Goal: Information Seeking & Learning: Learn about a topic

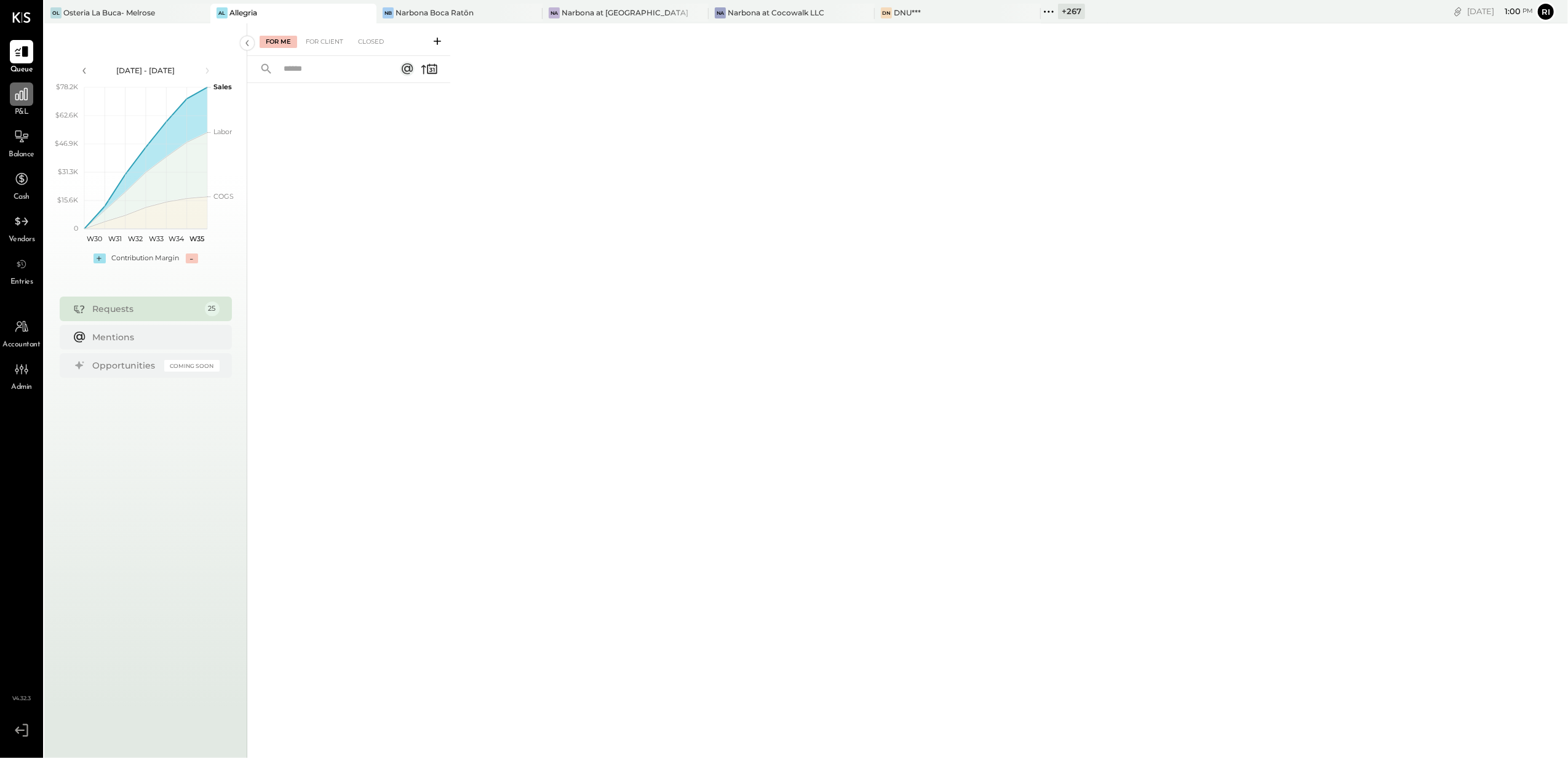
click at [25, 90] on icon at bounding box center [21, 94] width 16 height 16
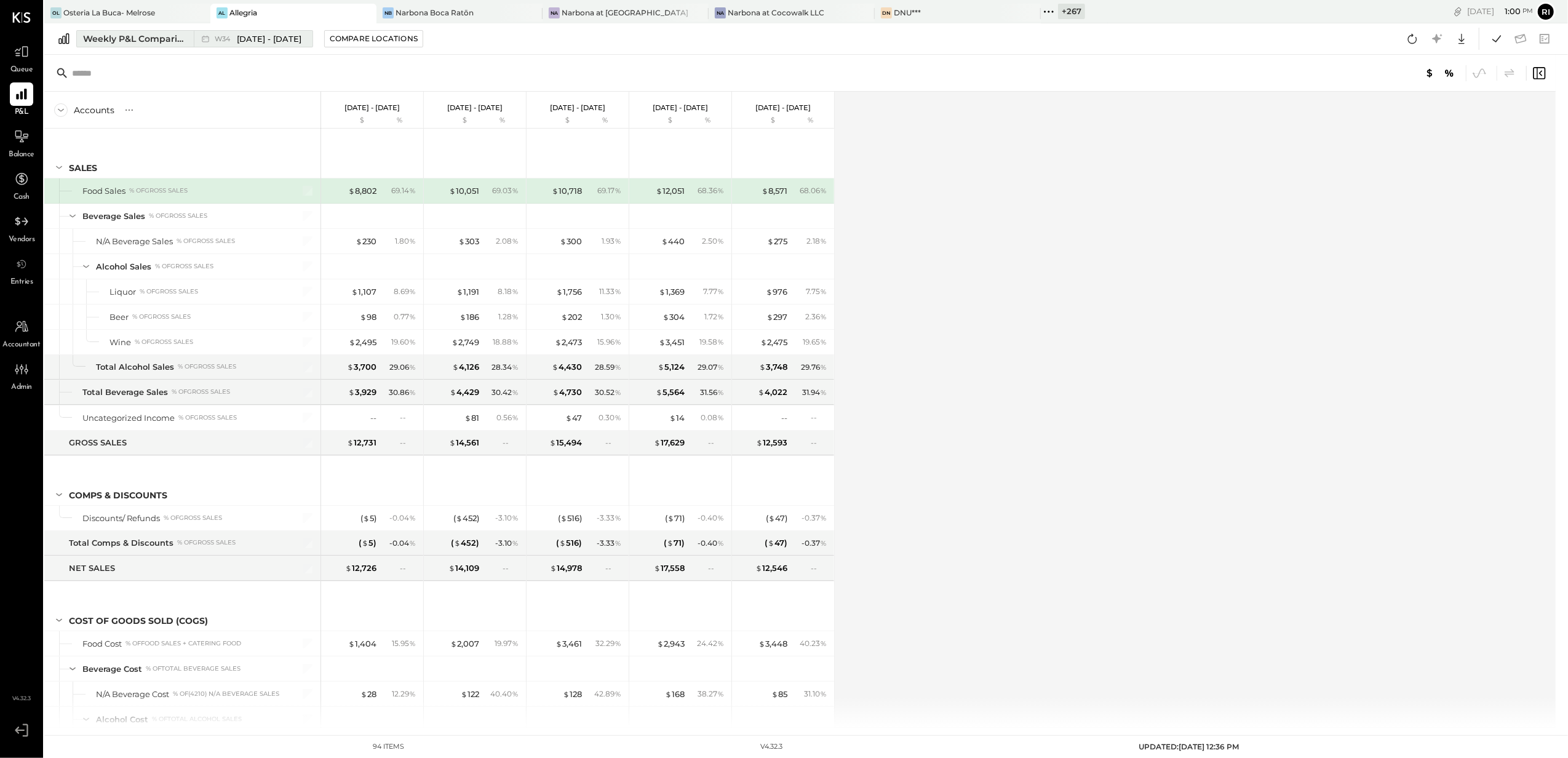
click at [234, 36] on span "W34" at bounding box center [224, 39] width 19 height 7
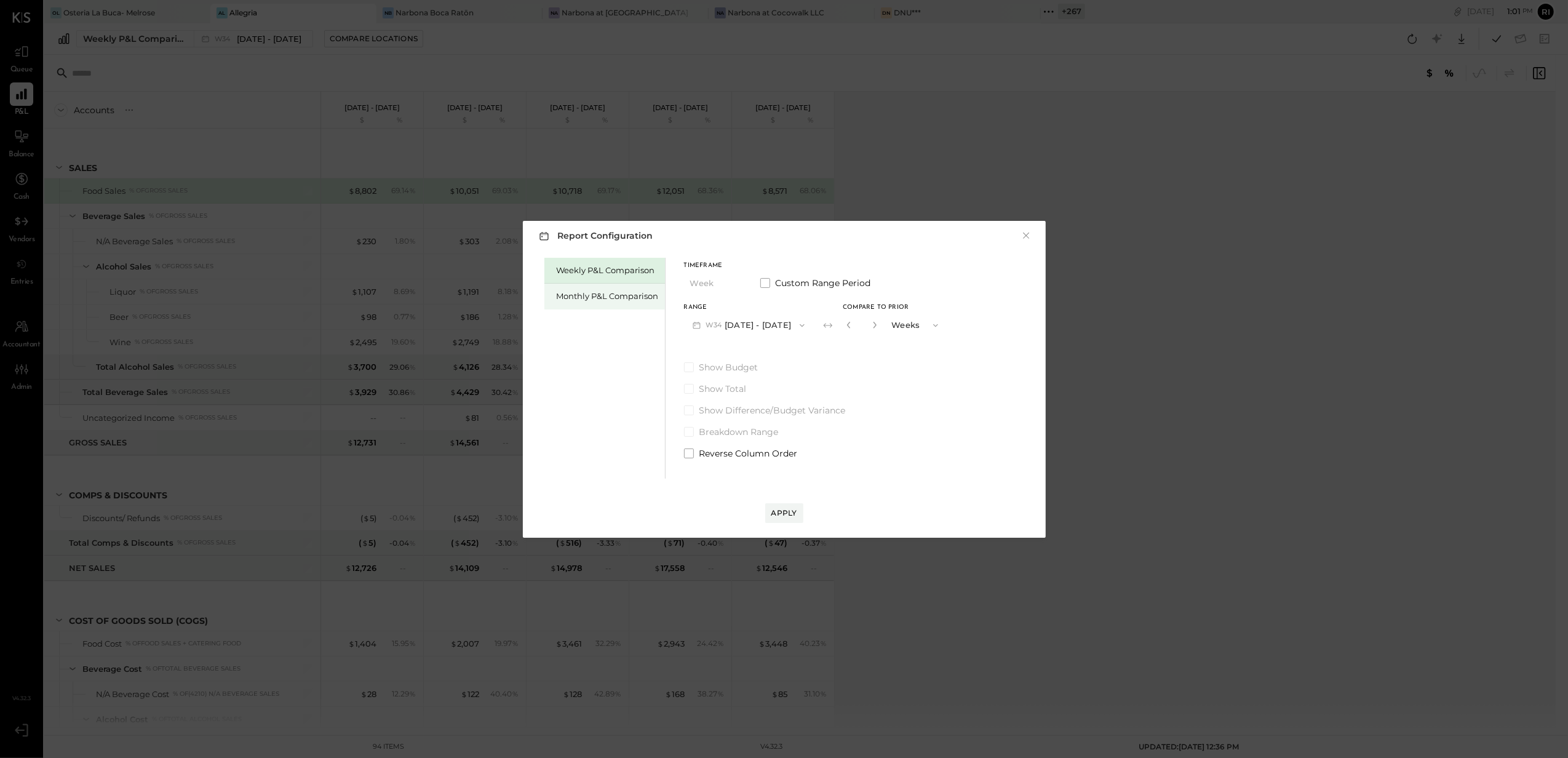
click at [566, 293] on div "Monthly P&L Comparison" at bounding box center [608, 296] width 102 height 12
click at [736, 324] on button "M08 [DATE] - [DATE]" at bounding box center [749, 324] width 130 height 22
click at [785, 380] on div "M06 [DATE] - [DATE]" at bounding box center [755, 379] width 140 height 26
click at [834, 324] on div "Compare" at bounding box center [847, 324] width 40 height 10
click at [870, 320] on button "button" at bounding box center [874, 324] width 10 height 13
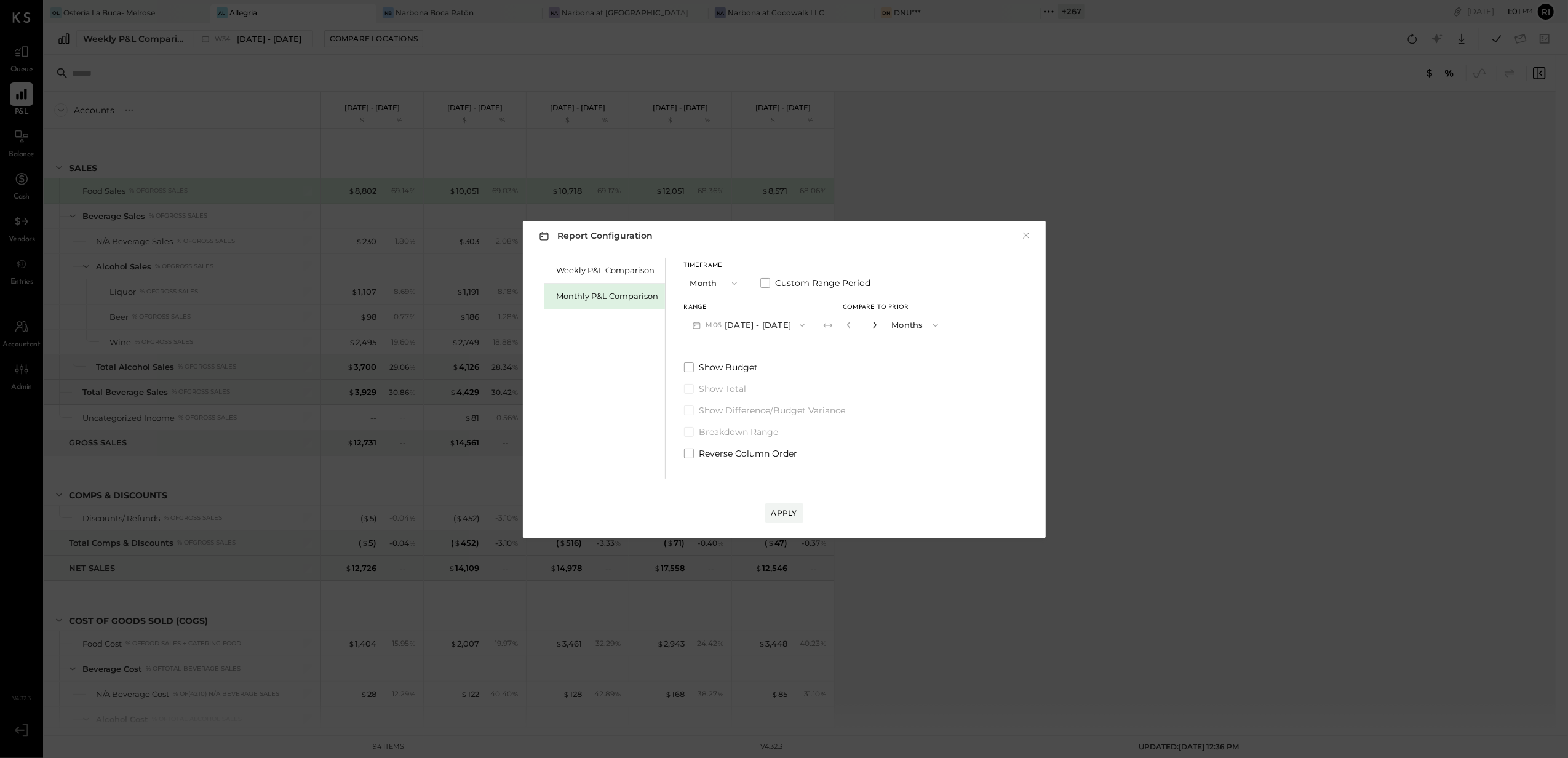
click at [874, 321] on icon "button" at bounding box center [874, 324] width 7 height 7
click at [875, 322] on button "button" at bounding box center [874, 324] width 10 height 13
type input "*"
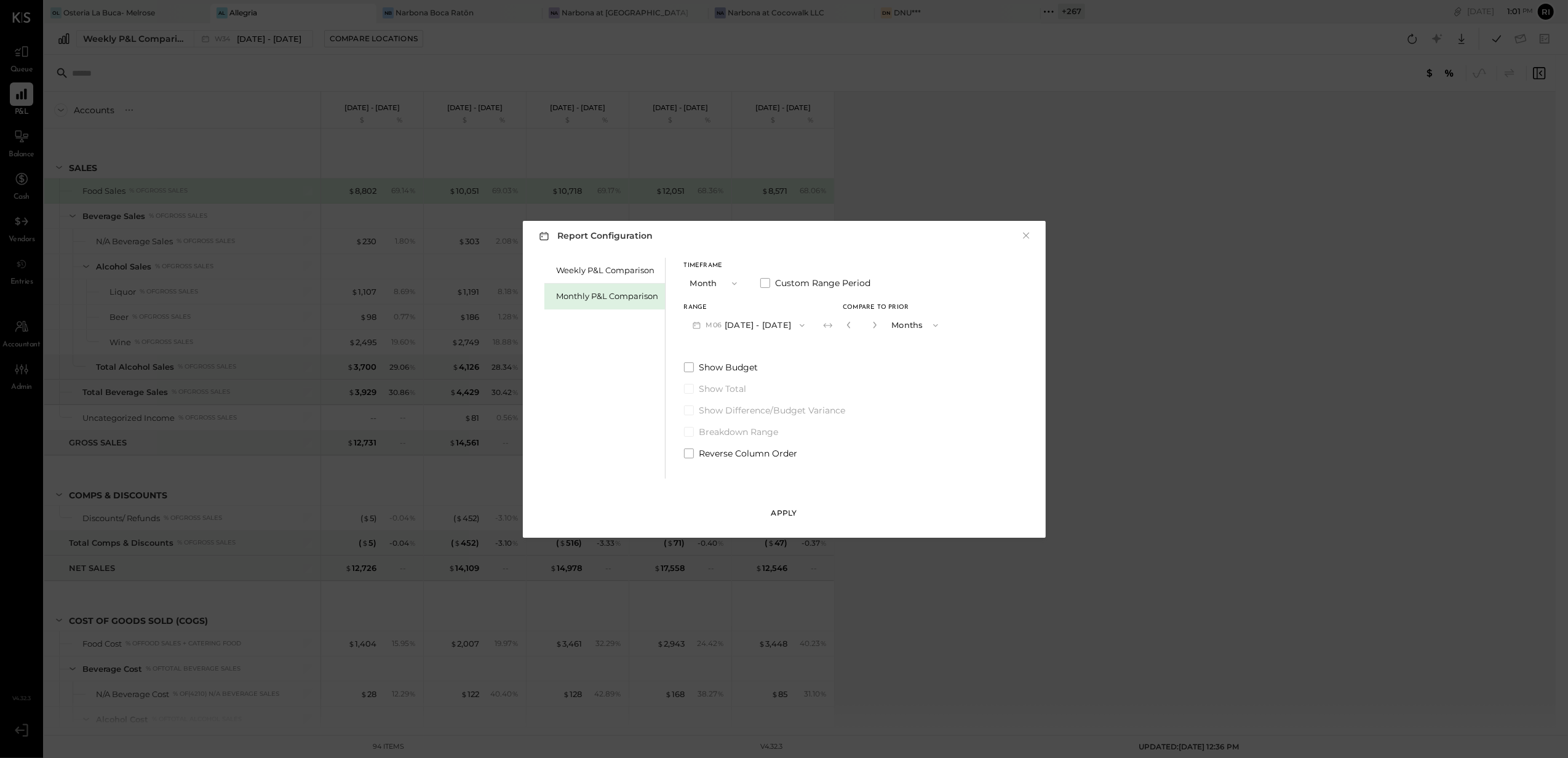
click at [786, 510] on div "Apply" at bounding box center [784, 513] width 26 height 10
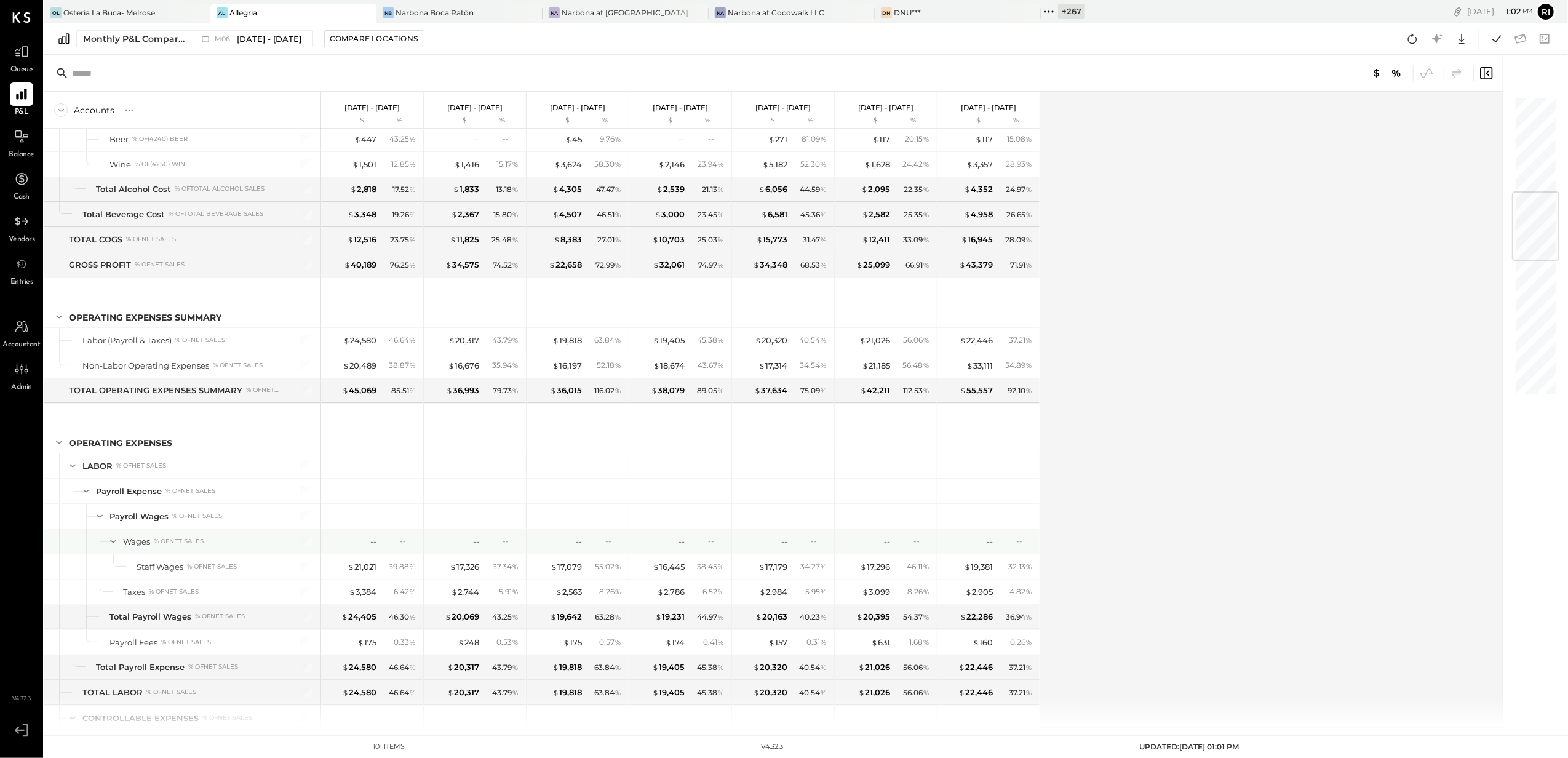
scroll to position [820, 0]
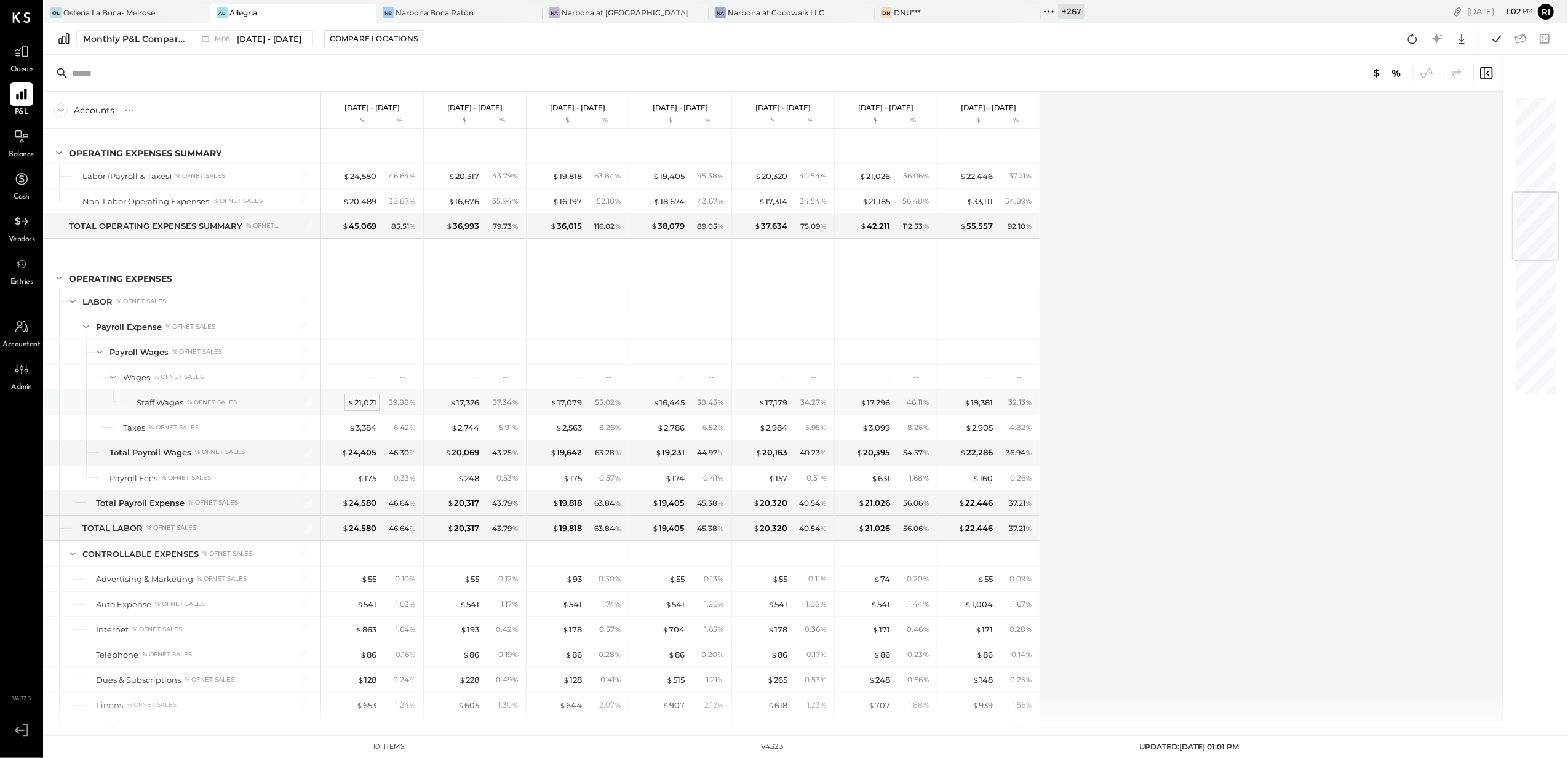
click at [362, 409] on div "$ 21,021" at bounding box center [362, 403] width 29 height 12
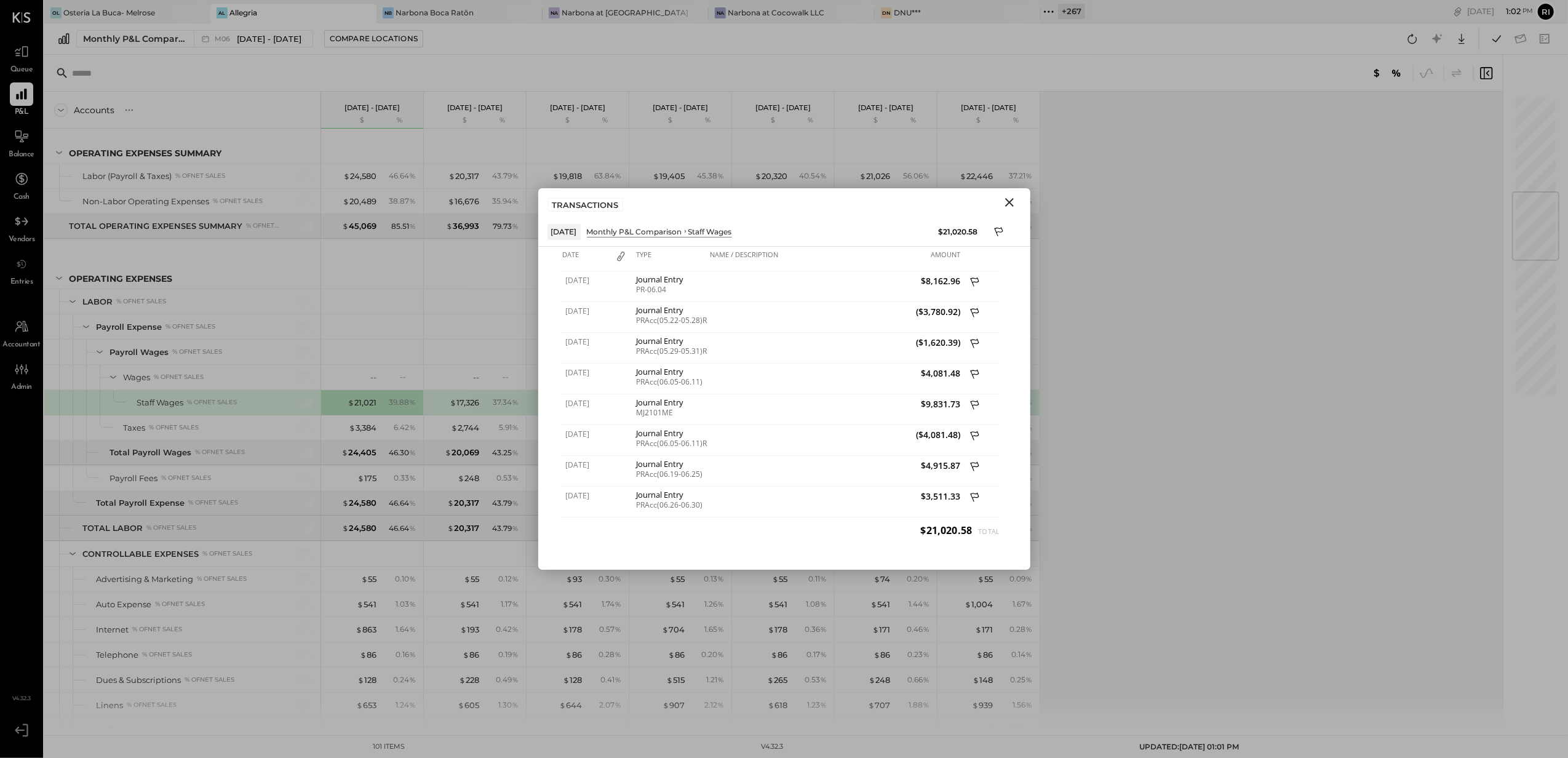
click at [1007, 196] on icon "Close" at bounding box center [1009, 202] width 15 height 15
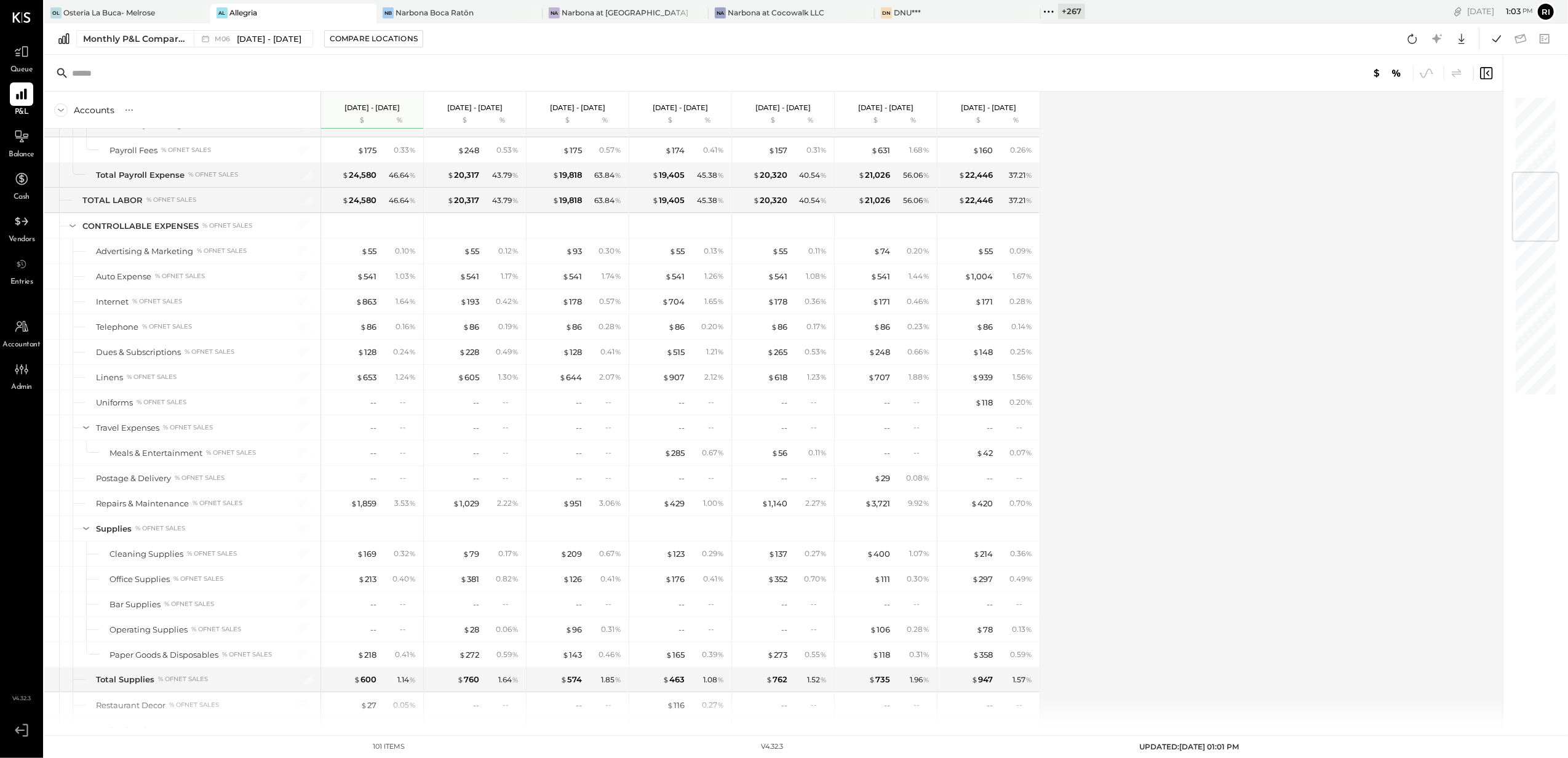
scroll to position [656, 0]
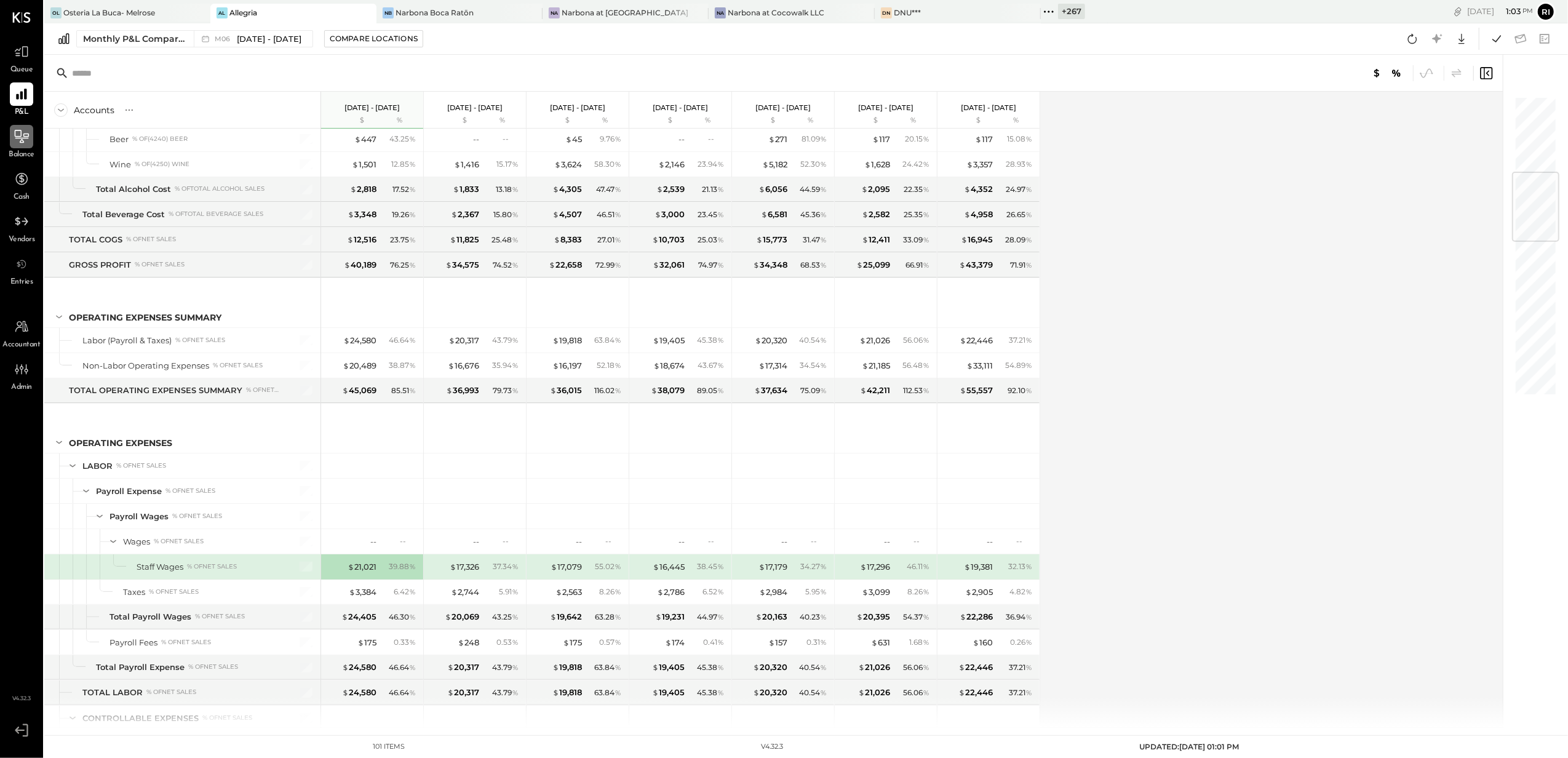
click at [18, 143] on icon at bounding box center [21, 136] width 16 height 16
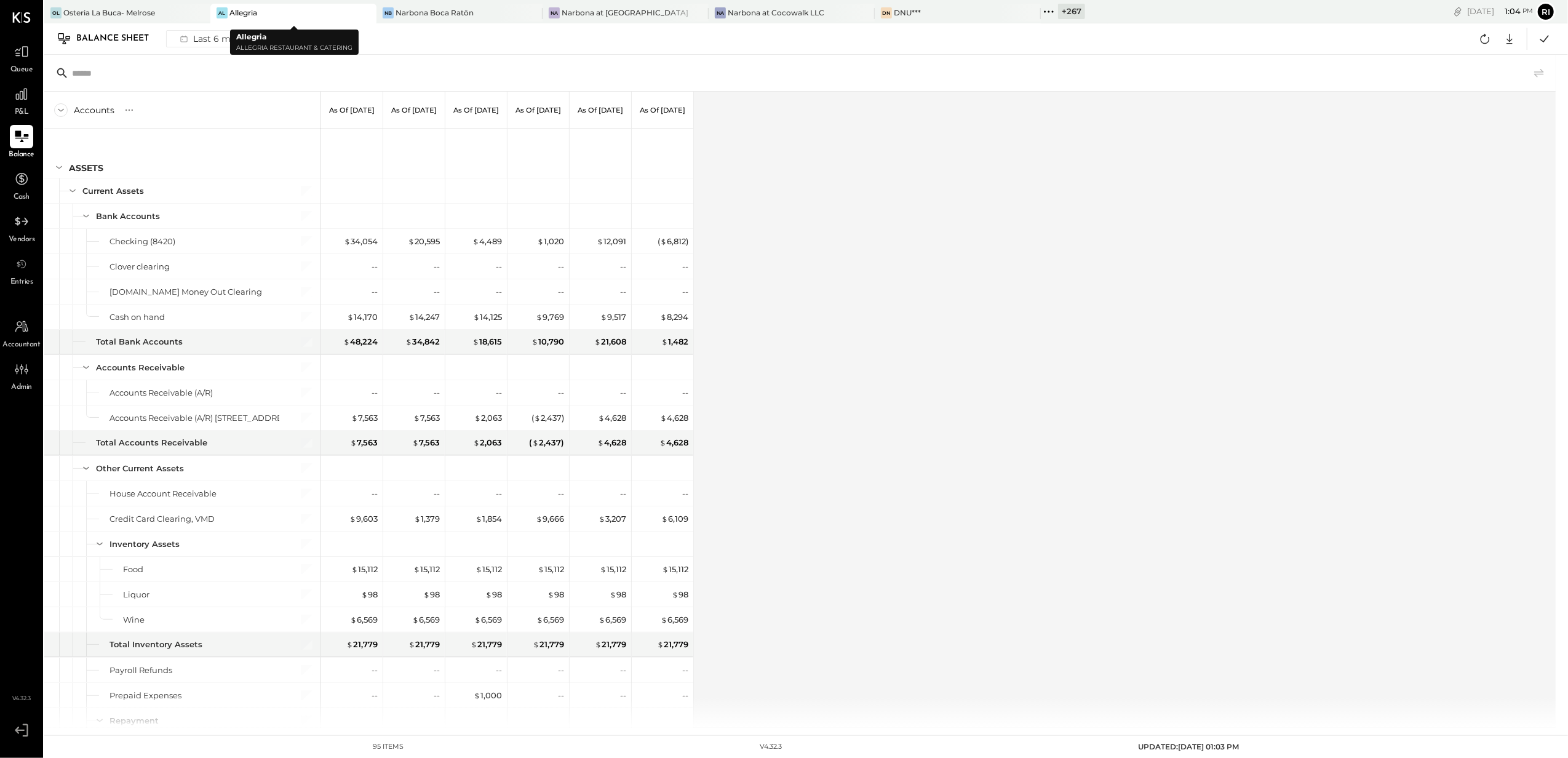
click at [370, 15] on icon at bounding box center [366, 13] width 15 height 15
click at [367, 13] on icon at bounding box center [366, 13] width 15 height 15
click at [202, 12] on icon at bounding box center [200, 13] width 6 height 6
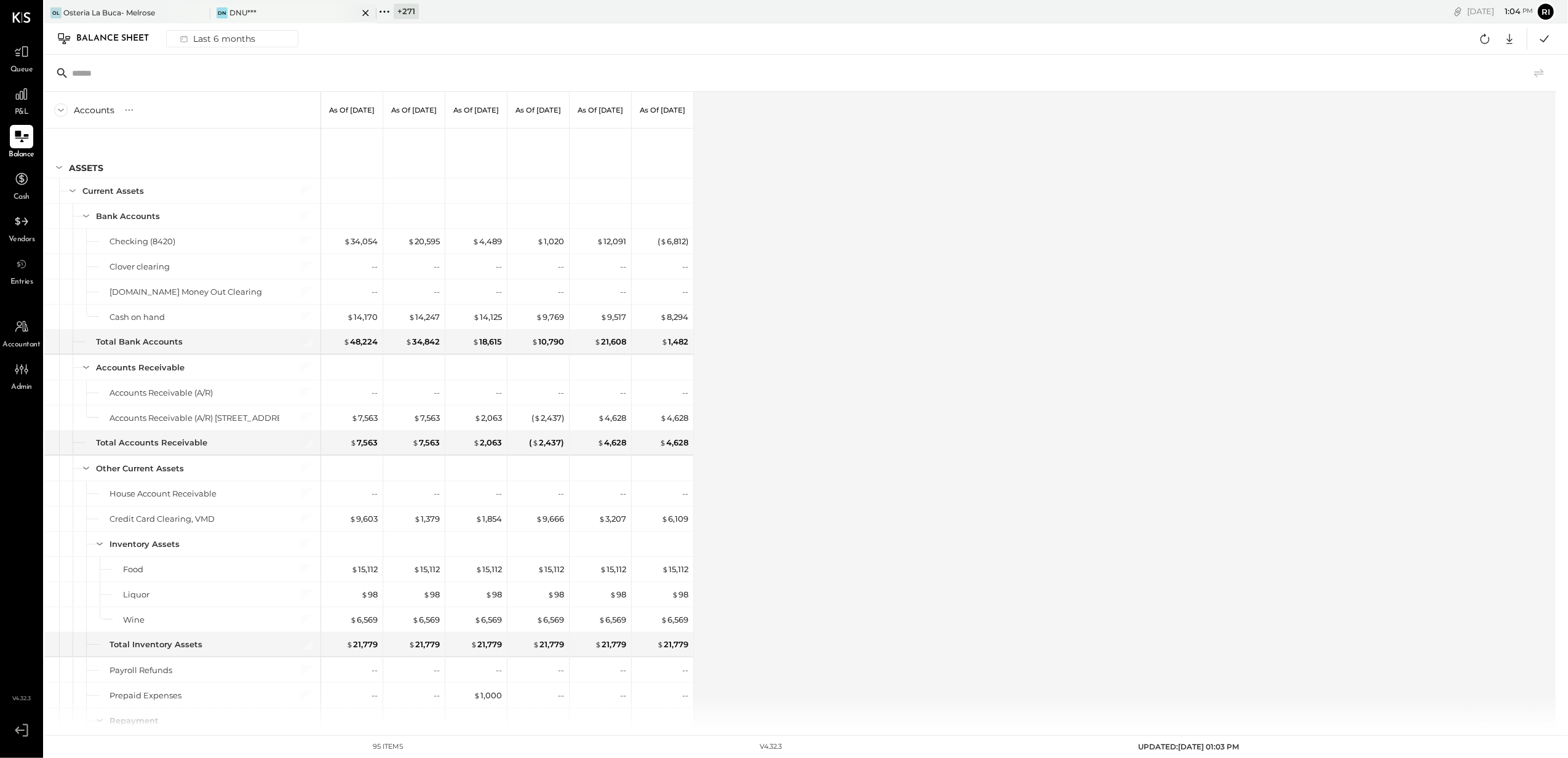
click at [202, 12] on icon at bounding box center [200, 13] width 6 height 6
click at [367, 13] on icon at bounding box center [366, 13] width 15 height 15
click at [148, 12] on div "Osteria La Buca- Melrose" at bounding box center [109, 12] width 92 height 10
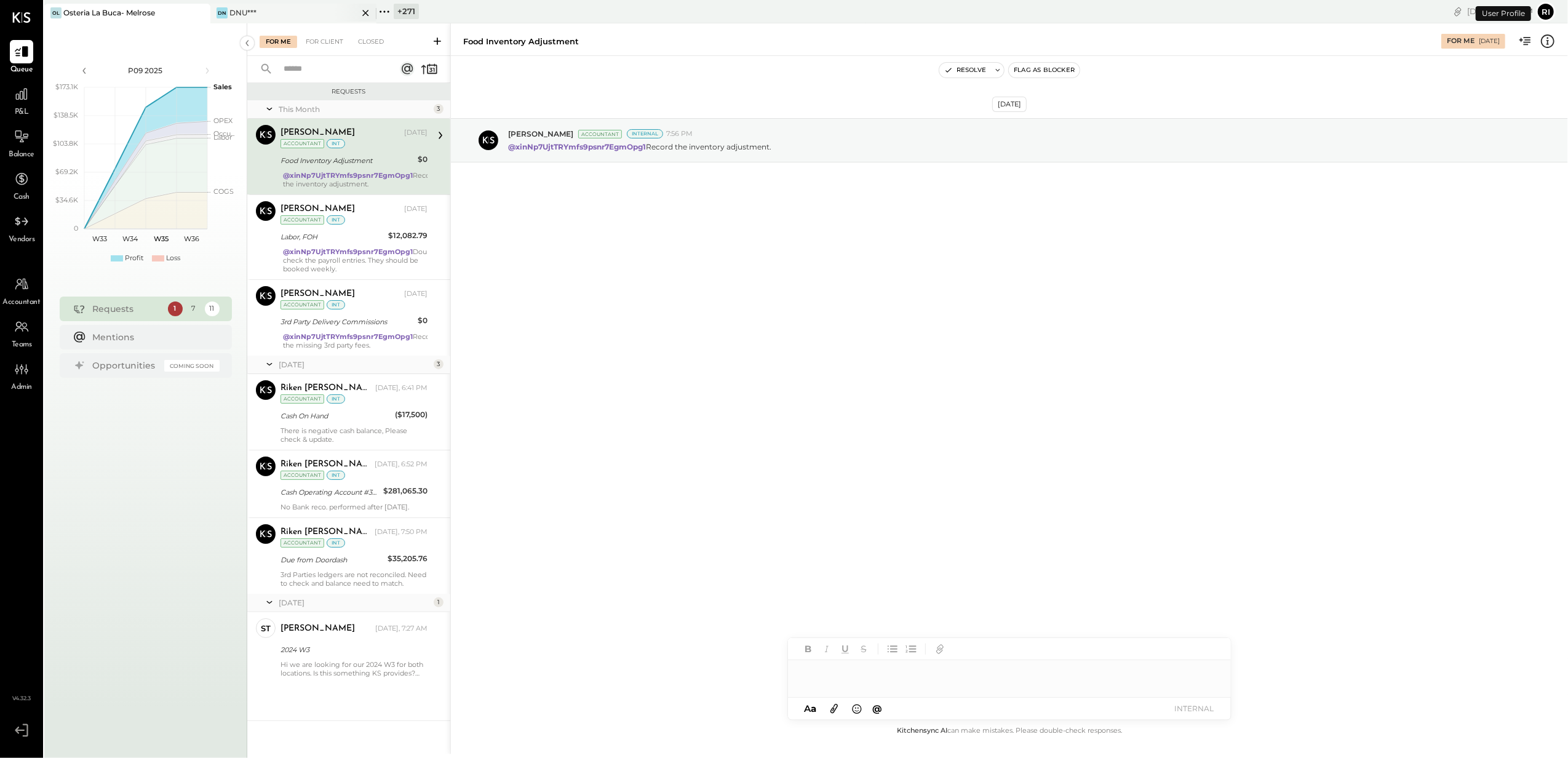
click at [370, 12] on icon at bounding box center [366, 13] width 15 height 15
click at [368, 12] on icon at bounding box center [366, 13] width 15 height 15
click at [363, 11] on icon at bounding box center [366, 13] width 15 height 15
click at [33, 84] on div "P&L" at bounding box center [22, 100] width 36 height 36
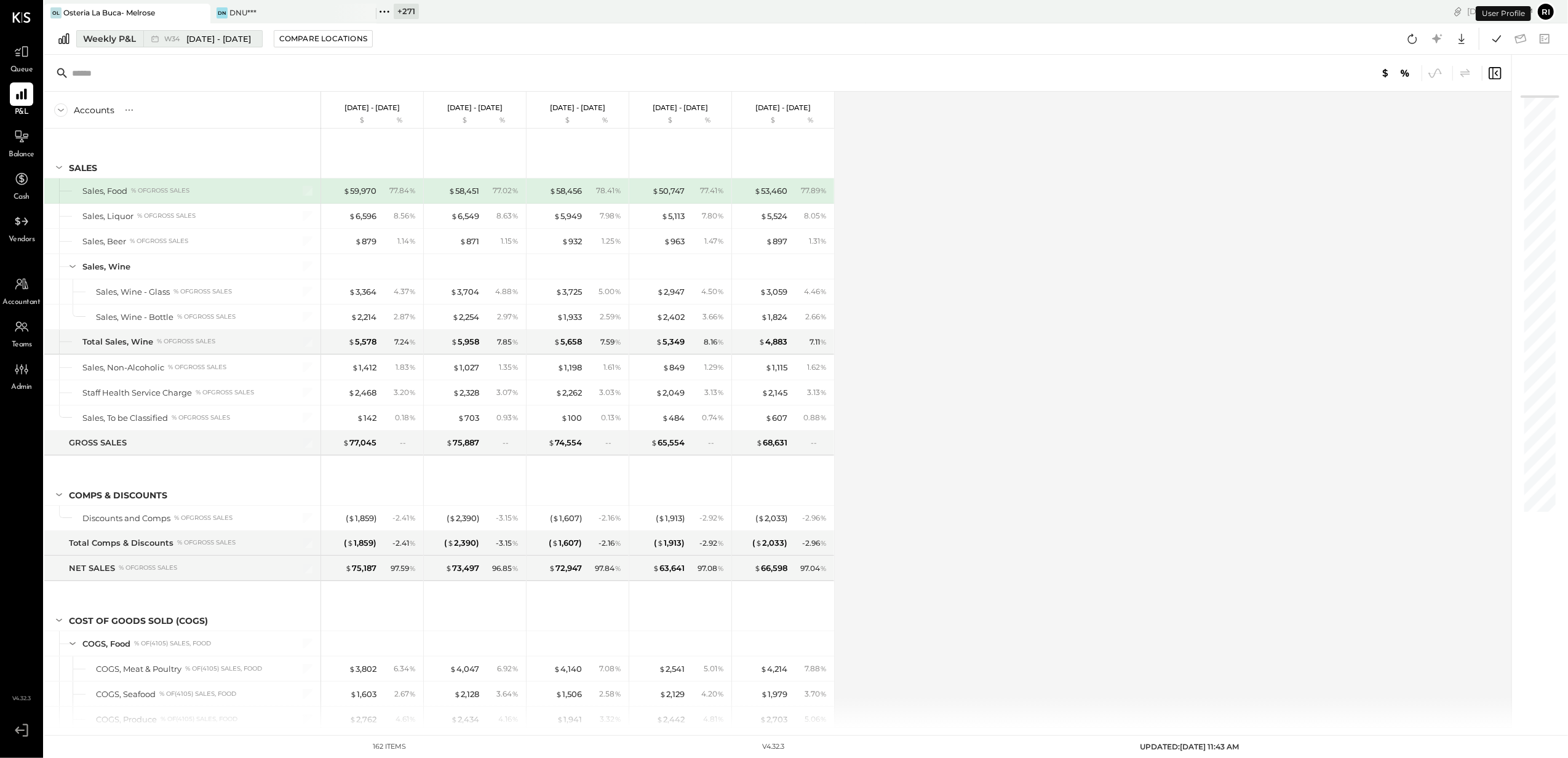
click at [207, 35] on span "[DATE] - [DATE]" at bounding box center [218, 39] width 65 height 12
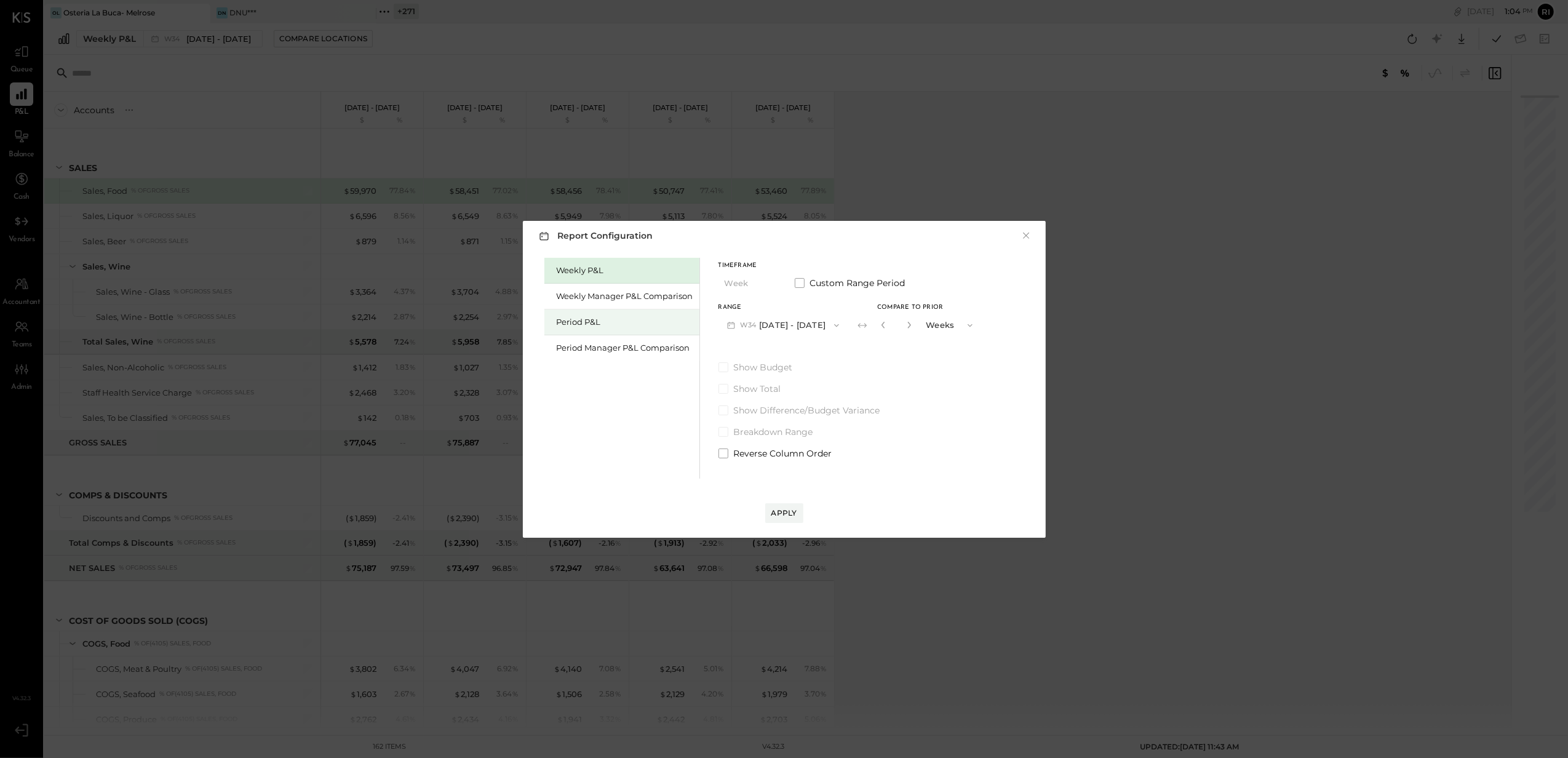
click at [606, 319] on div "Period P&L" at bounding box center [625, 322] width 137 height 12
click at [796, 324] on button "P09 [DATE] - [DATE]" at bounding box center [782, 324] width 128 height 22
click at [802, 403] on span "[DATE] - [DATE]" at bounding box center [776, 404] width 58 height 10
click at [793, 322] on button "P06 [DATE] - [DATE]" at bounding box center [782, 324] width 128 height 22
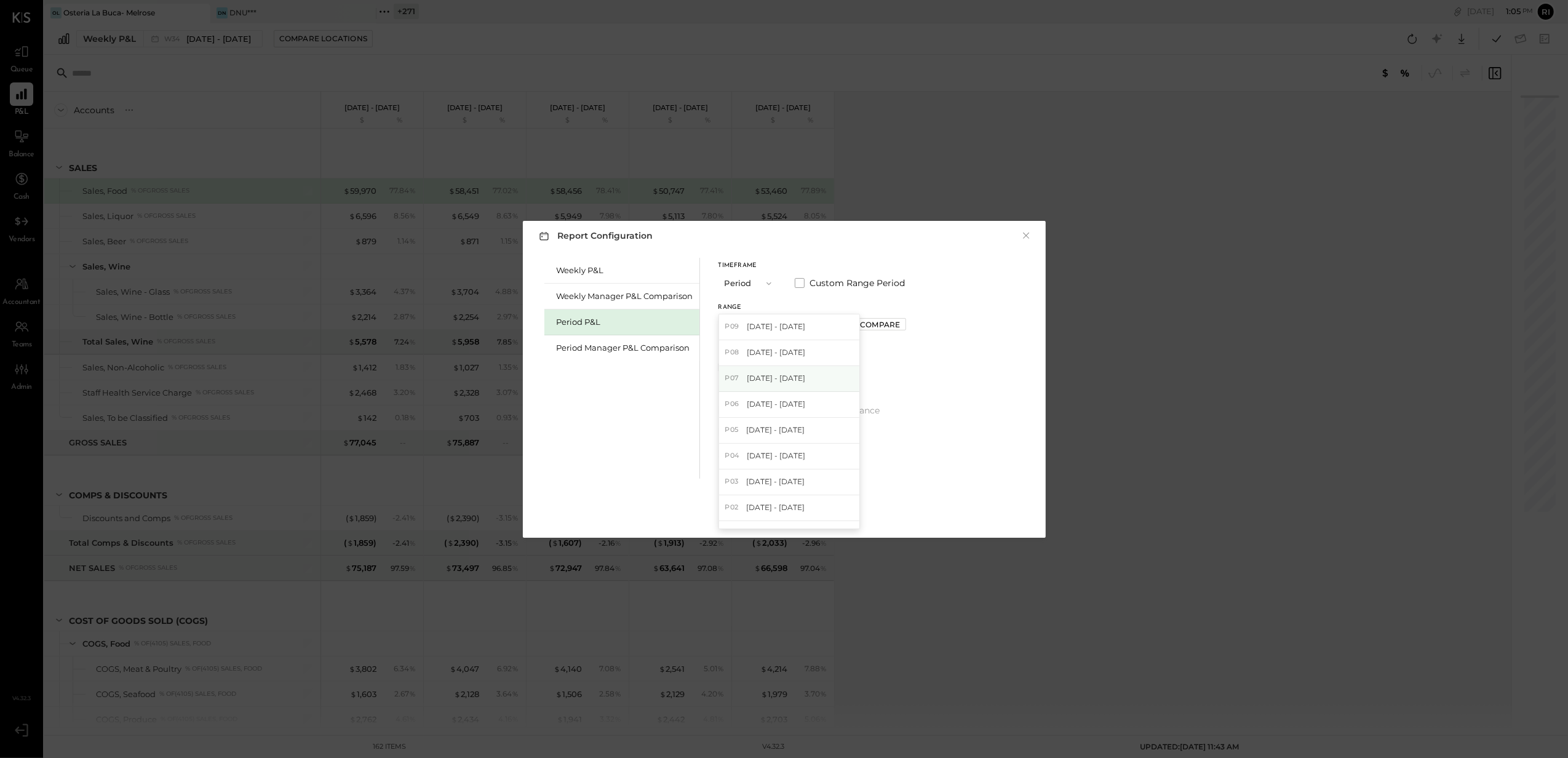
click at [801, 382] on span "[DATE] - [DATE]" at bounding box center [776, 378] width 58 height 10
click at [784, 508] on div "Apply" at bounding box center [784, 513] width 26 height 10
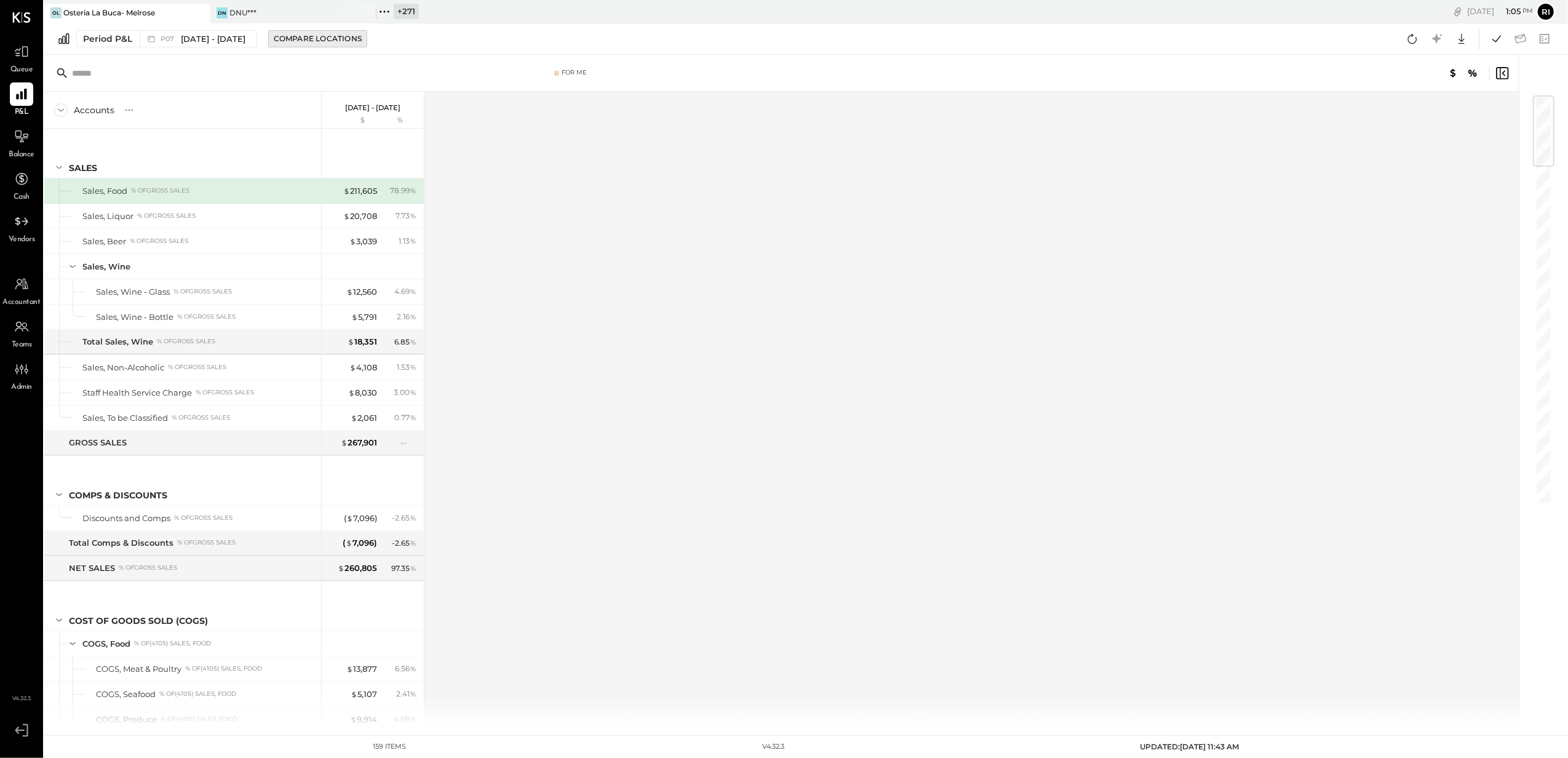
click at [303, 37] on div "Compare Locations" at bounding box center [317, 39] width 88 height 10
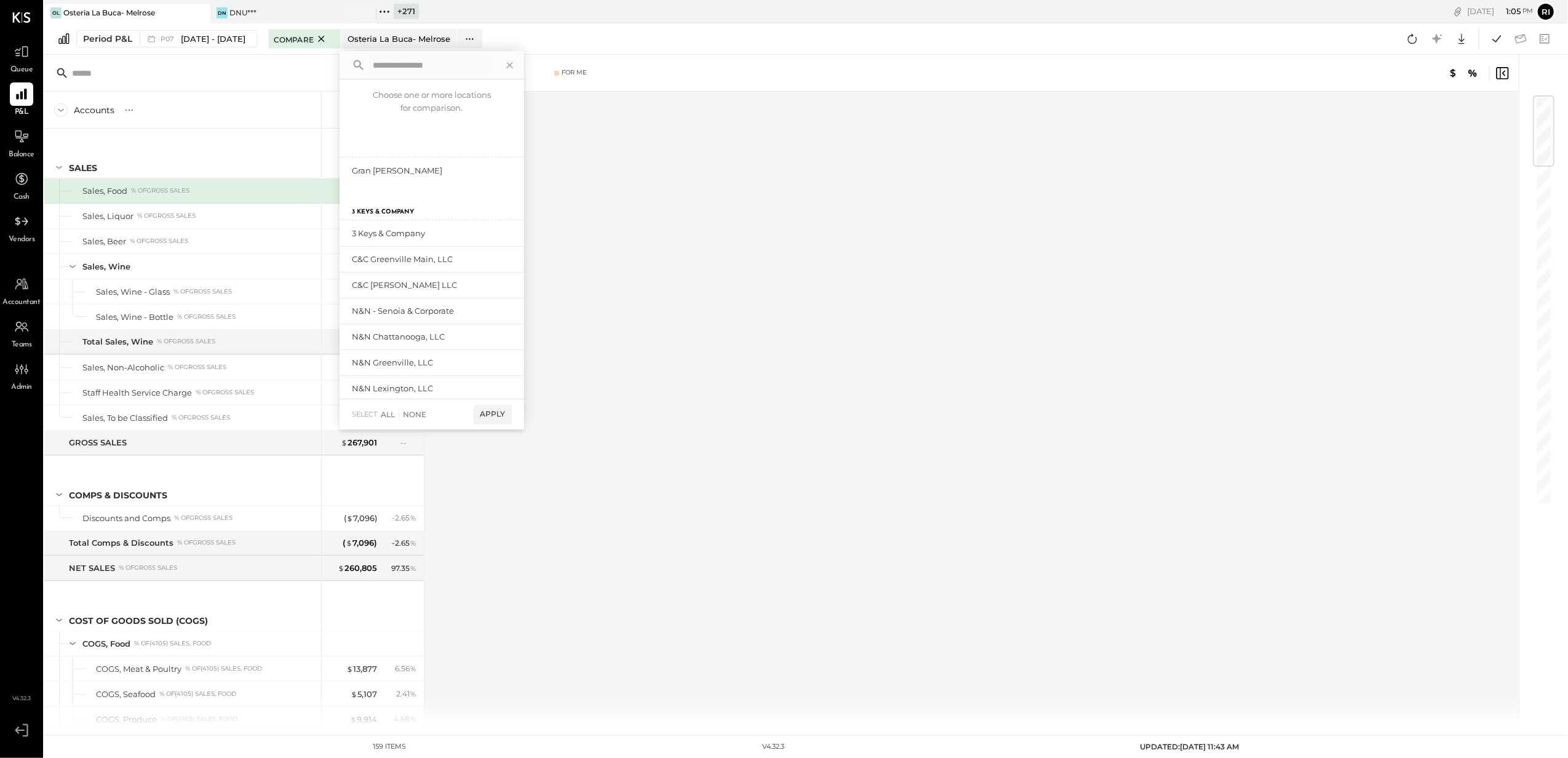
click at [680, 181] on div "Accounts S % GL [DATE] - [DATE] $ % SALES Sales, Food % of GROSS SALES Sales, L…" at bounding box center [782, 410] width 1477 height 636
click at [329, 38] on icon at bounding box center [321, 39] width 15 height 15
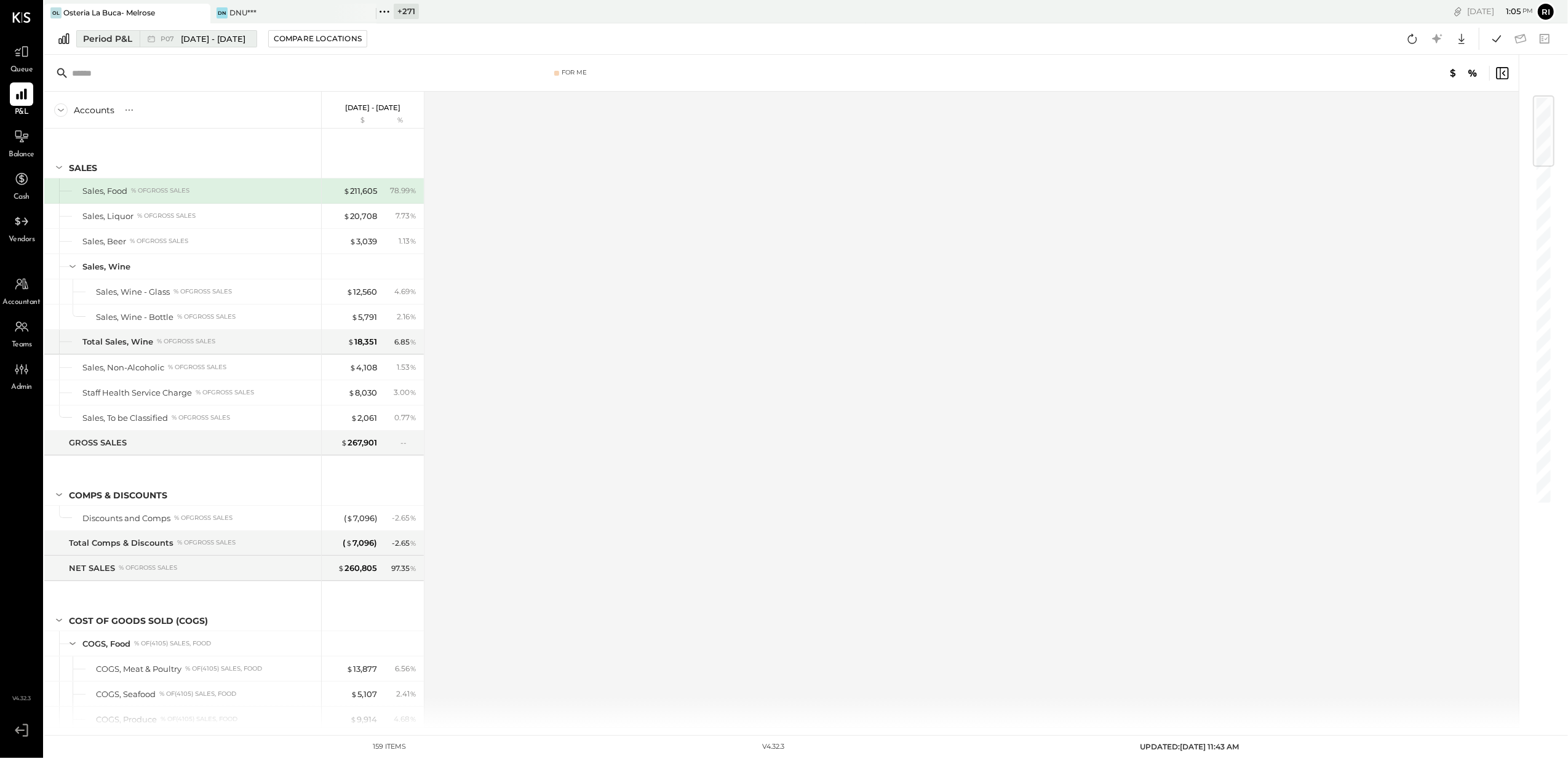
click at [195, 40] on span "[DATE] - [DATE]" at bounding box center [213, 39] width 65 height 12
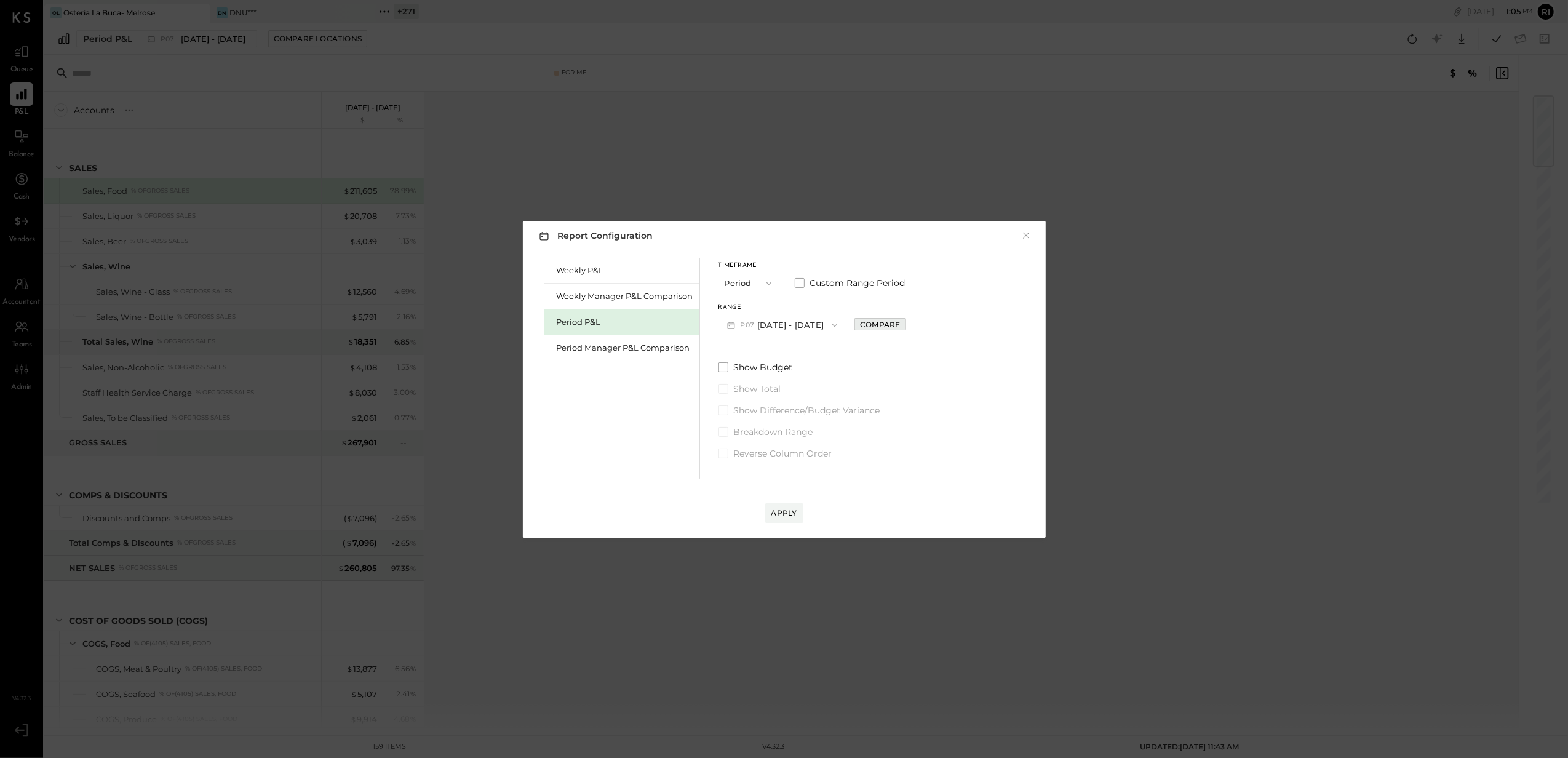
click at [900, 330] on div "Compare" at bounding box center [880, 324] width 40 height 10
click at [911, 328] on icon "button" at bounding box center [907, 324] width 7 height 7
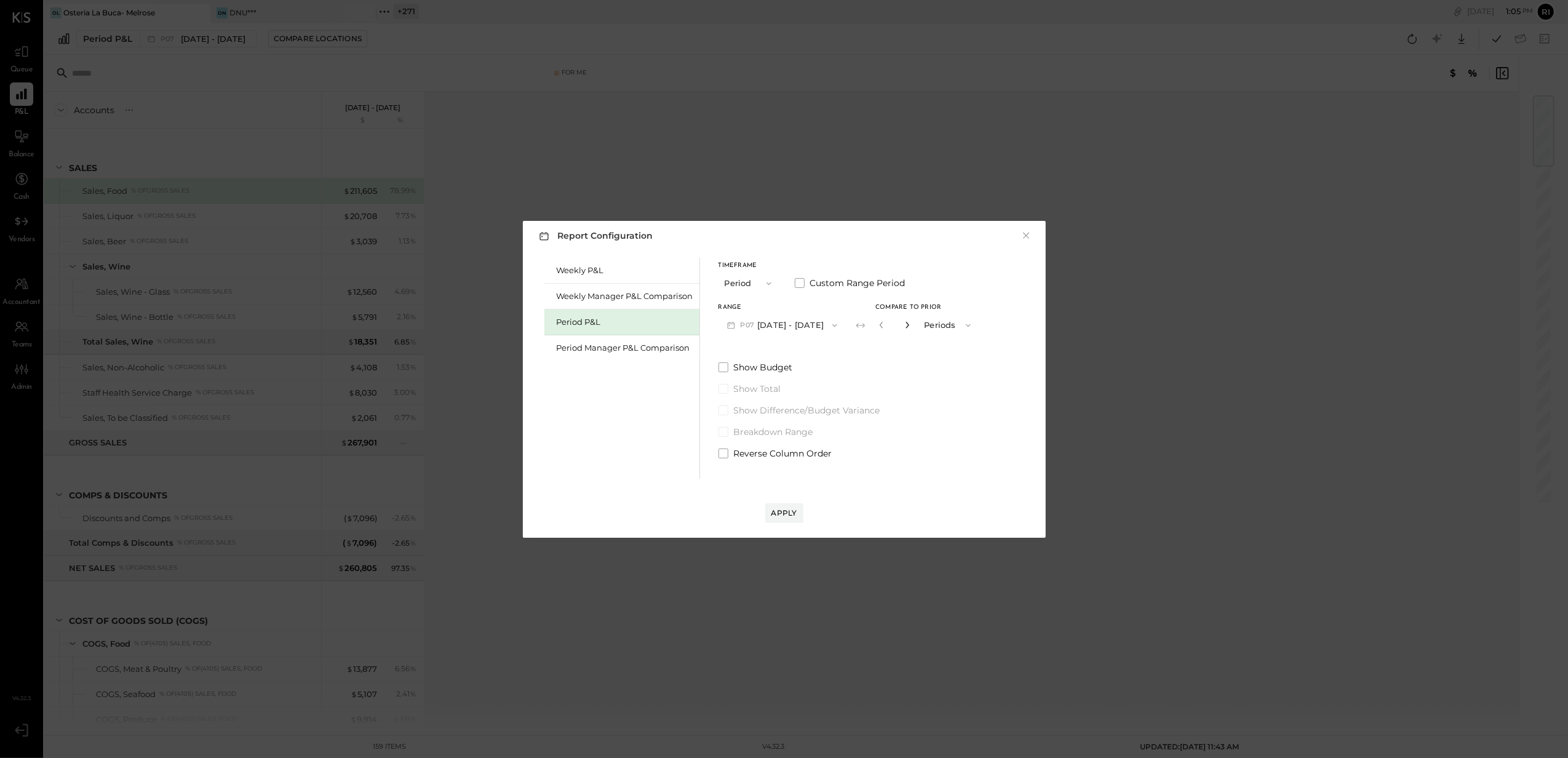
click at [911, 328] on icon "button" at bounding box center [907, 324] width 7 height 7
type input "*"
click at [783, 511] on div "Apply" at bounding box center [784, 513] width 26 height 10
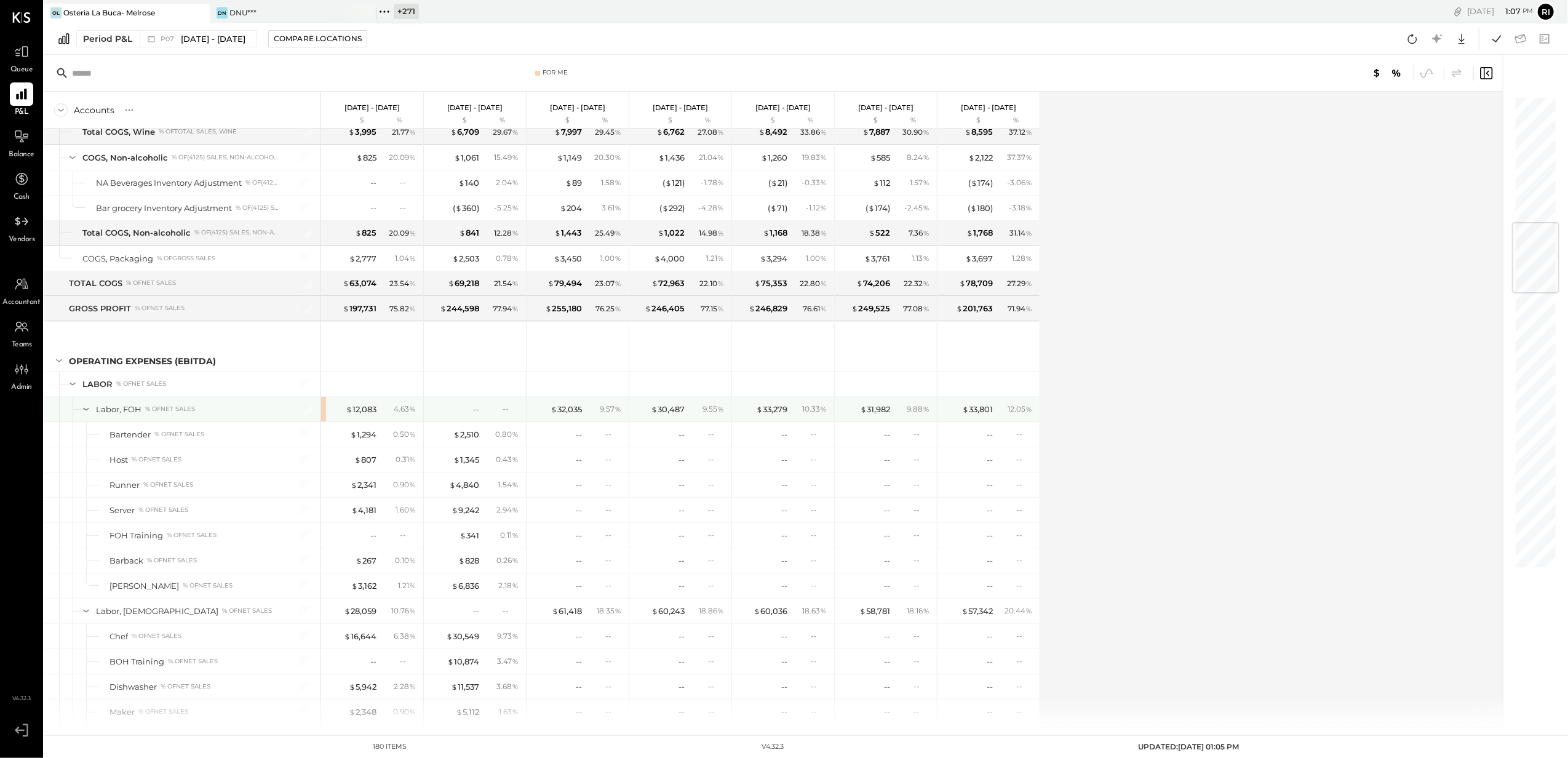
scroll to position [1148, 0]
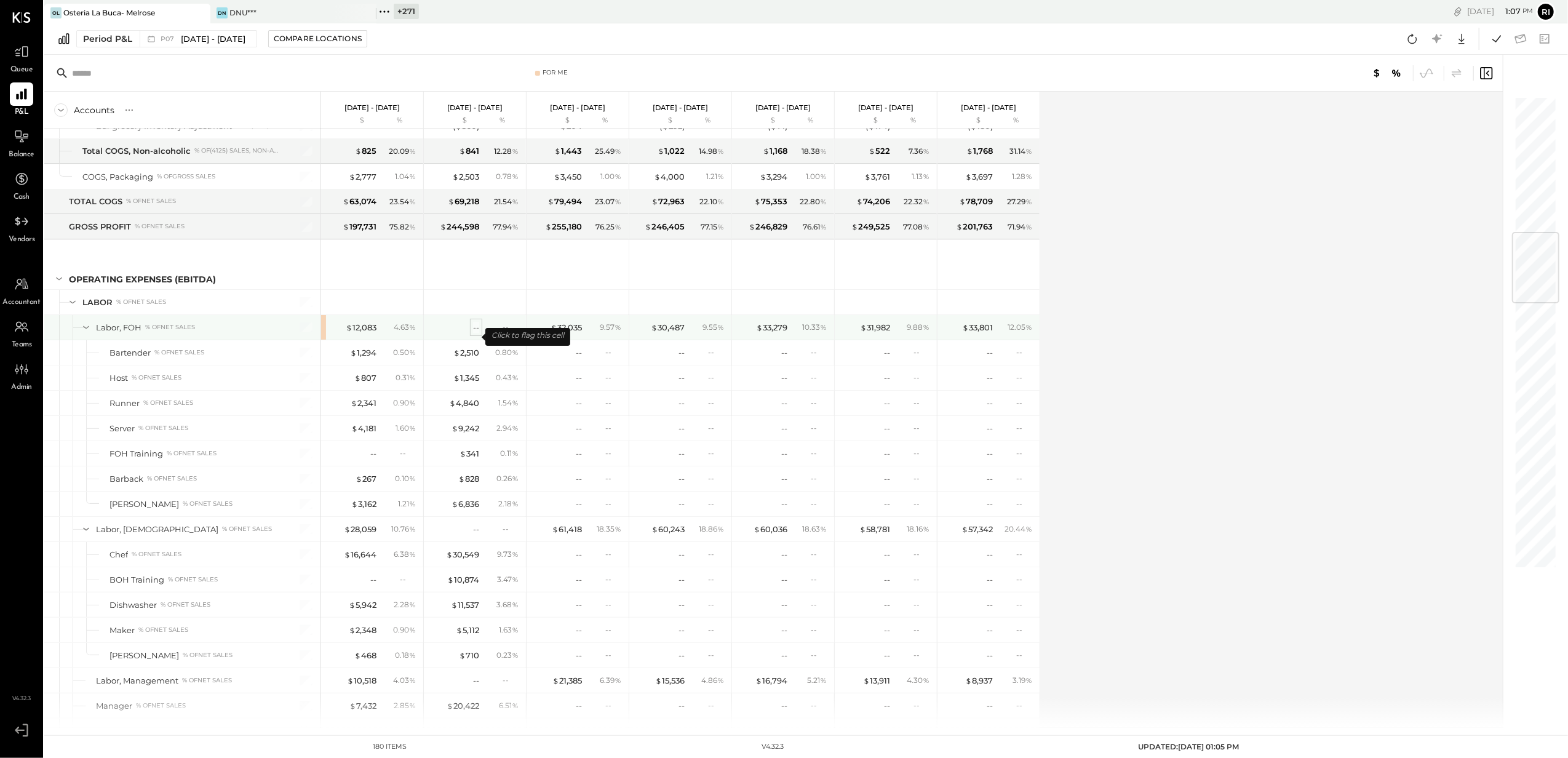
click at [475, 333] on div "--" at bounding box center [476, 328] width 6 height 12
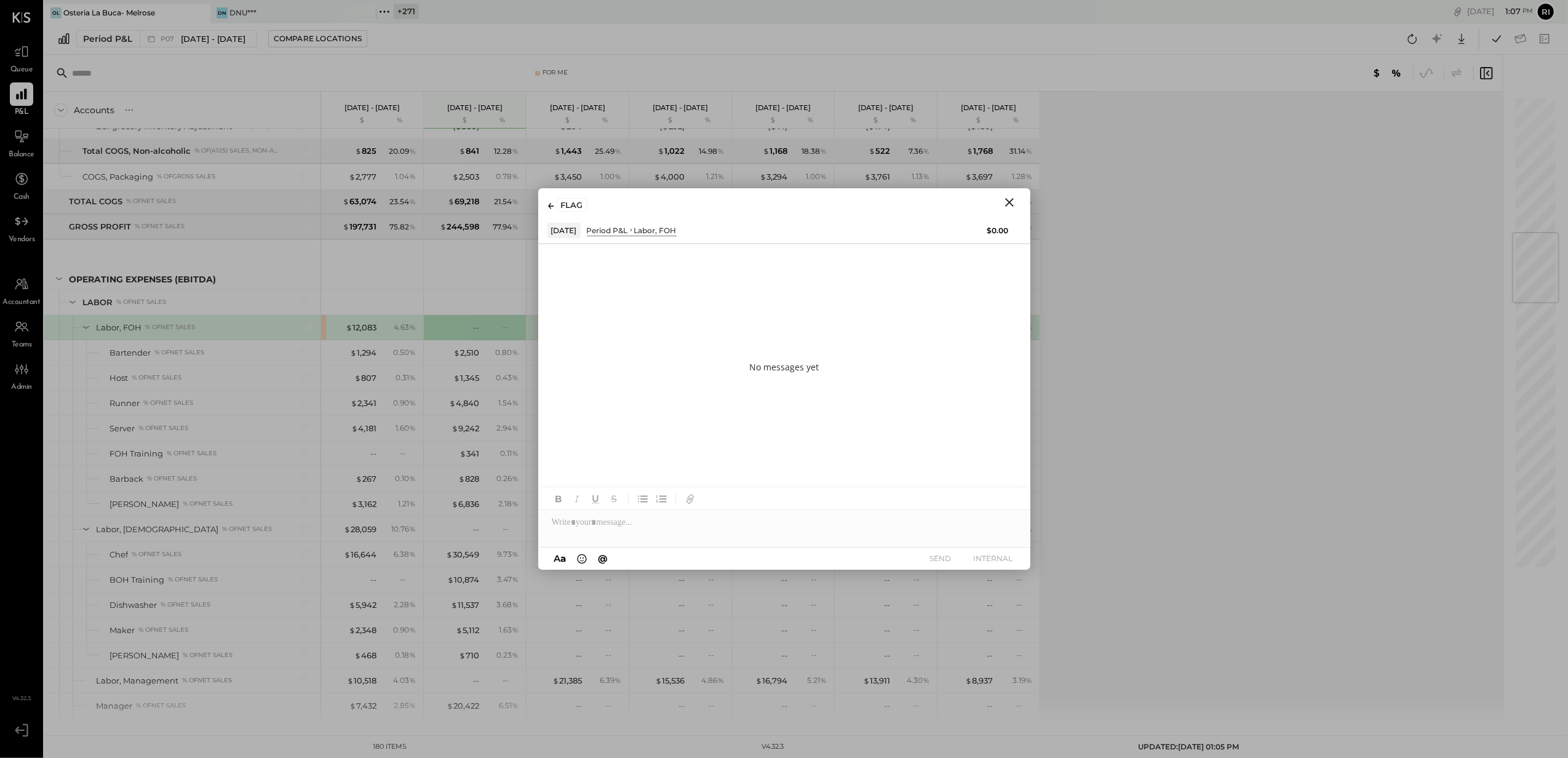
click at [1009, 197] on icon "Close" at bounding box center [1009, 202] width 15 height 15
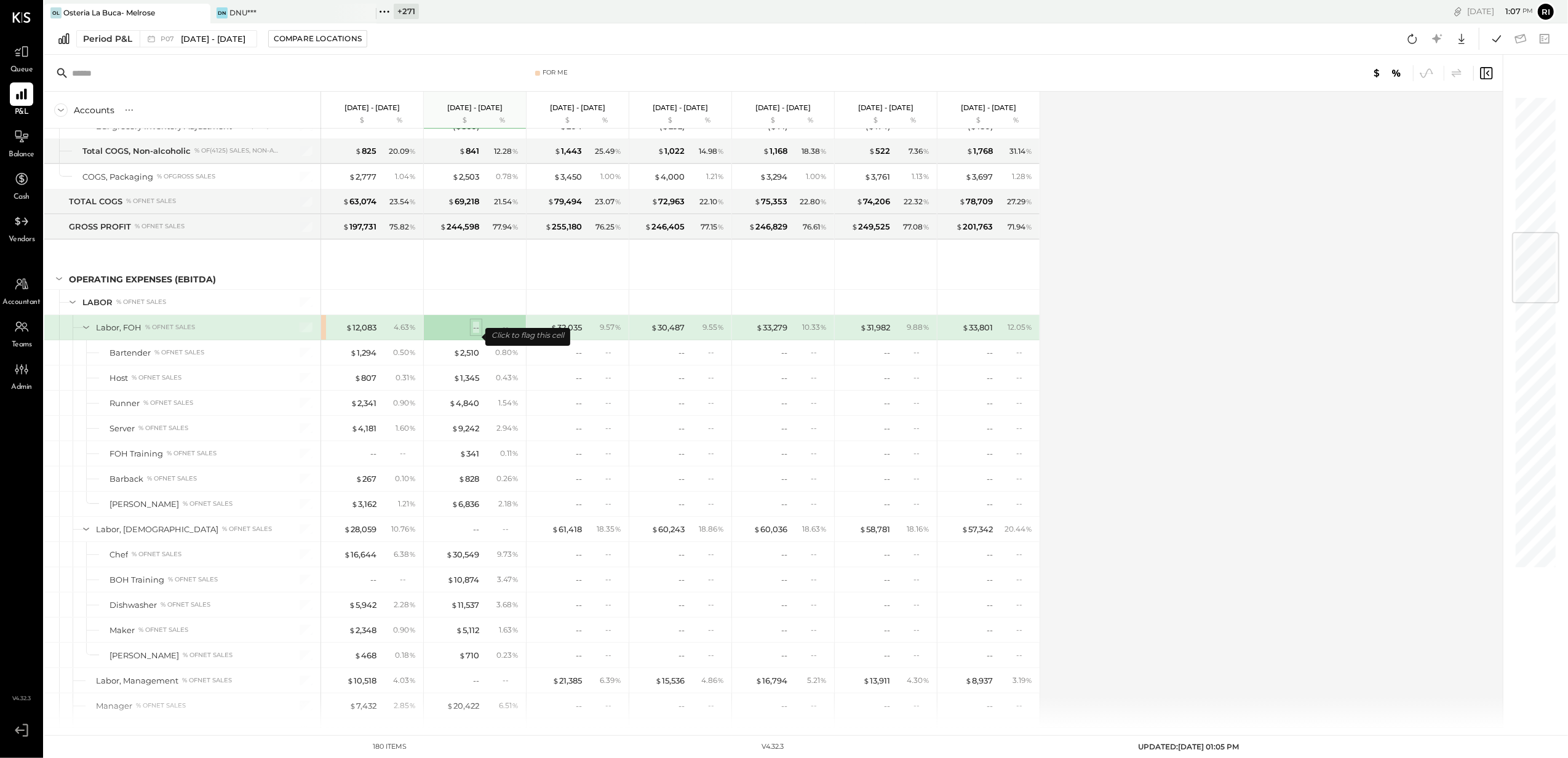
click at [476, 333] on div "--" at bounding box center [476, 328] width 6 height 12
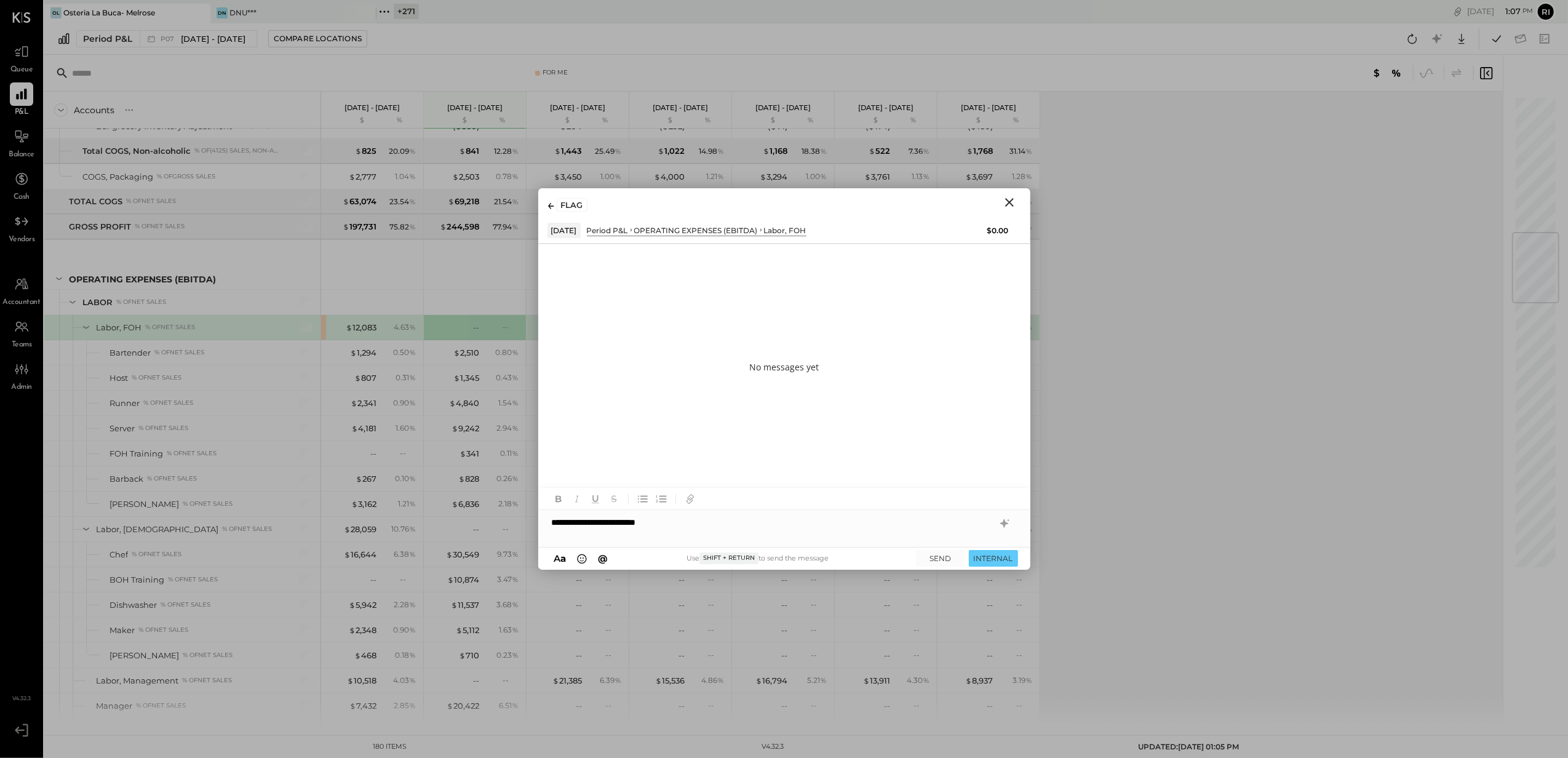
click at [1015, 205] on icon "Close" at bounding box center [1009, 202] width 15 height 15
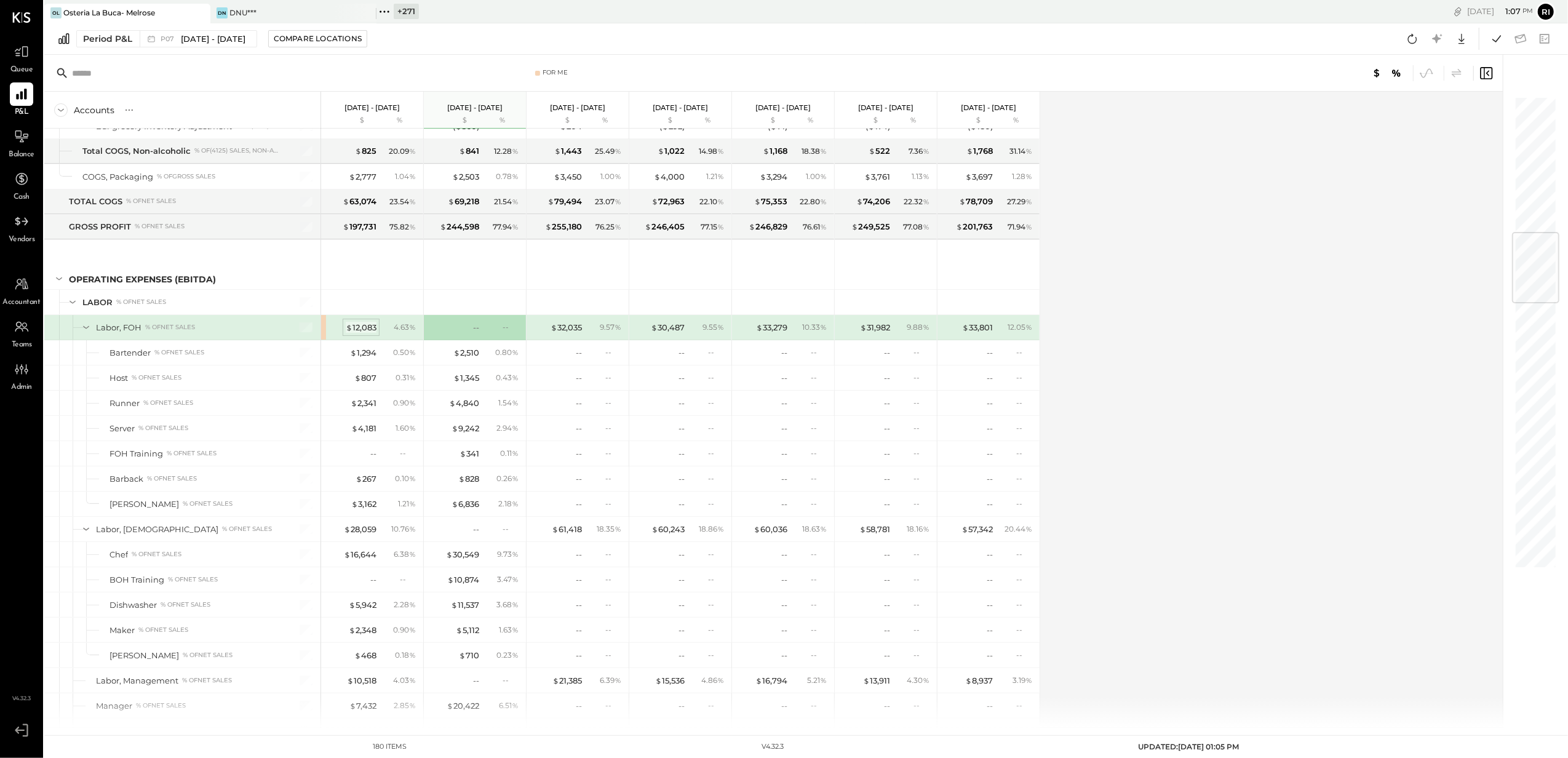
click at [358, 333] on div "$ 12,083" at bounding box center [361, 328] width 31 height 12
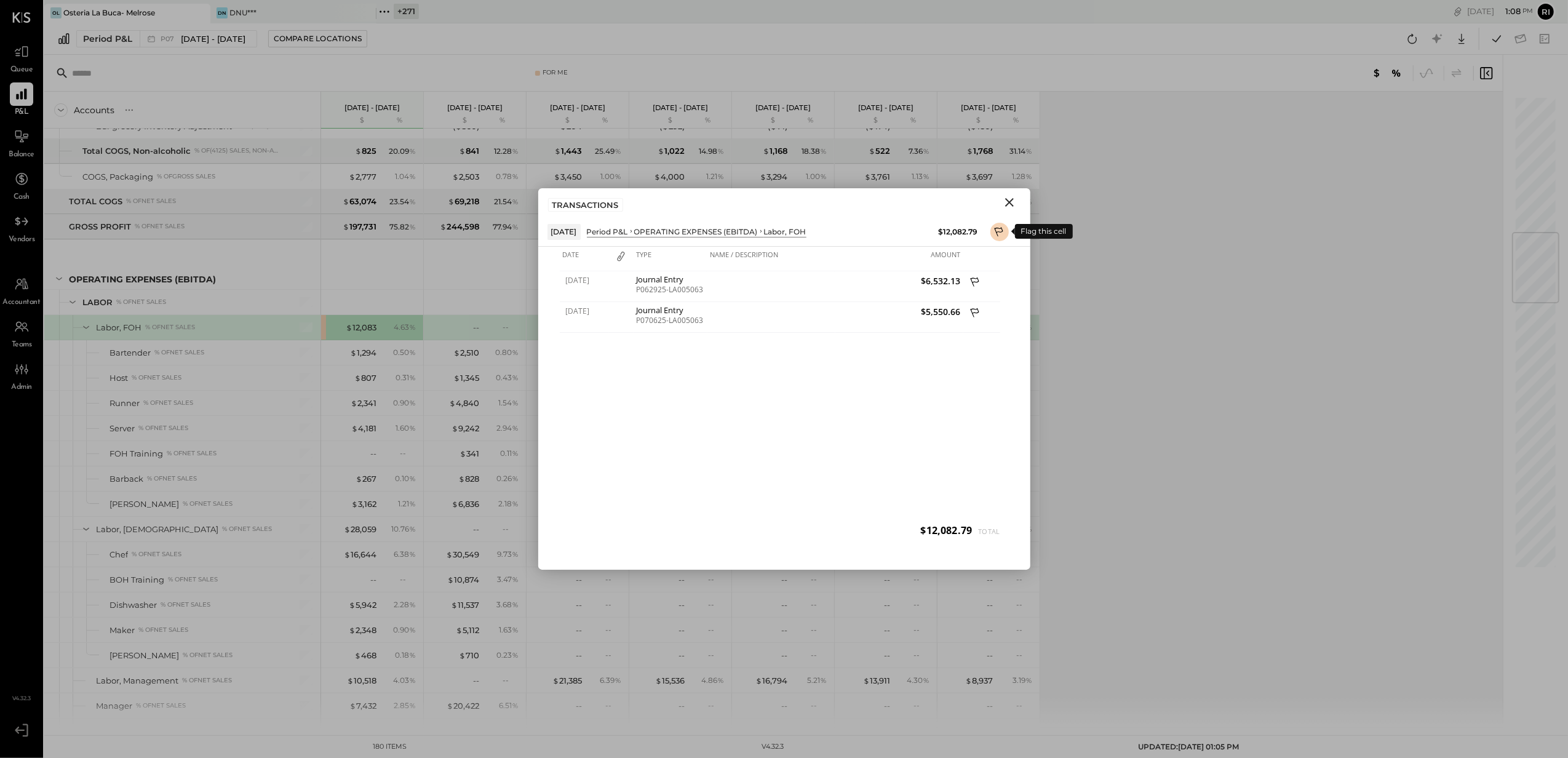
click at [1002, 230] on icon at bounding box center [998, 231] width 8 height 9
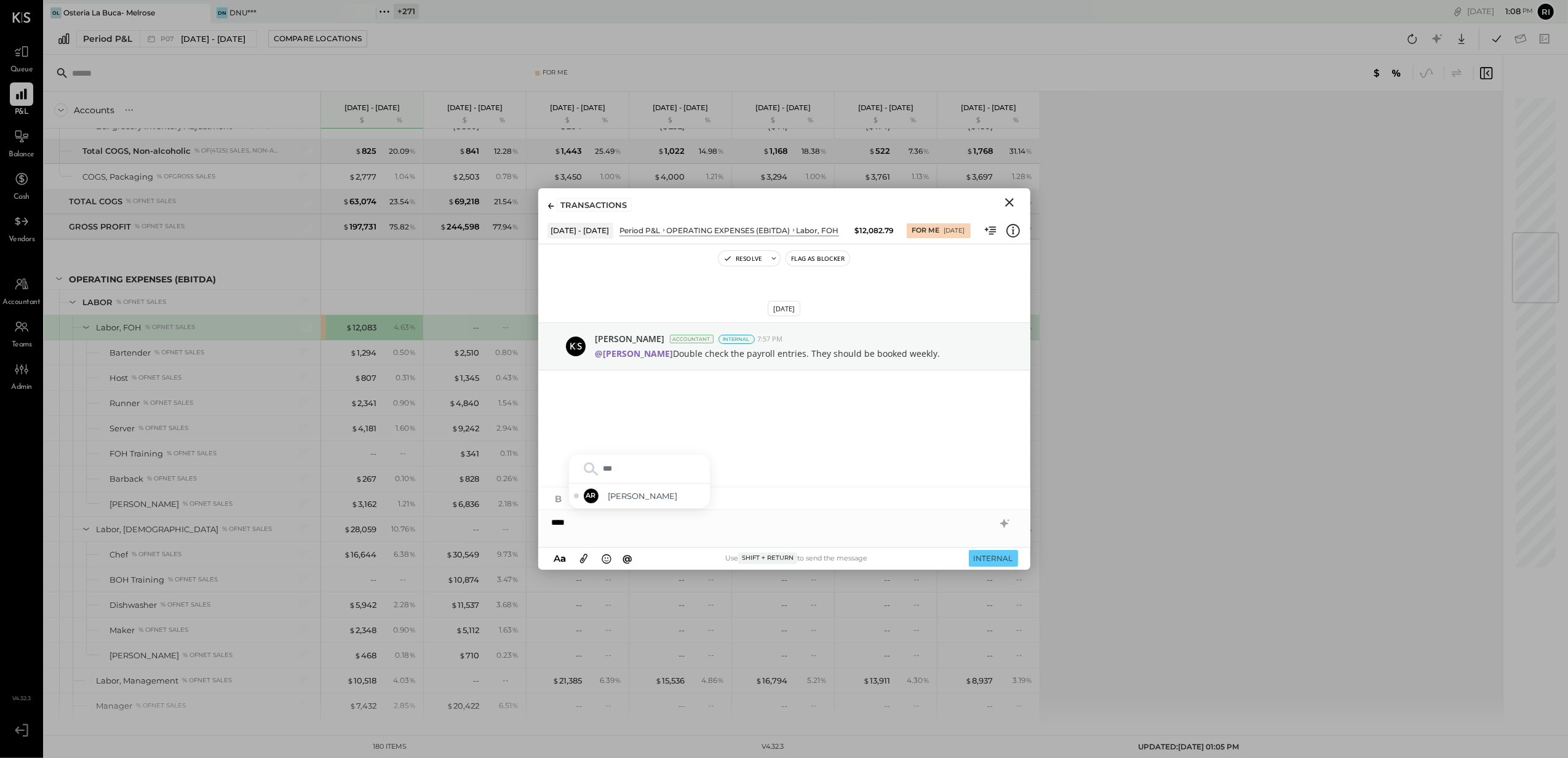
type input "****"
click at [615, 501] on span "[PERSON_NAME]" at bounding box center [656, 496] width 96 height 12
click at [993, 558] on button "INTERNAL" at bounding box center [993, 558] width 49 height 17
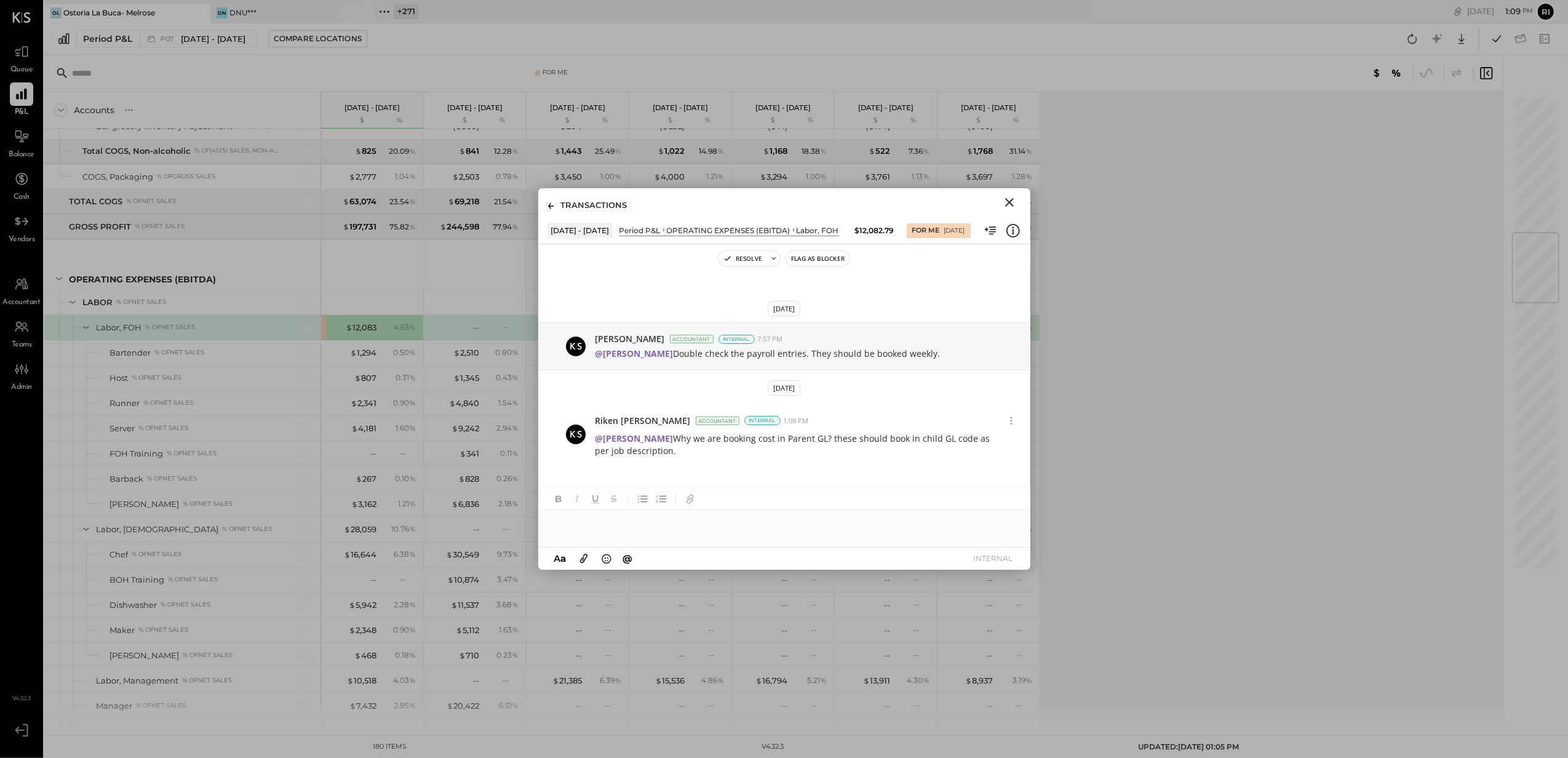
scroll to position [5, 0]
click at [1005, 200] on icon "Close" at bounding box center [1009, 202] width 15 height 15
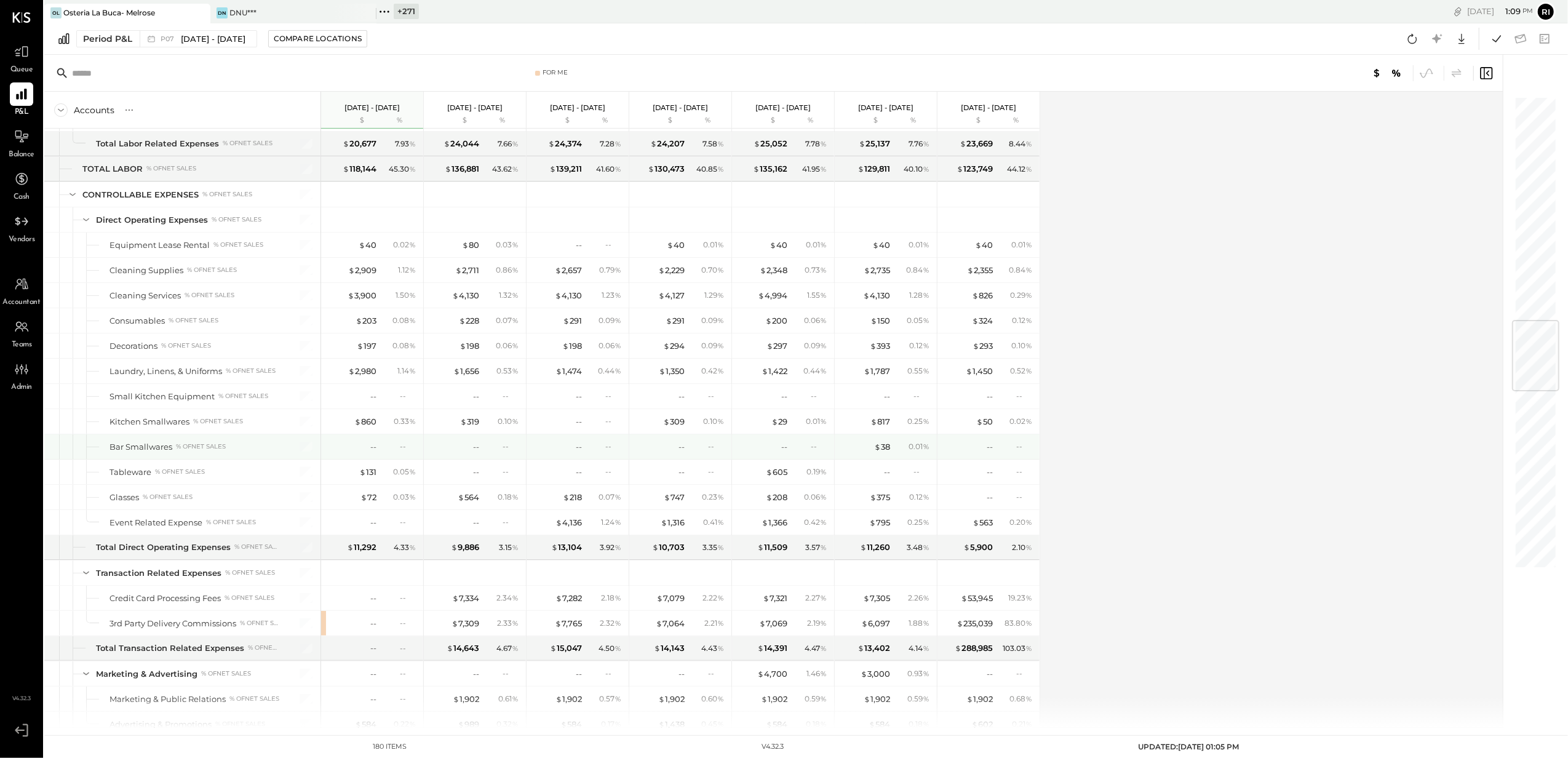
scroll to position [2050, 0]
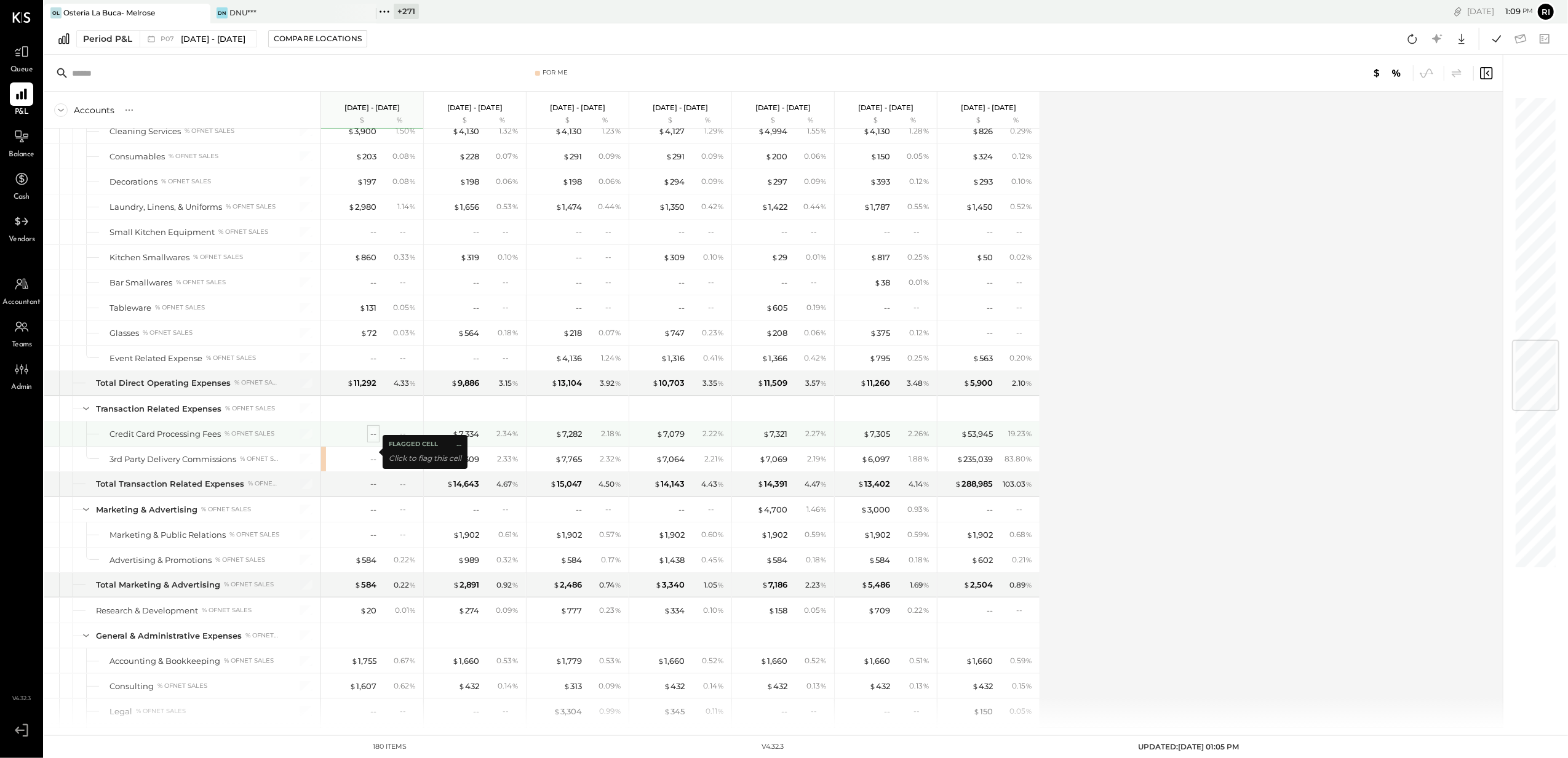
click at [372, 440] on div "--" at bounding box center [374, 434] width 6 height 12
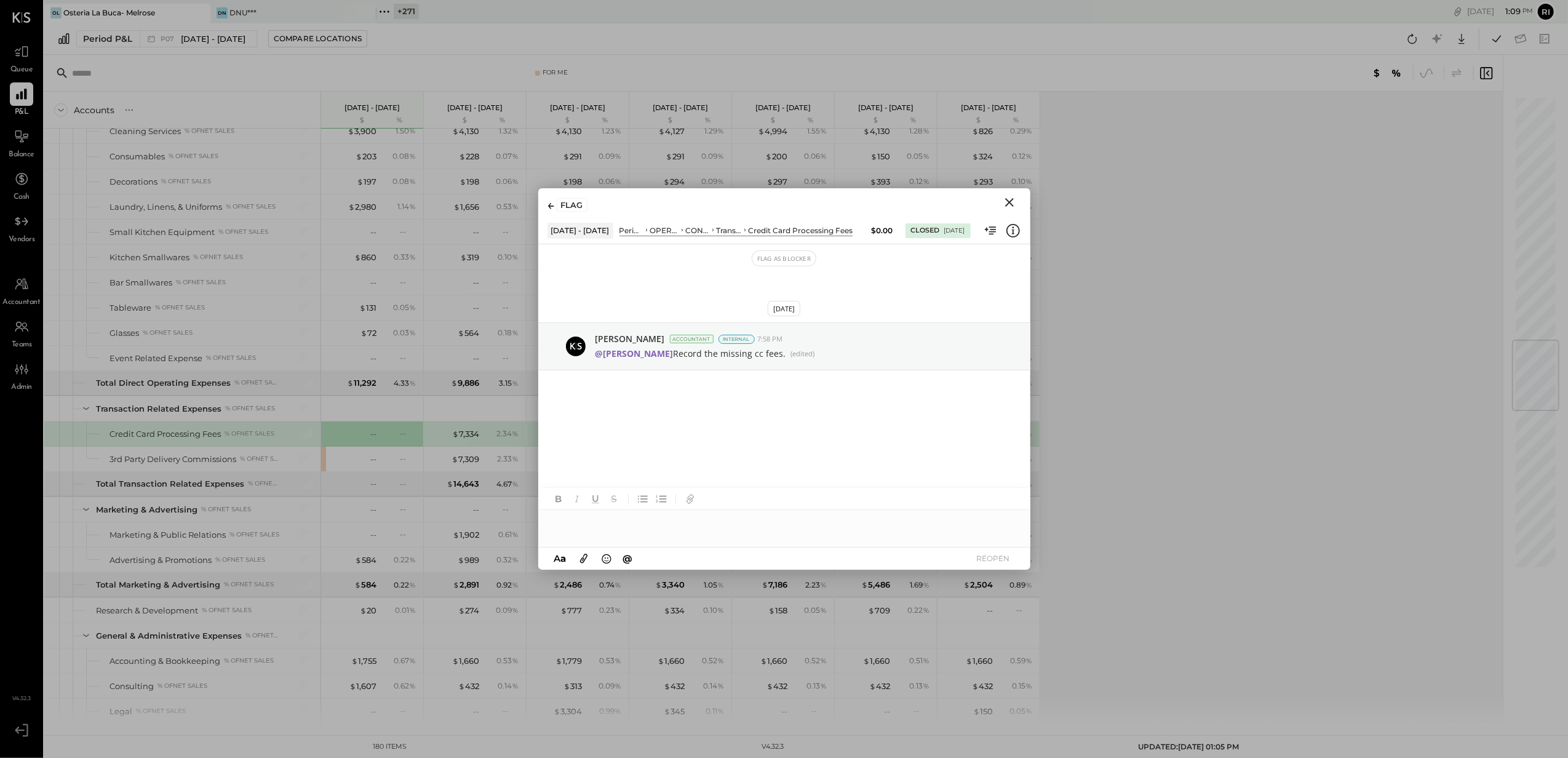
click at [598, 515] on div at bounding box center [784, 522] width 492 height 24
type input "***"
click at [667, 492] on span "[PERSON_NAME]" at bounding box center [656, 496] width 96 height 12
click at [1015, 554] on button "REOPEN" at bounding box center [993, 558] width 49 height 17
click at [633, 534] on div at bounding box center [784, 528] width 492 height 37
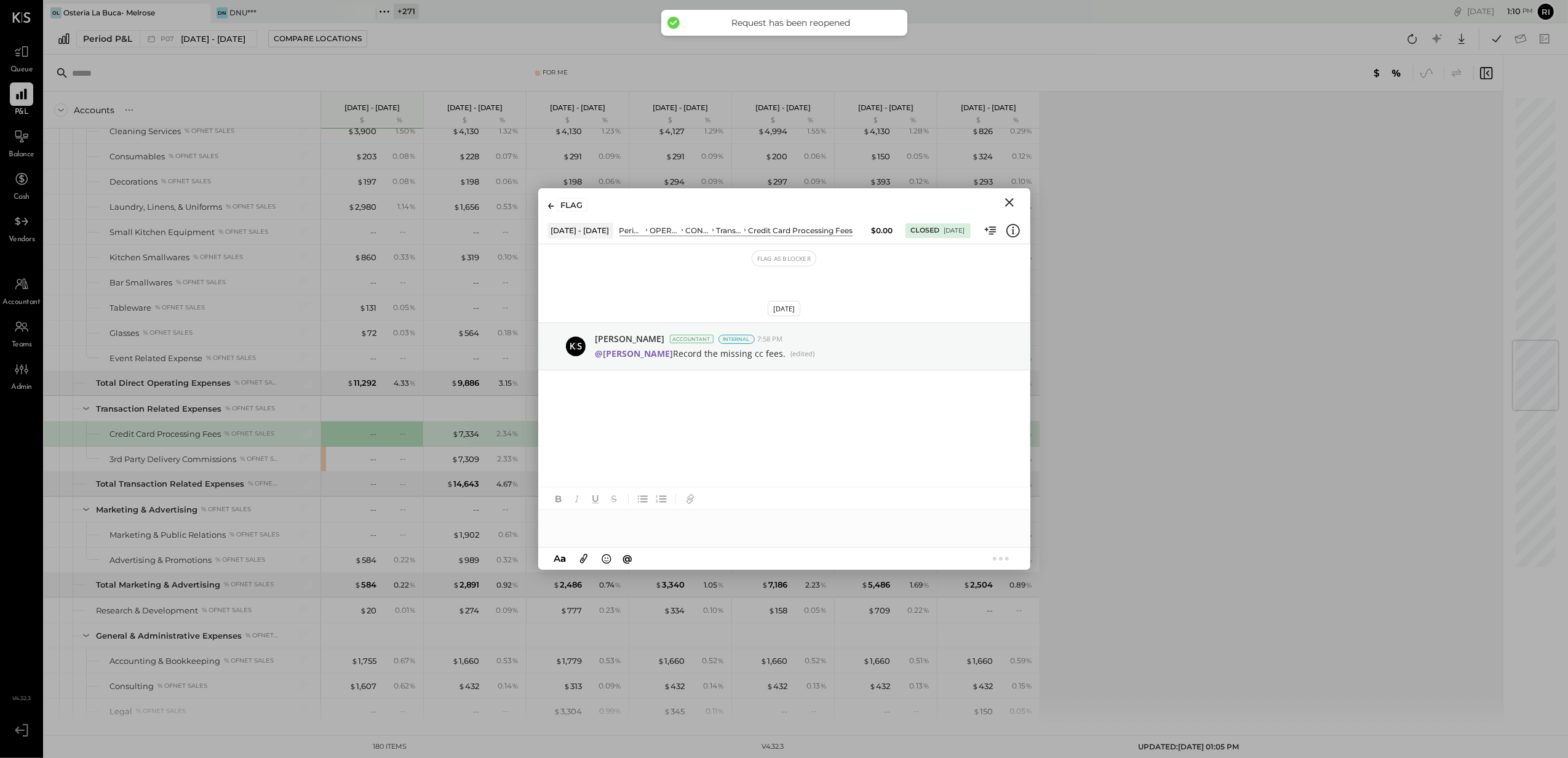
click at [655, 520] on div at bounding box center [784, 522] width 492 height 24
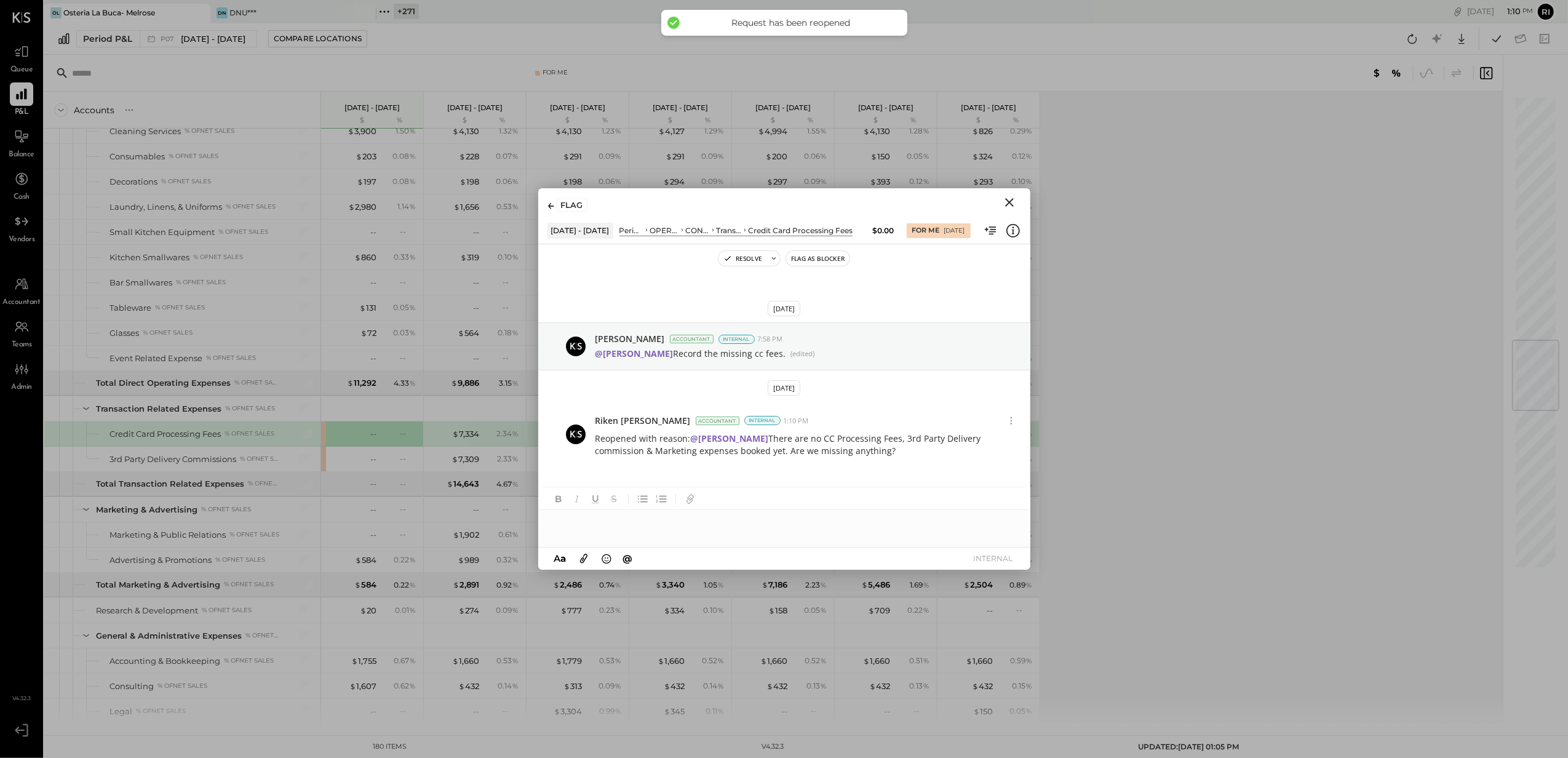
scroll to position [5, 0]
click at [1012, 202] on icon "Close" at bounding box center [1009, 202] width 15 height 15
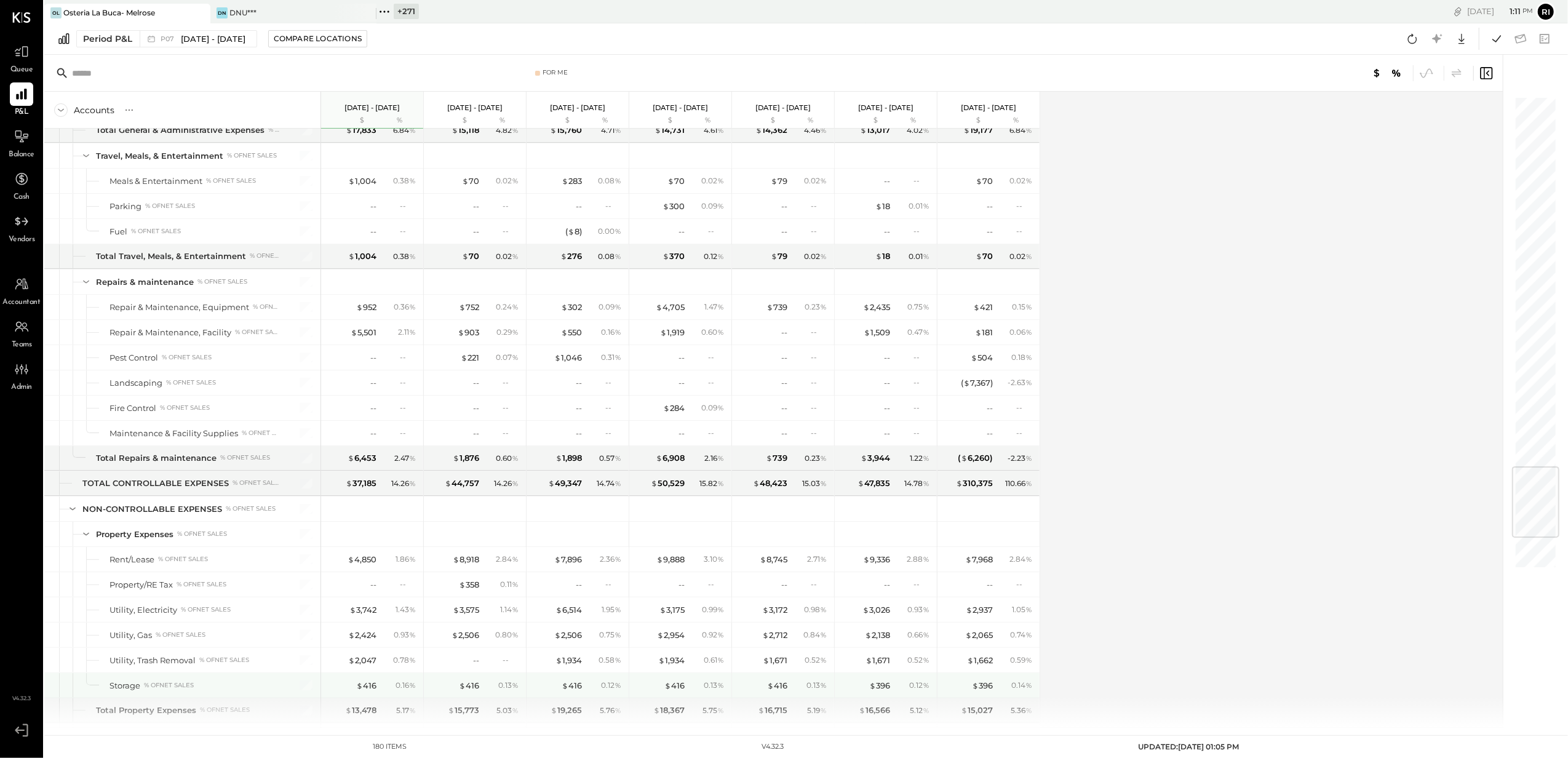
scroll to position [3117, 0]
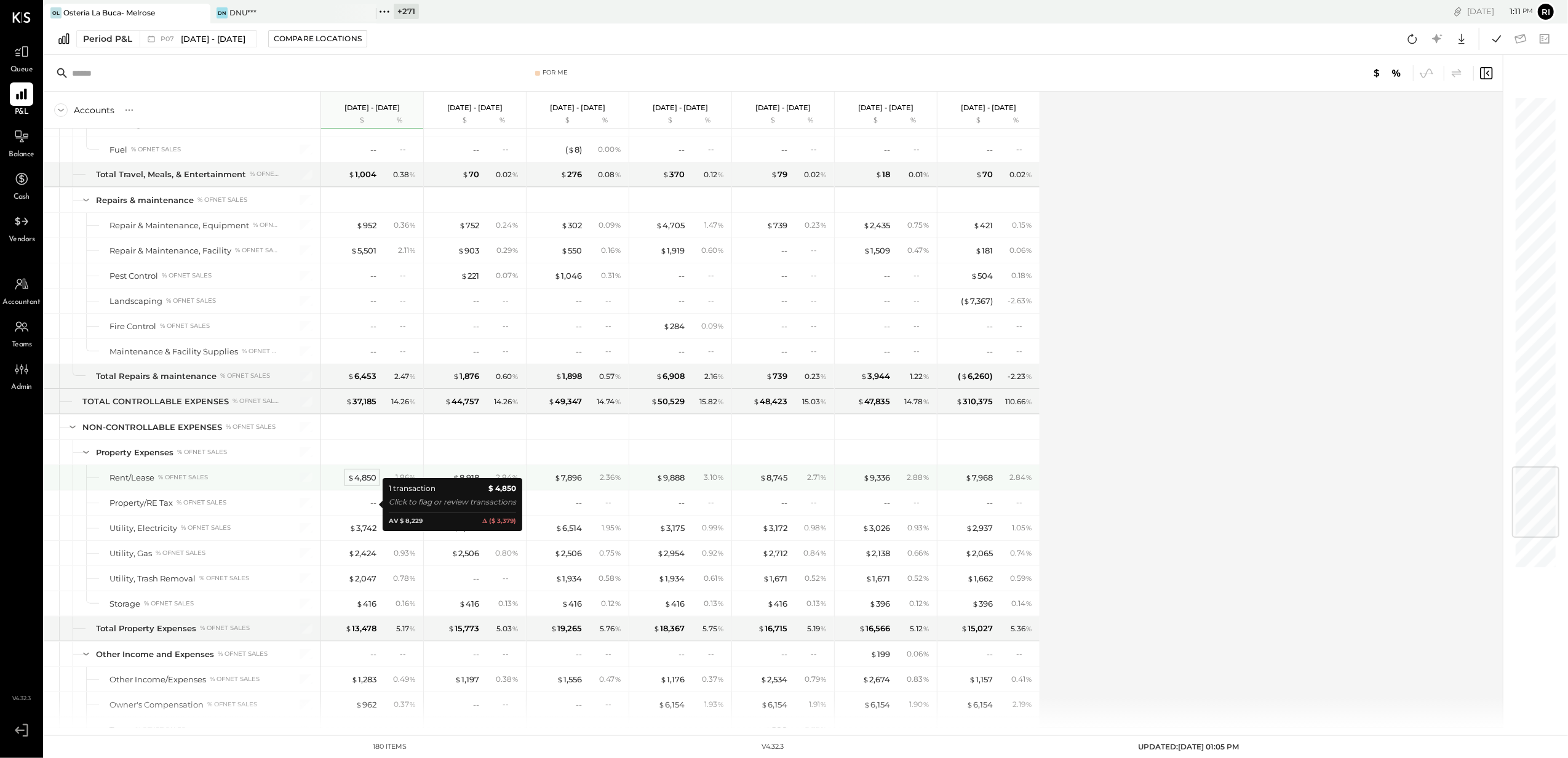
click at [366, 484] on div "$ 4,850" at bounding box center [362, 478] width 29 height 12
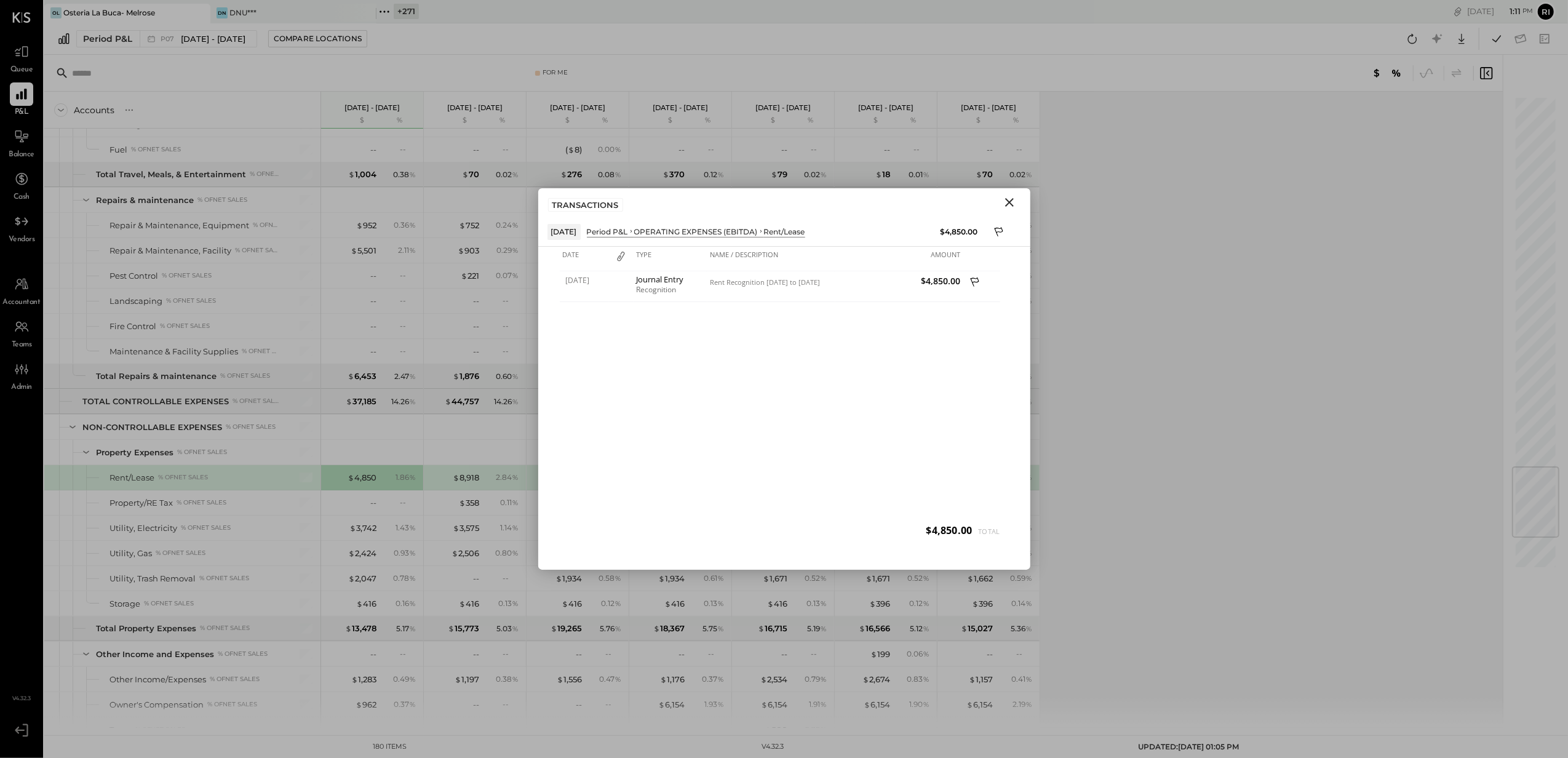
click at [1014, 198] on icon "Close" at bounding box center [1009, 202] width 15 height 15
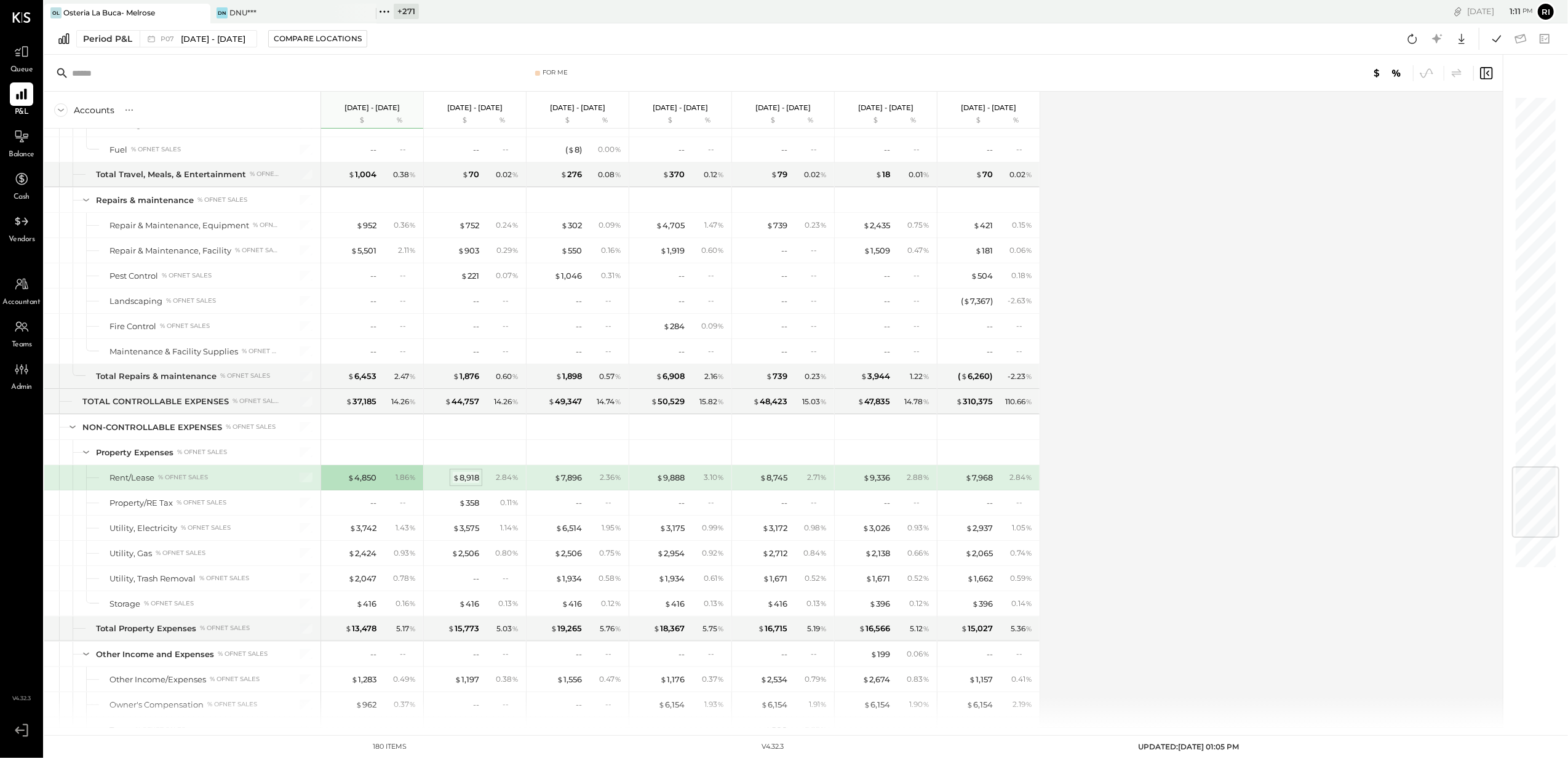
click at [458, 482] on span "$" at bounding box center [456, 477] width 7 height 10
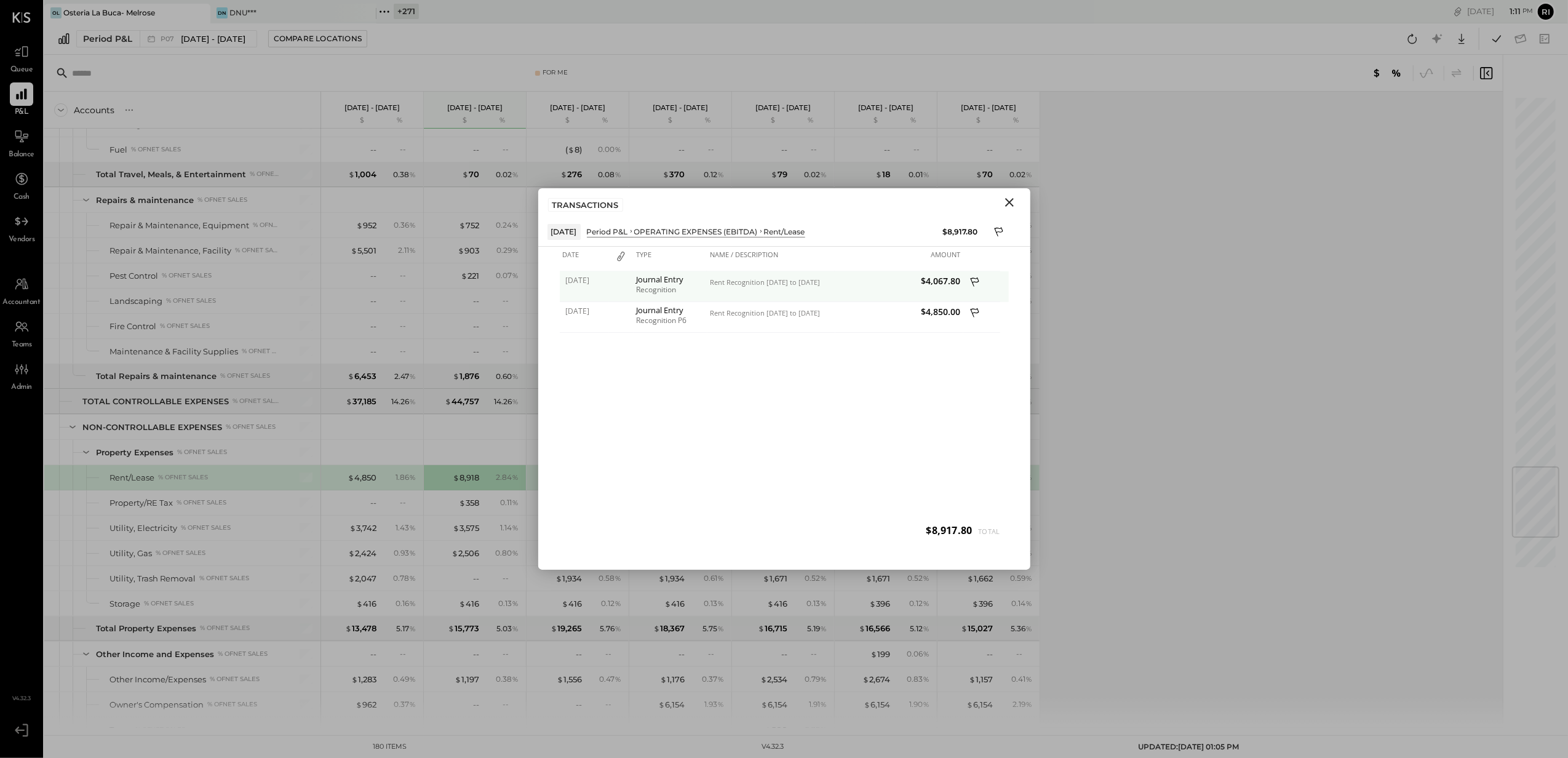
drag, startPoint x: 702, startPoint y: 284, endPoint x: 832, endPoint y: 281, distance: 130.0
click at [832, 271] on div "[DATE] Journal Entry Recognition Rent Recognition [DATE] to [DATE] $4,067.80" at bounding box center [784, 271] width 449 height 0
drag, startPoint x: 832, startPoint y: 281, endPoint x: 818, endPoint y: 282, distance: 14.0
copy div "Rent Recognition [DATE] to [DATE]"
click at [1010, 202] on icon "Close" at bounding box center [1009, 202] width 8 height 8
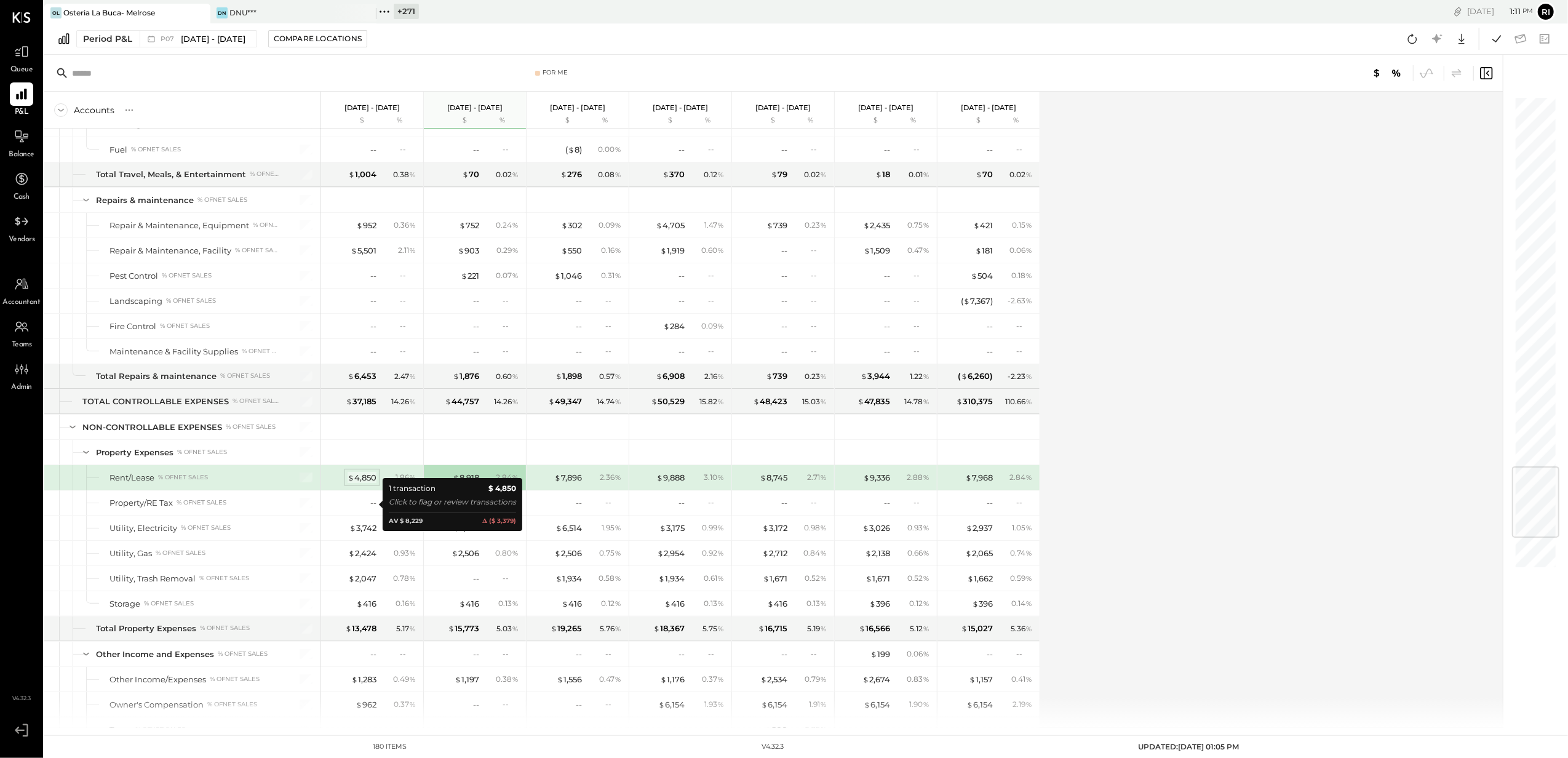
click at [363, 484] on div "$ 4,850" at bounding box center [362, 478] width 29 height 12
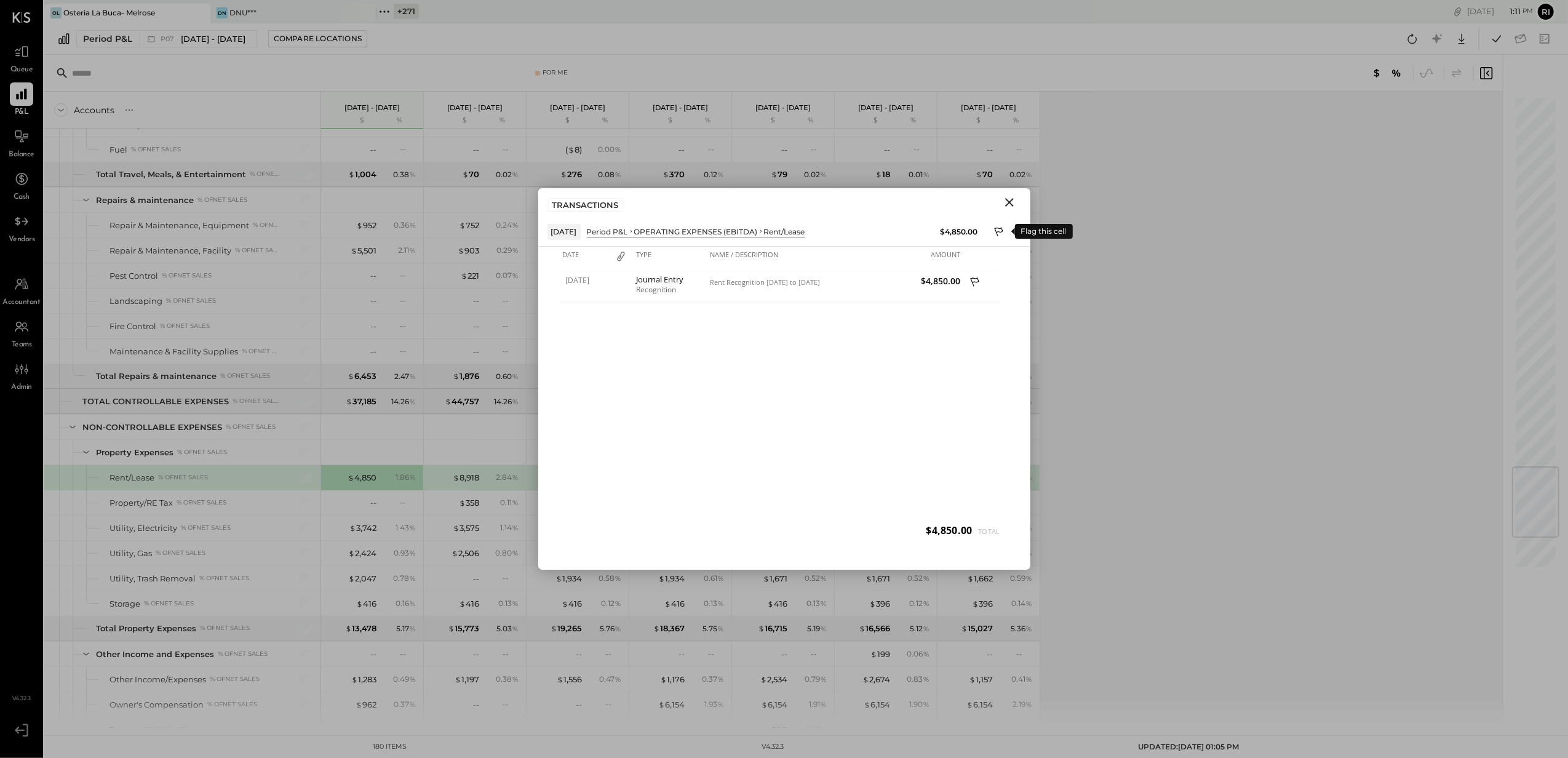
click at [1000, 230] on icon at bounding box center [1000, 233] width 11 height 15
click at [1010, 200] on icon "Close" at bounding box center [1009, 202] width 15 height 15
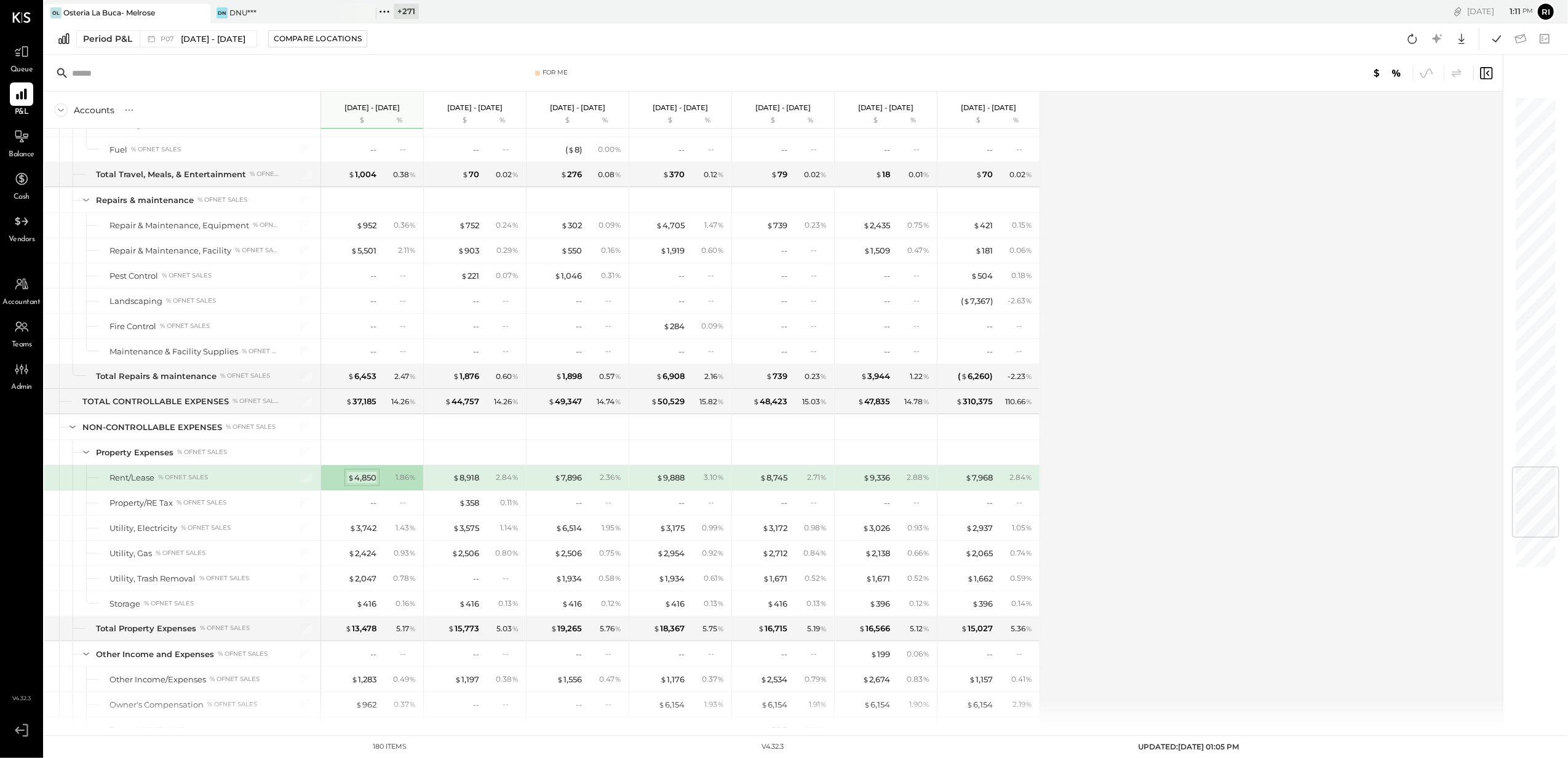
click at [368, 484] on div "$ 4,850" at bounding box center [362, 478] width 29 height 12
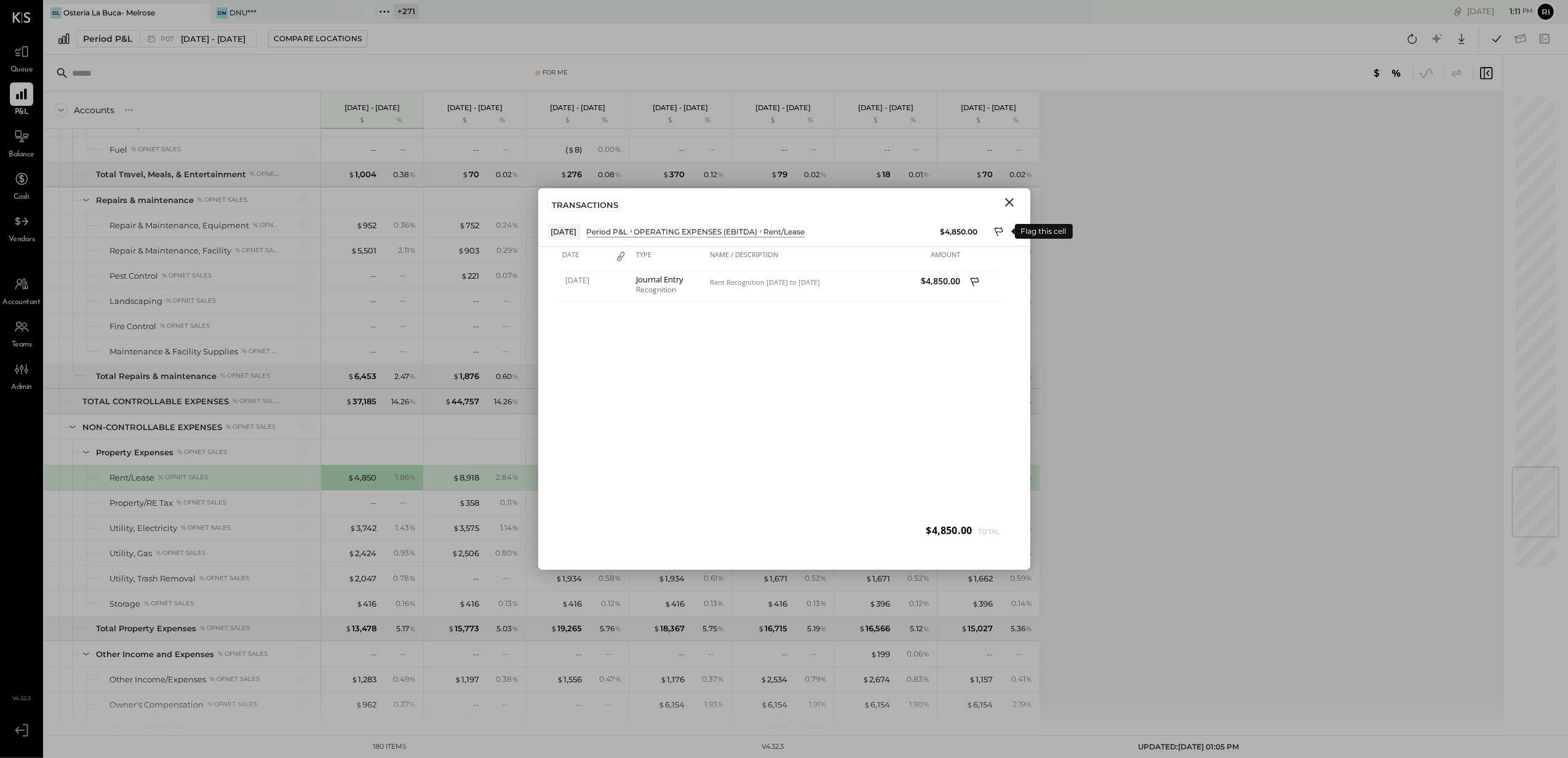
click at [996, 230] on icon at bounding box center [998, 231] width 8 height 9
click at [561, 532] on div at bounding box center [784, 522] width 492 height 24
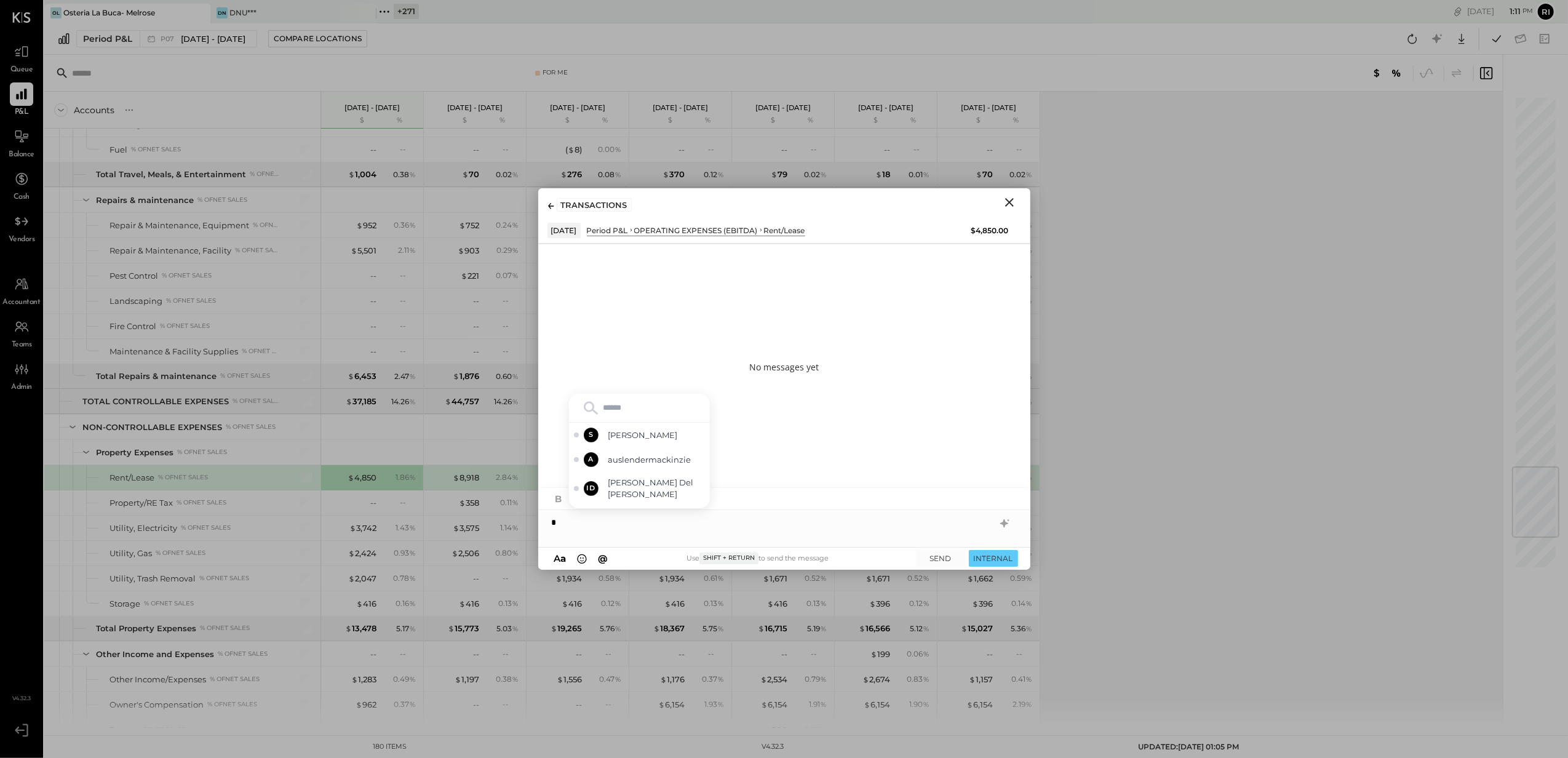
type input "*"
click at [1016, 200] on icon "Close" at bounding box center [1009, 202] width 15 height 15
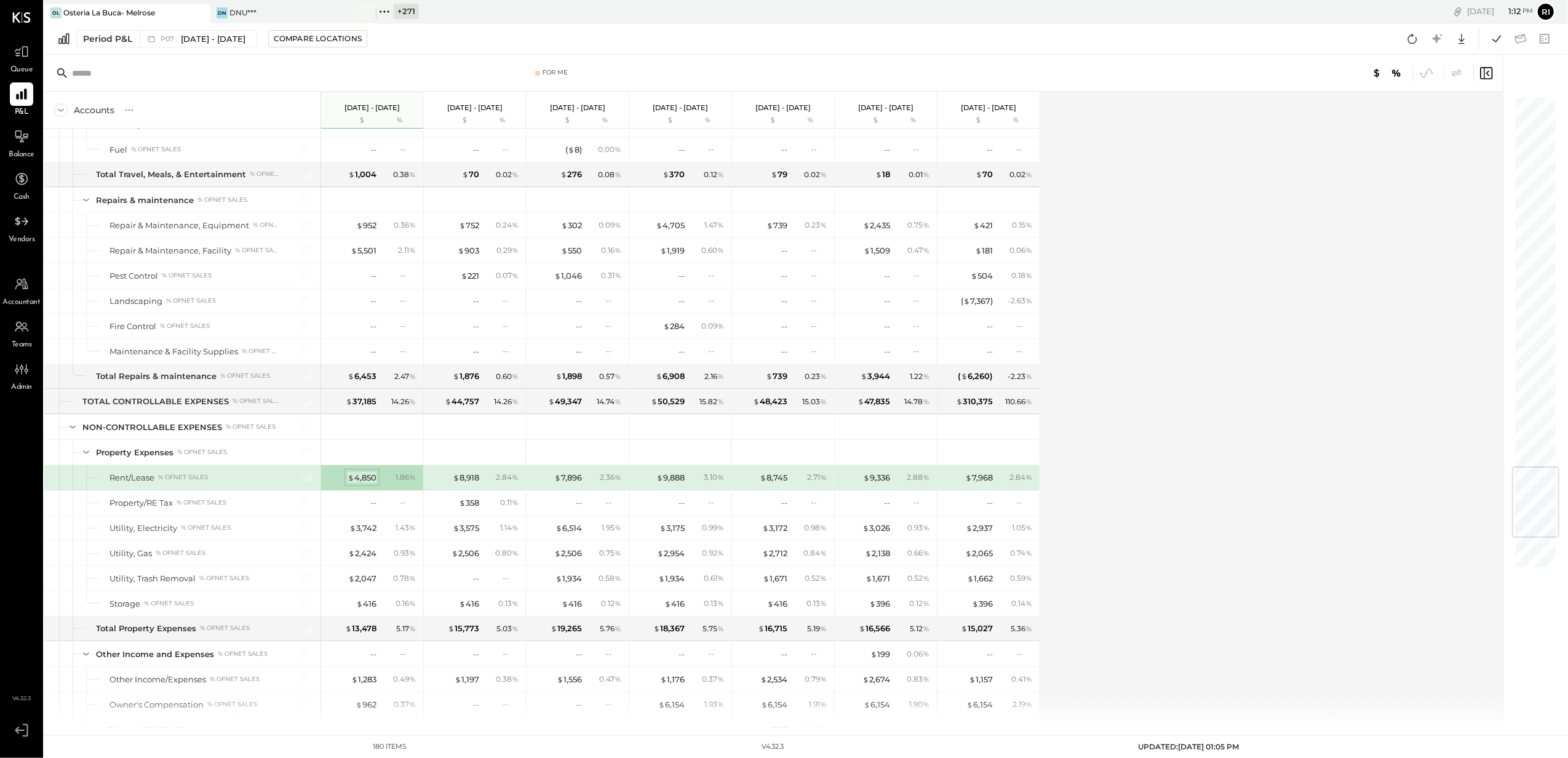
click at [356, 484] on div "$ 4,850" at bounding box center [362, 478] width 29 height 12
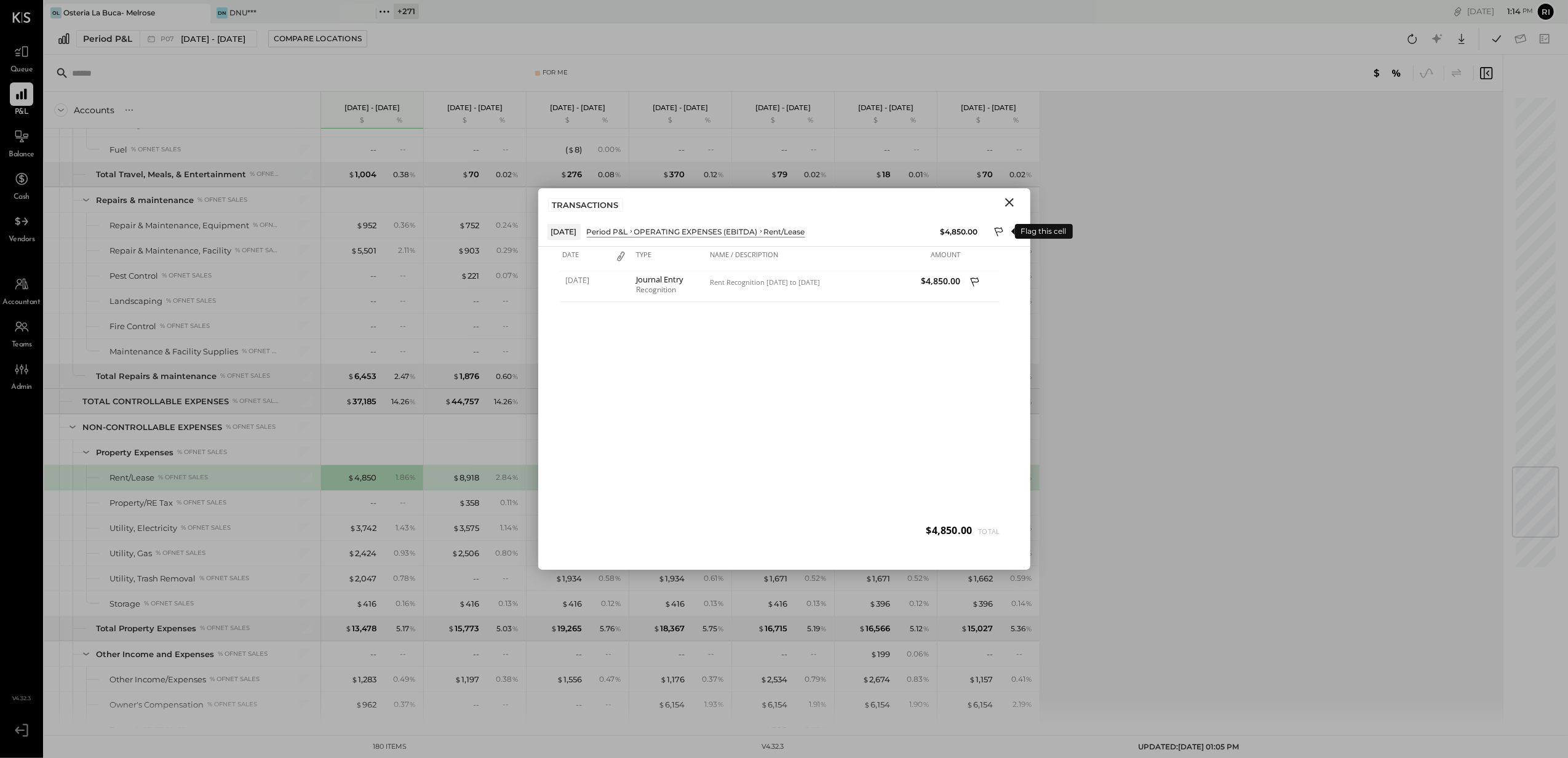
click at [999, 227] on icon at bounding box center [1000, 233] width 11 height 15
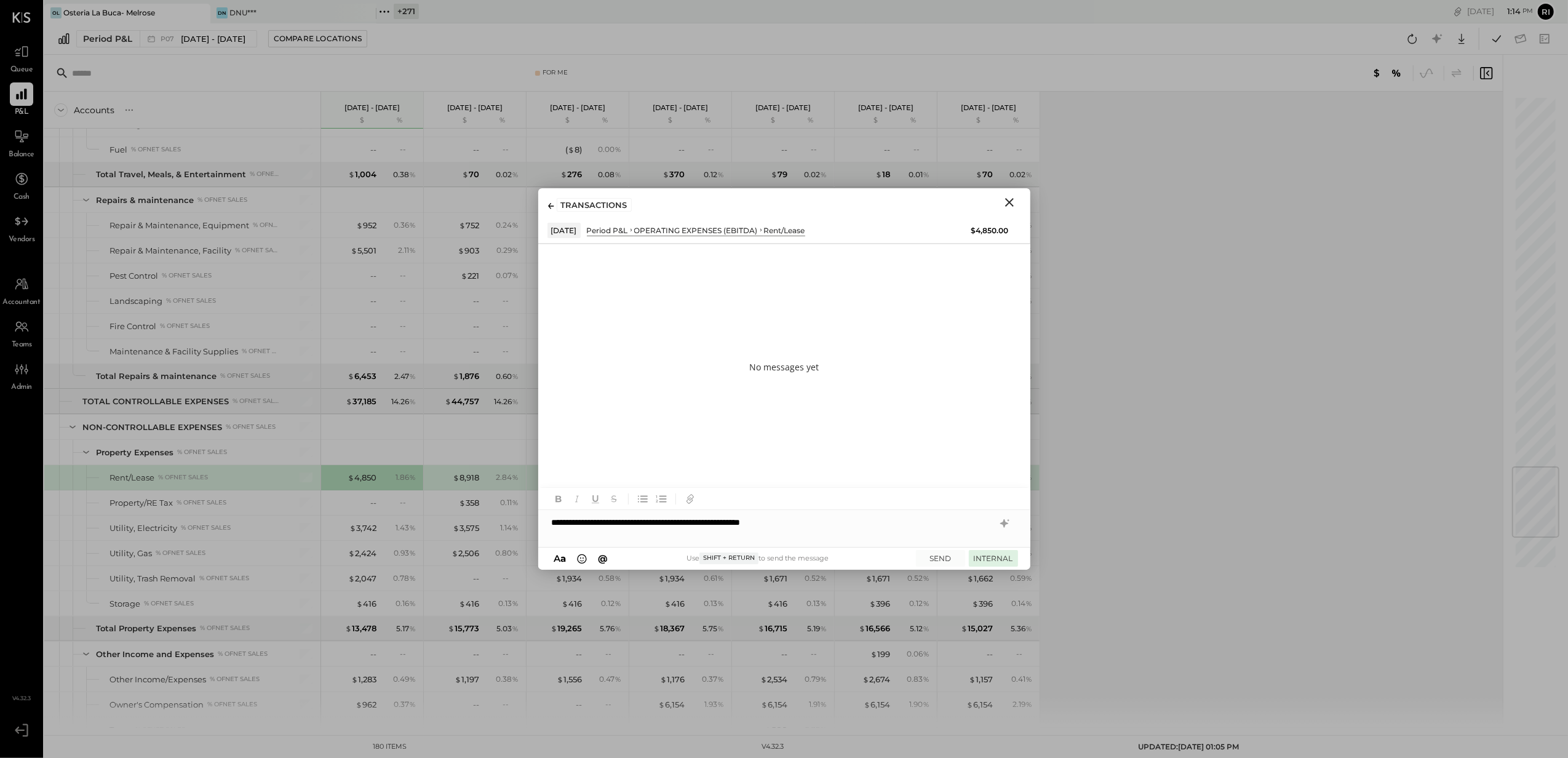
click at [982, 554] on button "INTERNAL" at bounding box center [993, 558] width 49 height 17
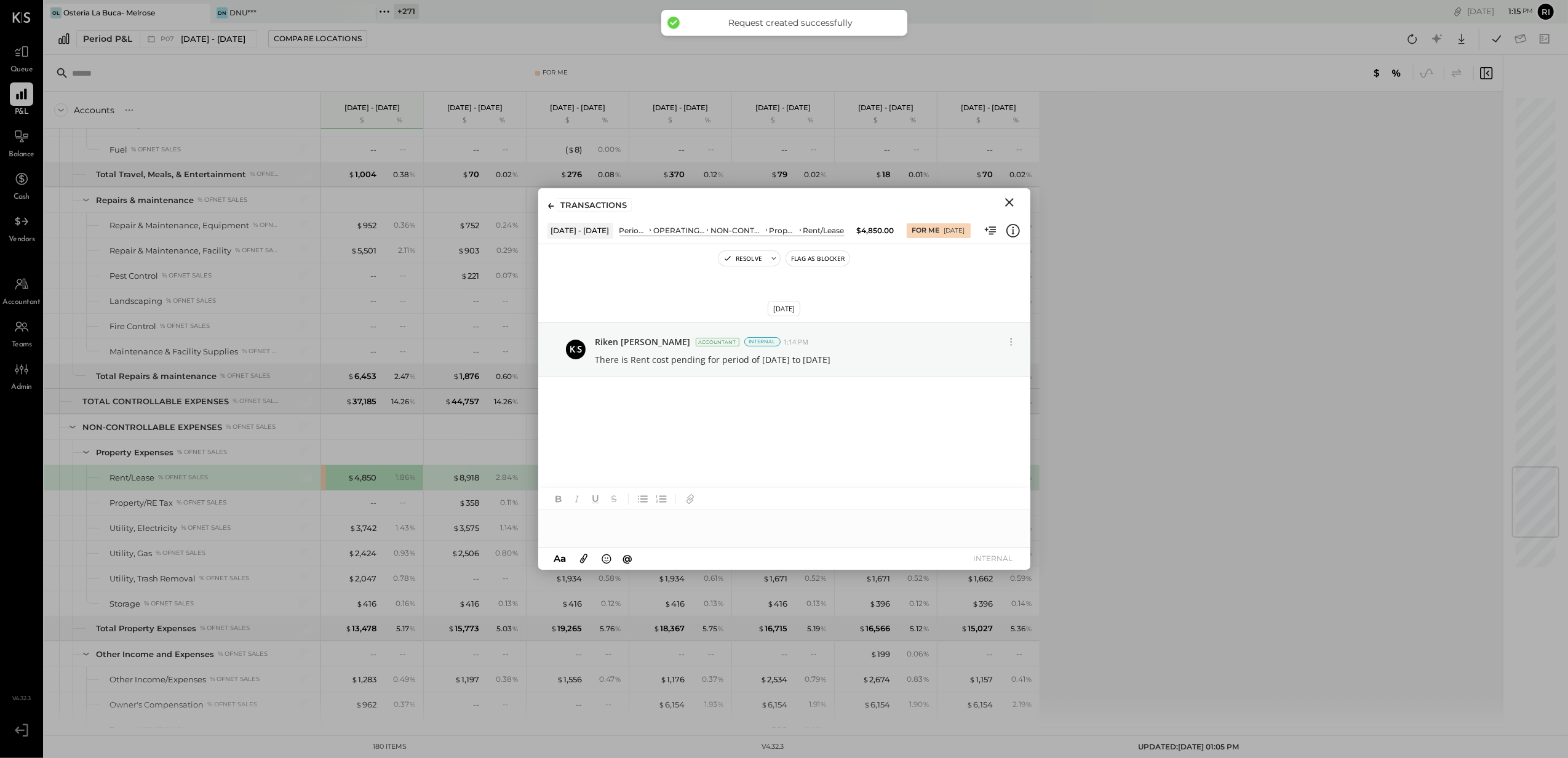
drag, startPoint x: 1010, startPoint y: 192, endPoint x: 1011, endPoint y: 199, distance: 7.1
click at [1010, 193] on div "TRANSACTIONS" at bounding box center [784, 202] width 492 height 28
click at [1011, 199] on icon "Close" at bounding box center [1009, 202] width 8 height 8
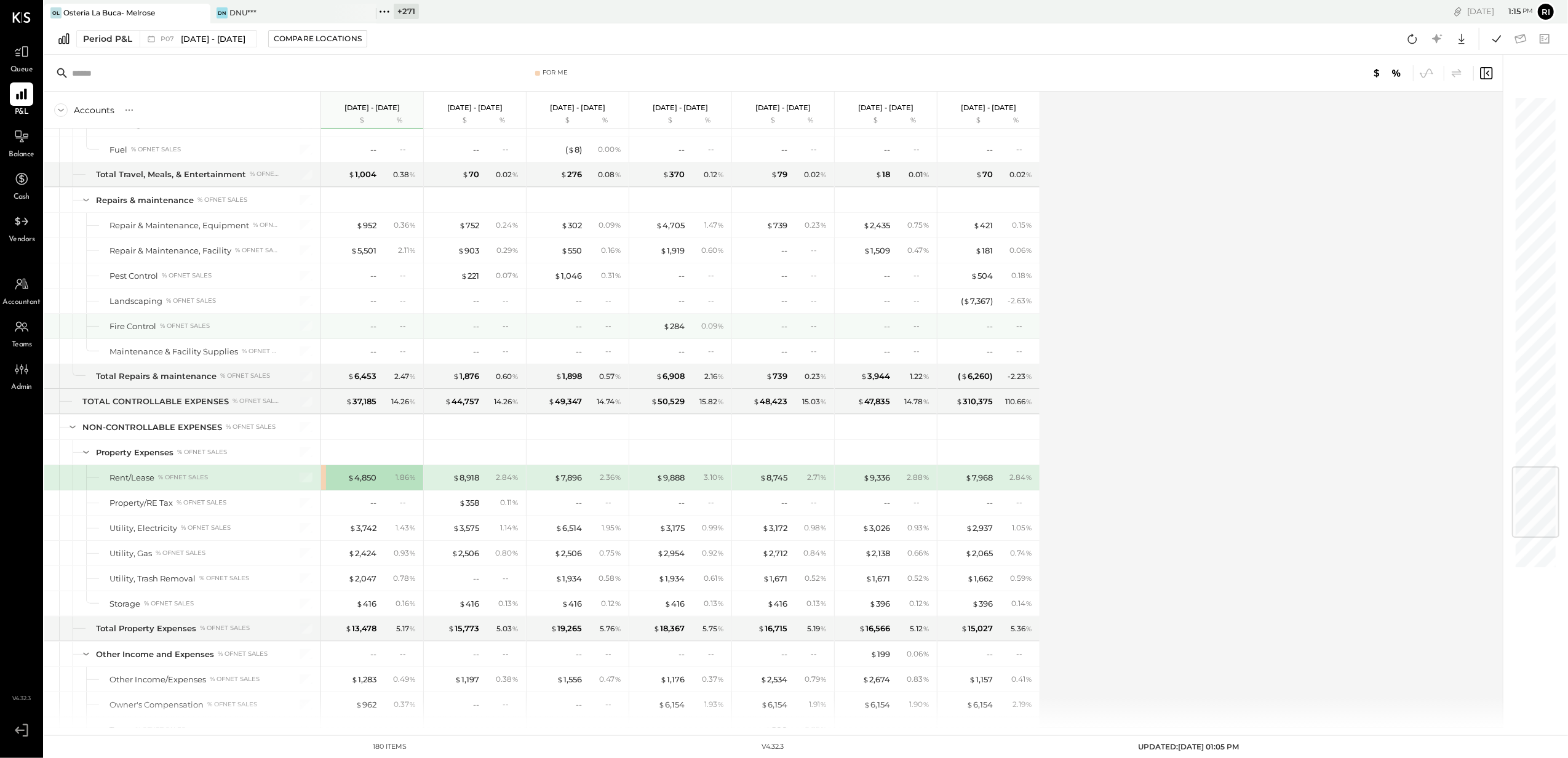
scroll to position [3369, 0]
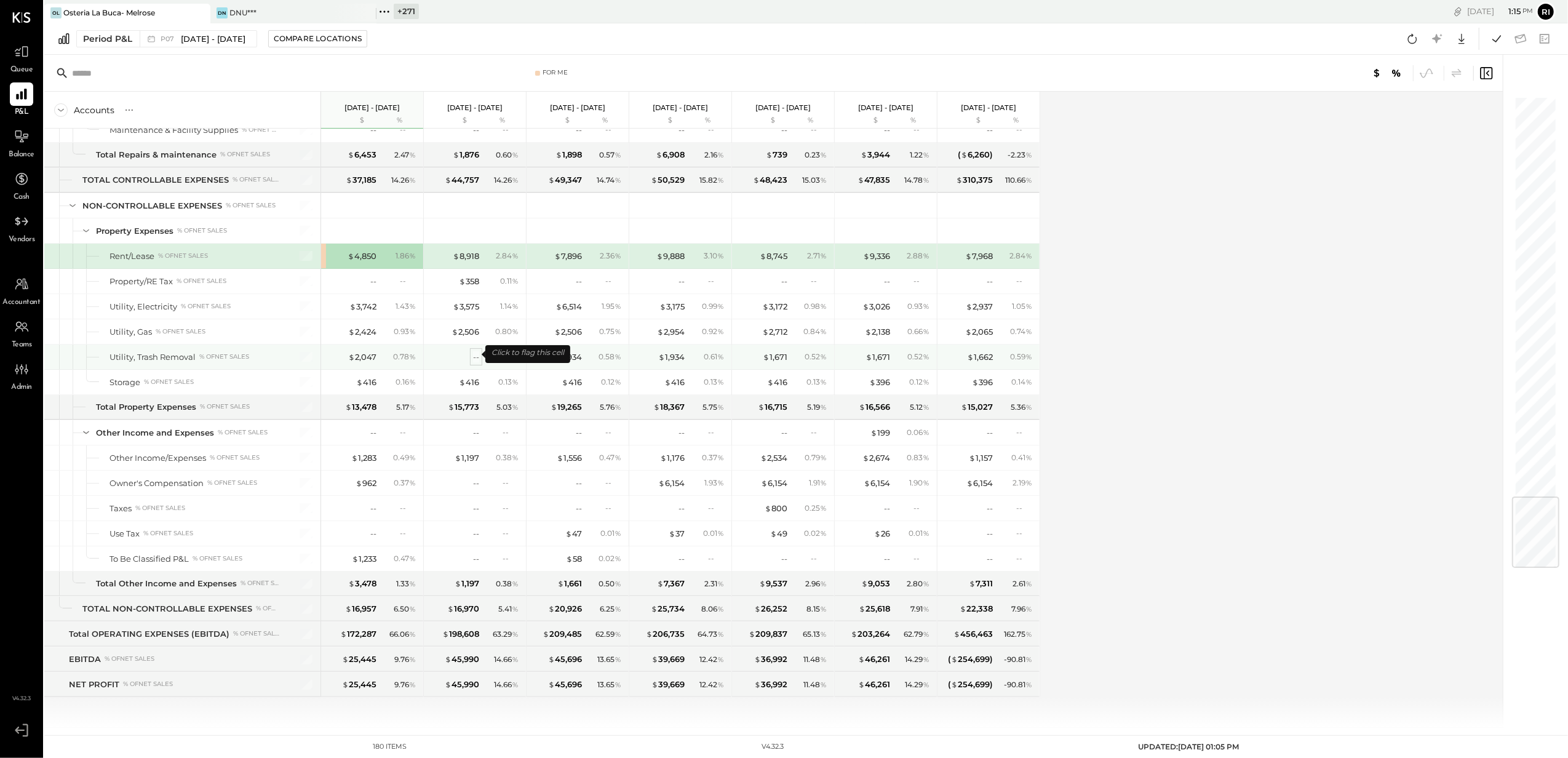
click at [475, 355] on div "--" at bounding box center [476, 357] width 6 height 12
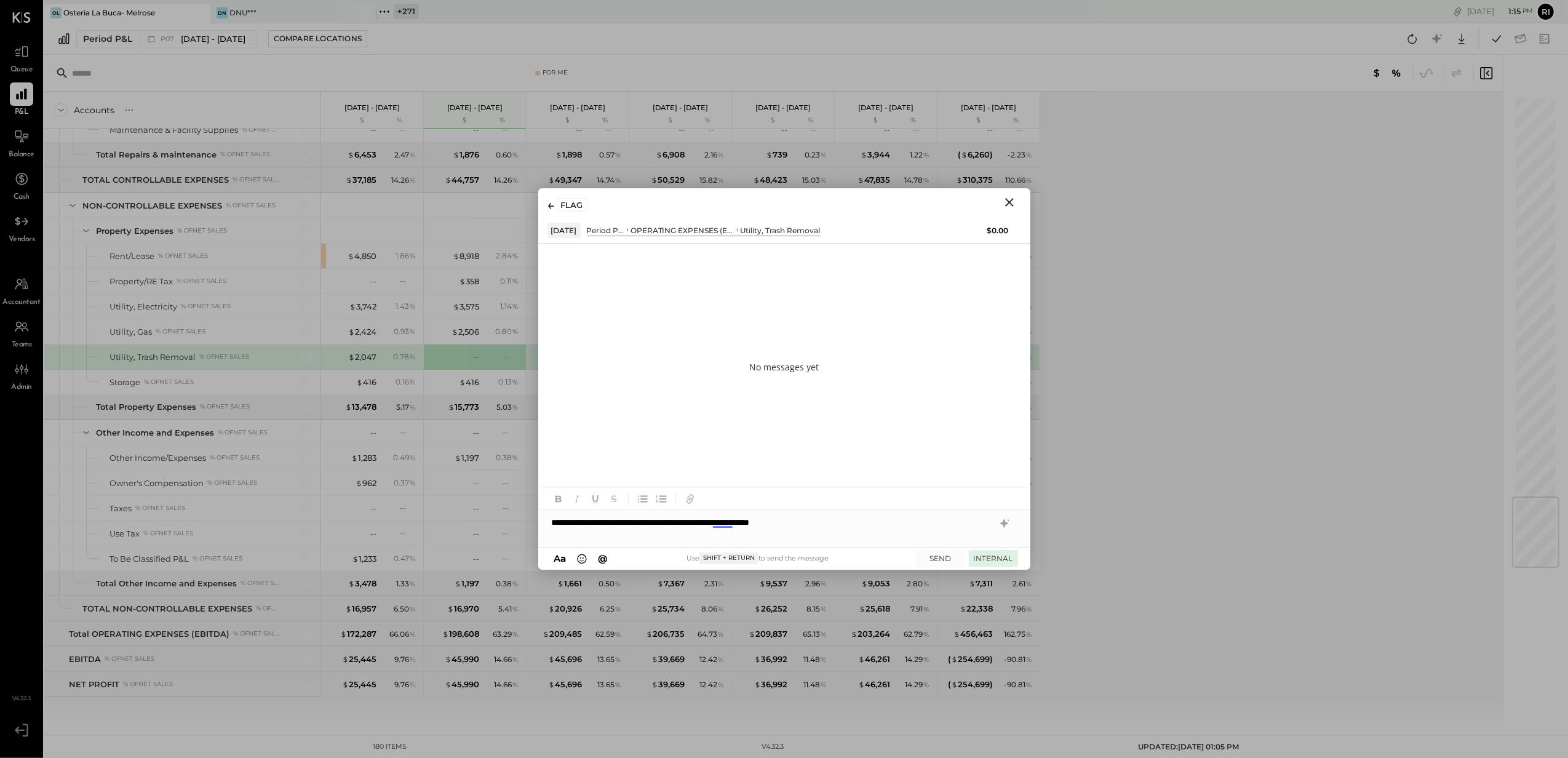
click at [994, 556] on button "INTERNAL" at bounding box center [993, 558] width 49 height 17
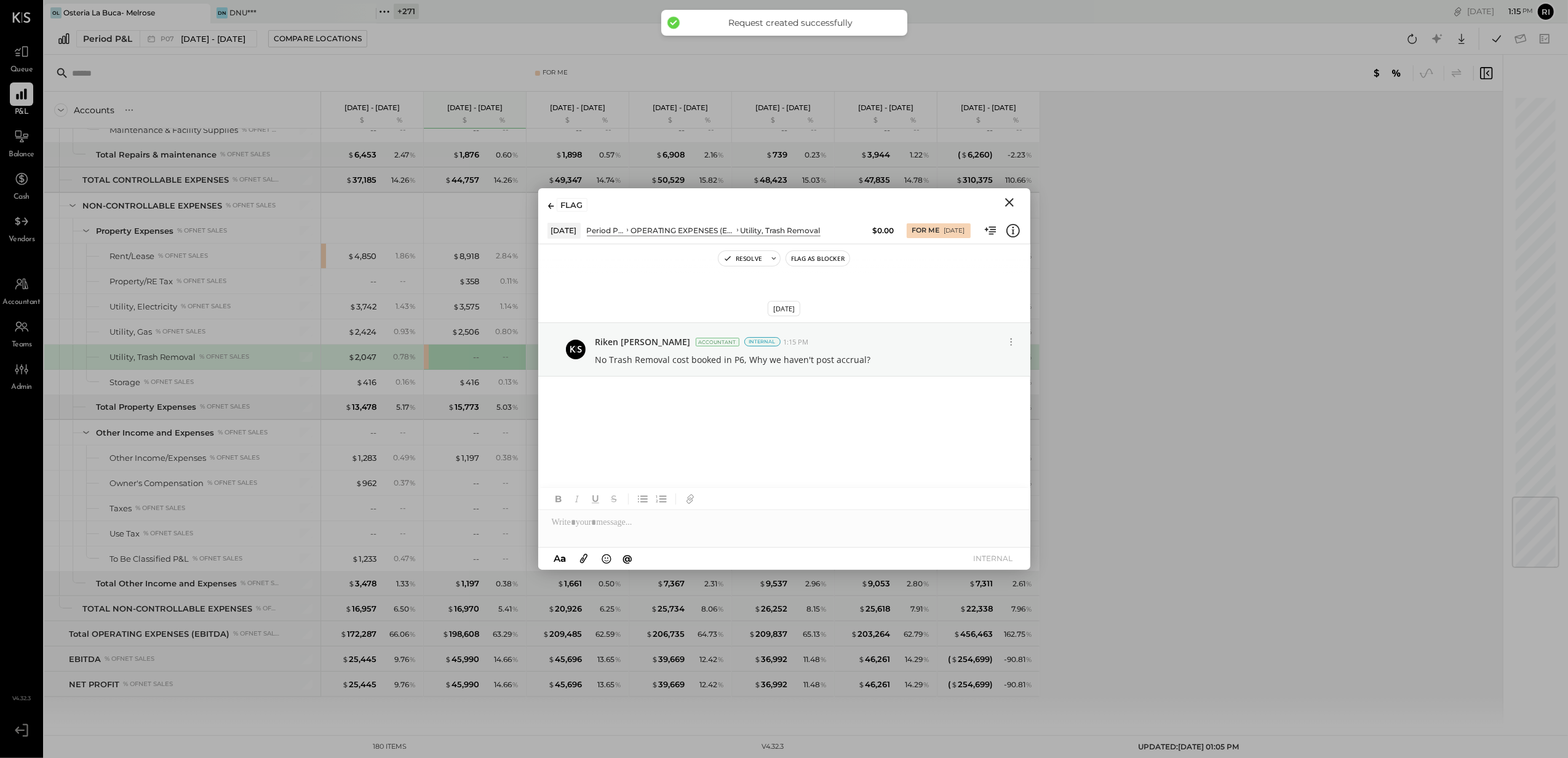
click at [1009, 200] on icon "Close" at bounding box center [1009, 202] width 8 height 8
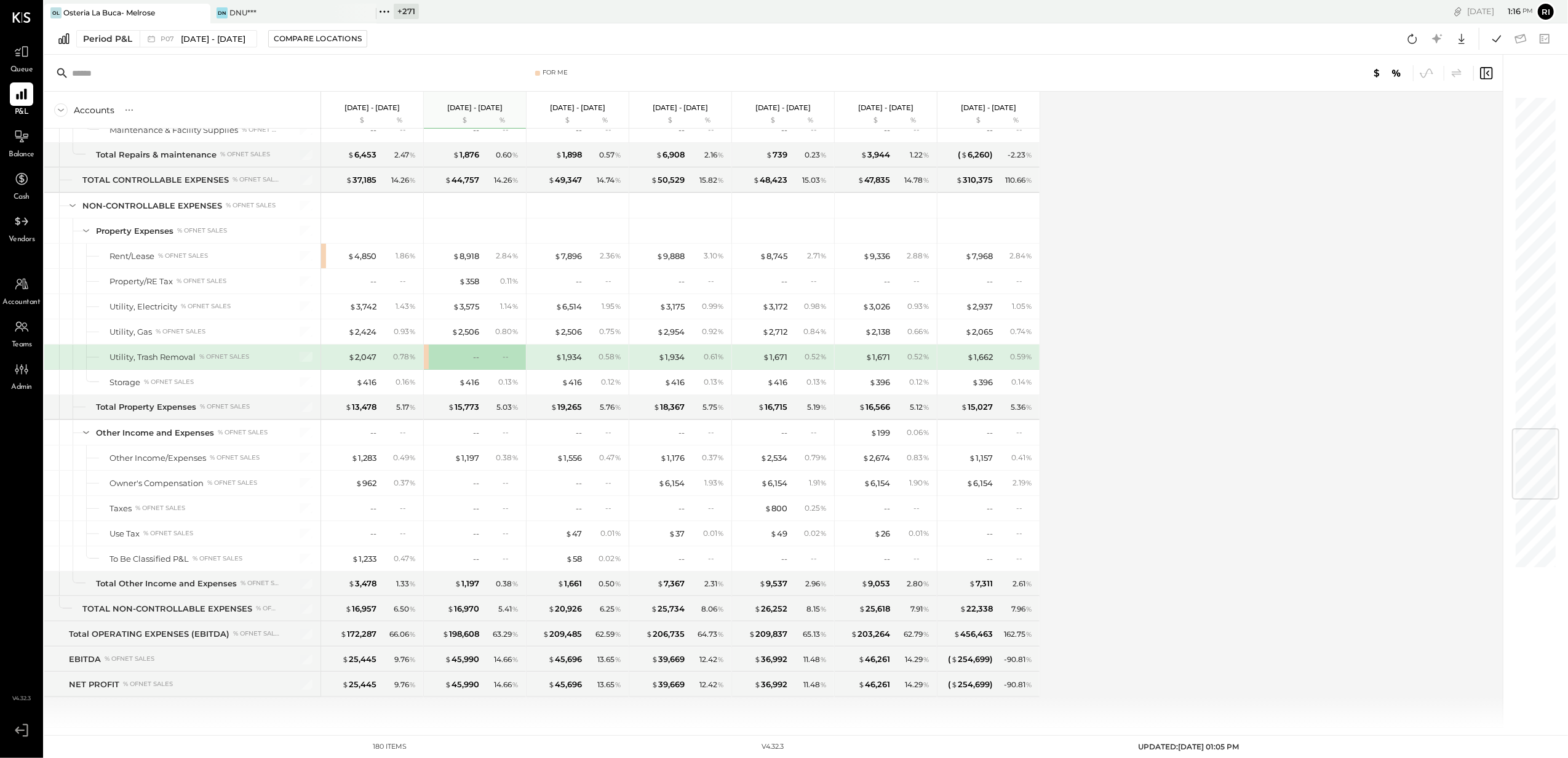
scroll to position [2794, 0]
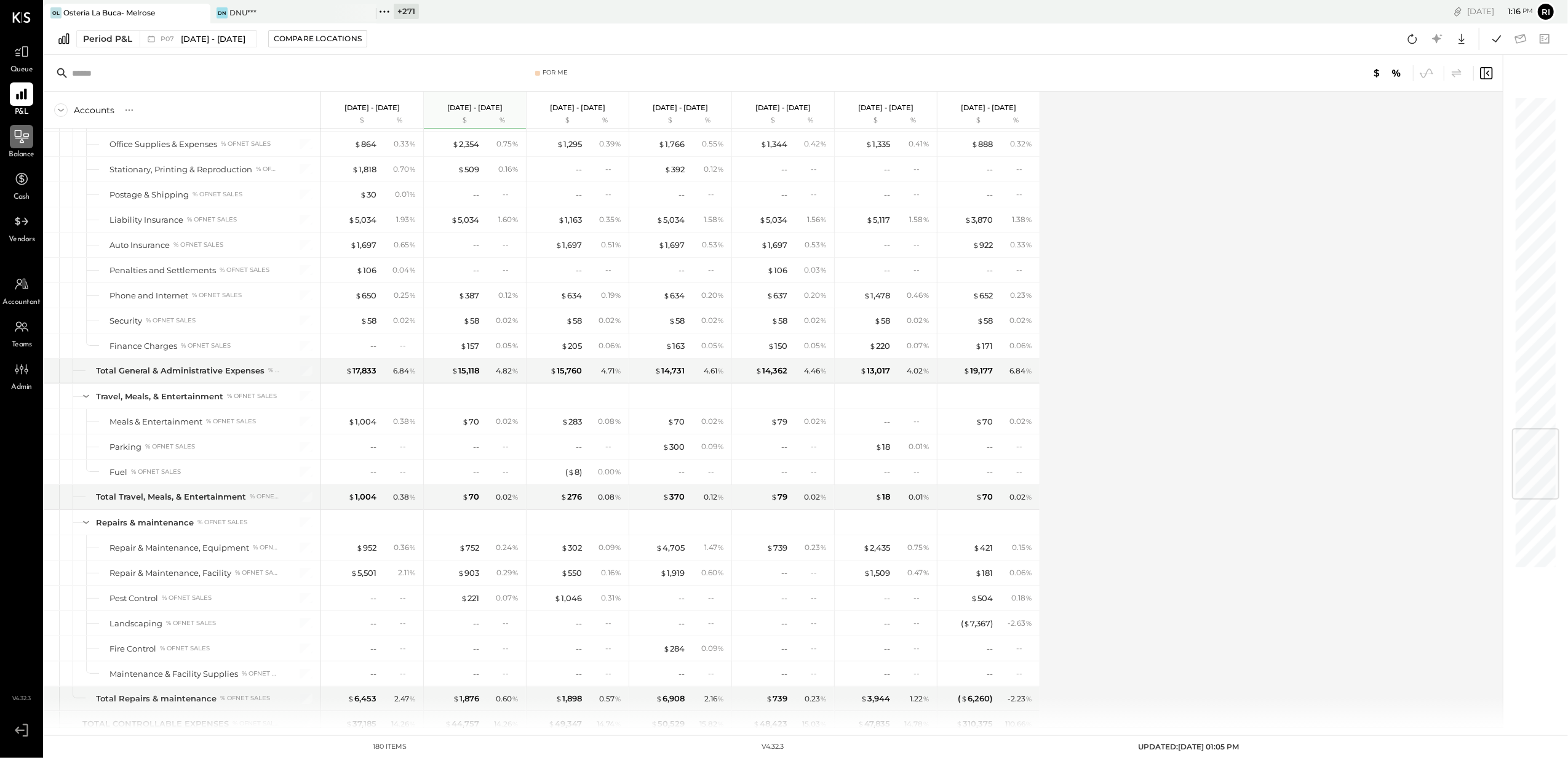
click at [22, 137] on icon at bounding box center [21, 136] width 16 height 16
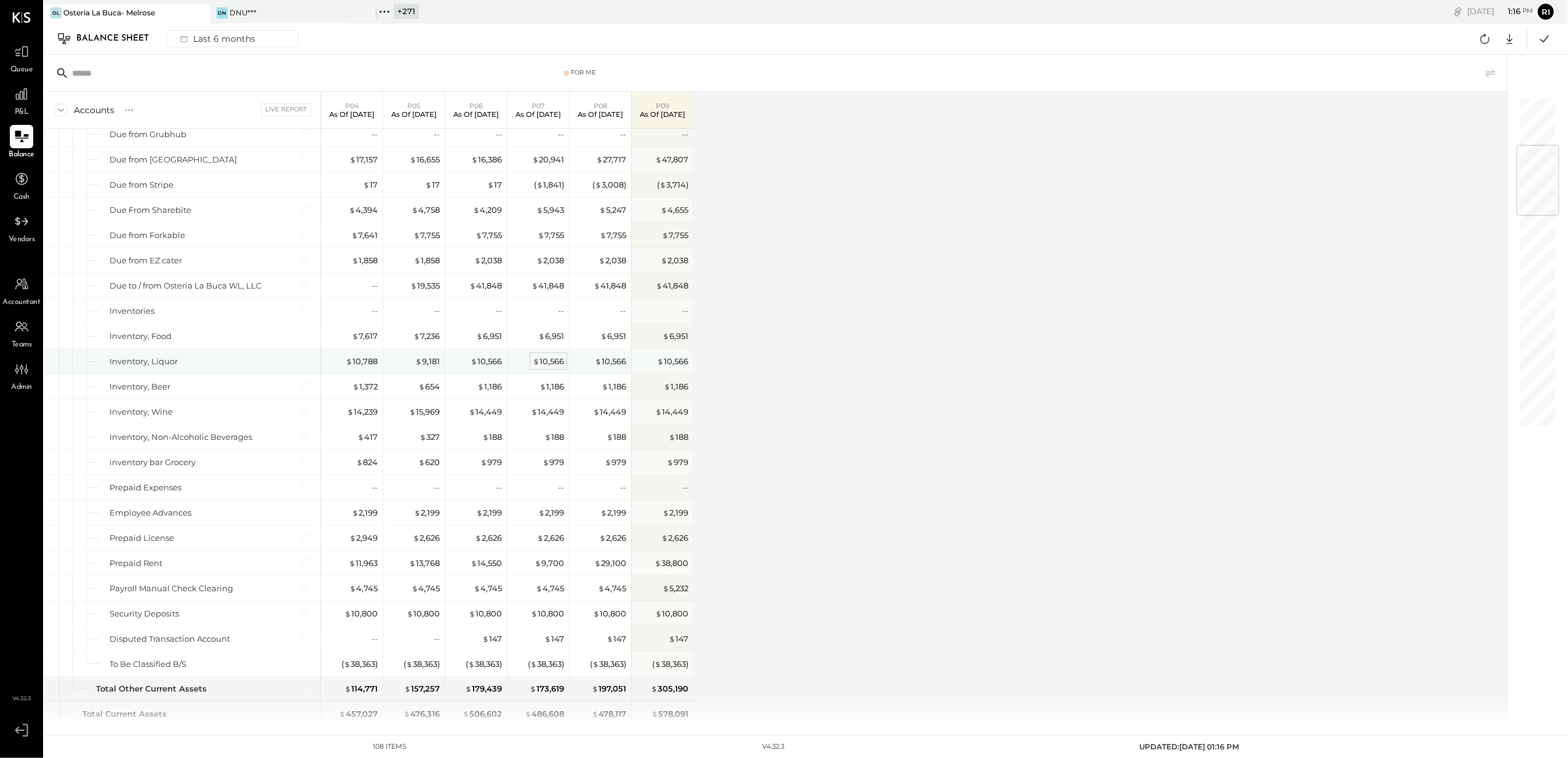
scroll to position [492, 0]
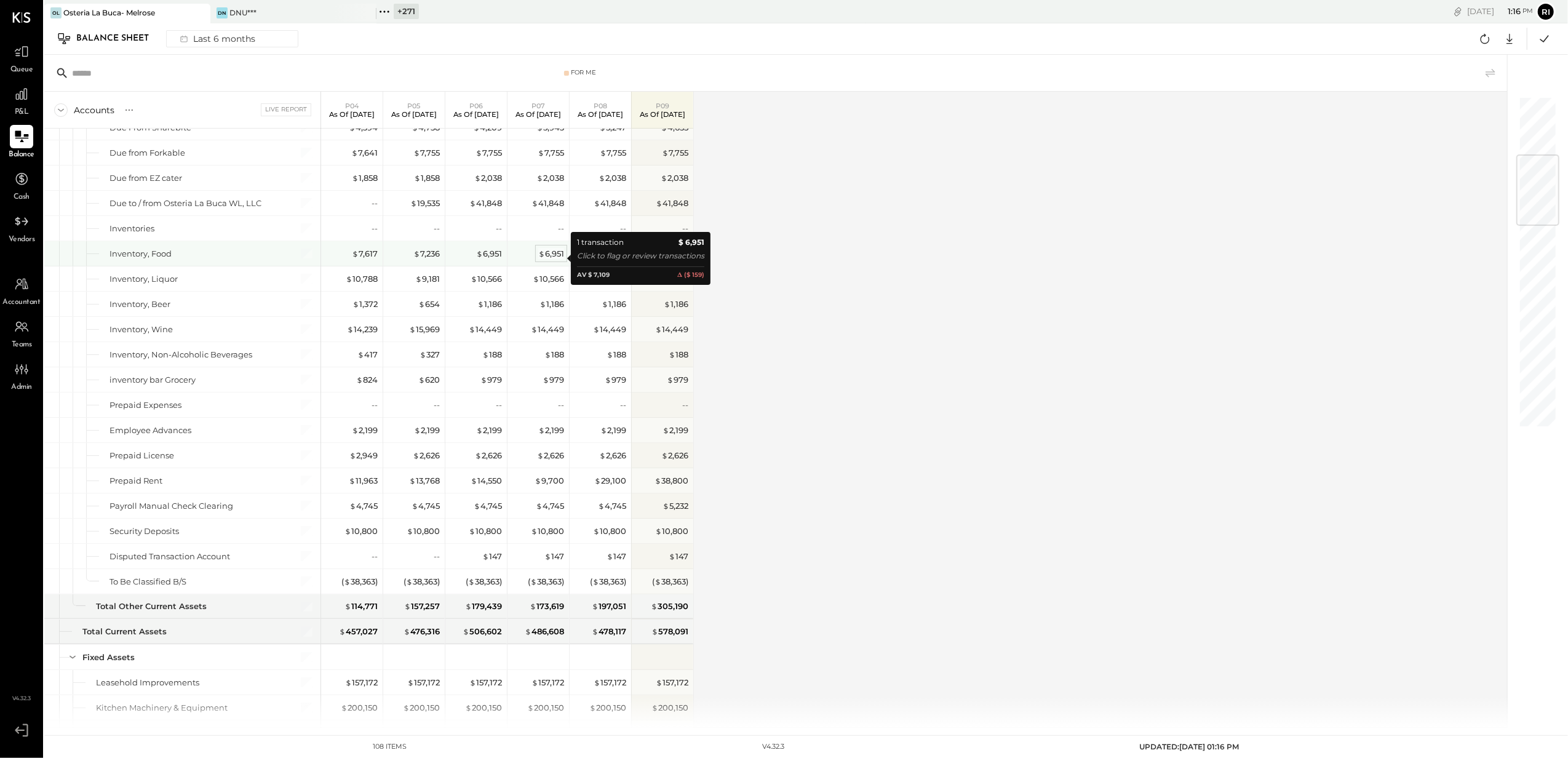
click at [550, 257] on div "$ 6,951" at bounding box center [551, 254] width 26 height 12
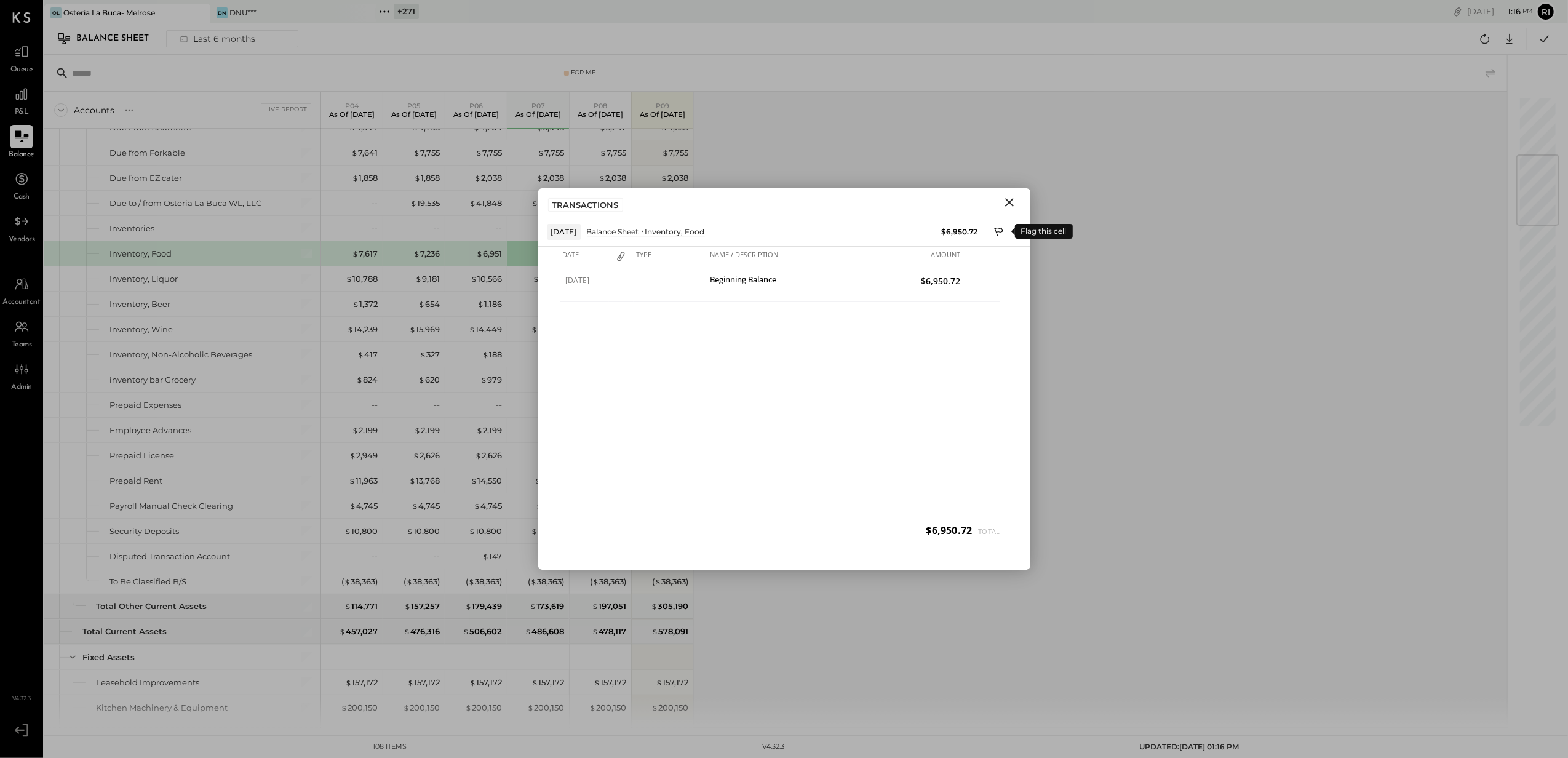
click at [999, 227] on icon at bounding box center [998, 231] width 8 height 9
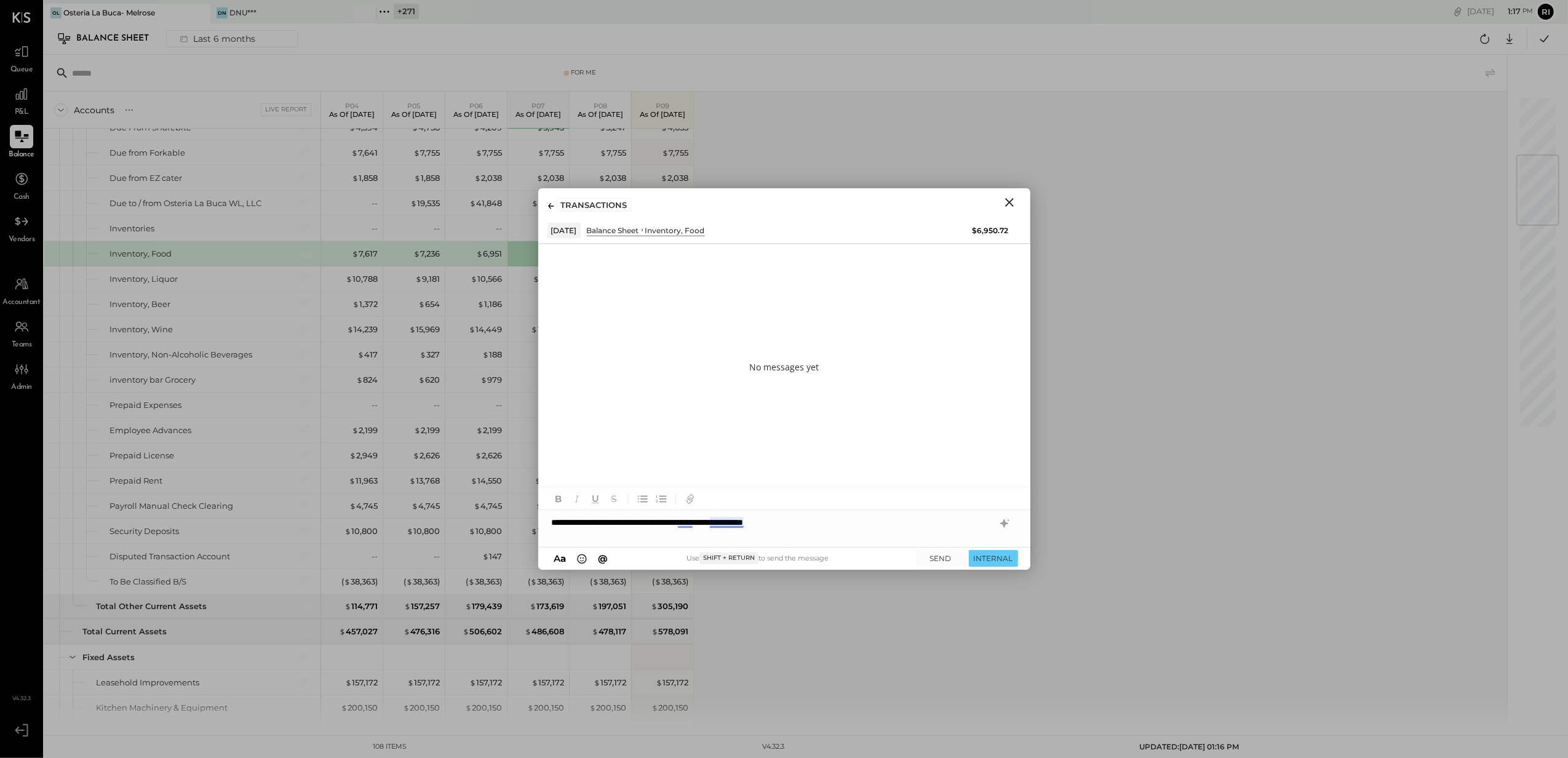
click at [717, 528] on div "**********" at bounding box center [784, 522] width 492 height 24
drag, startPoint x: 717, startPoint y: 528, endPoint x: 665, endPoint y: 522, distance: 52.3
click at [656, 527] on div "**********" at bounding box center [784, 522] width 492 height 24
click at [830, 522] on div "**********" at bounding box center [784, 522] width 492 height 24
click at [847, 518] on div "**********" at bounding box center [784, 522] width 492 height 24
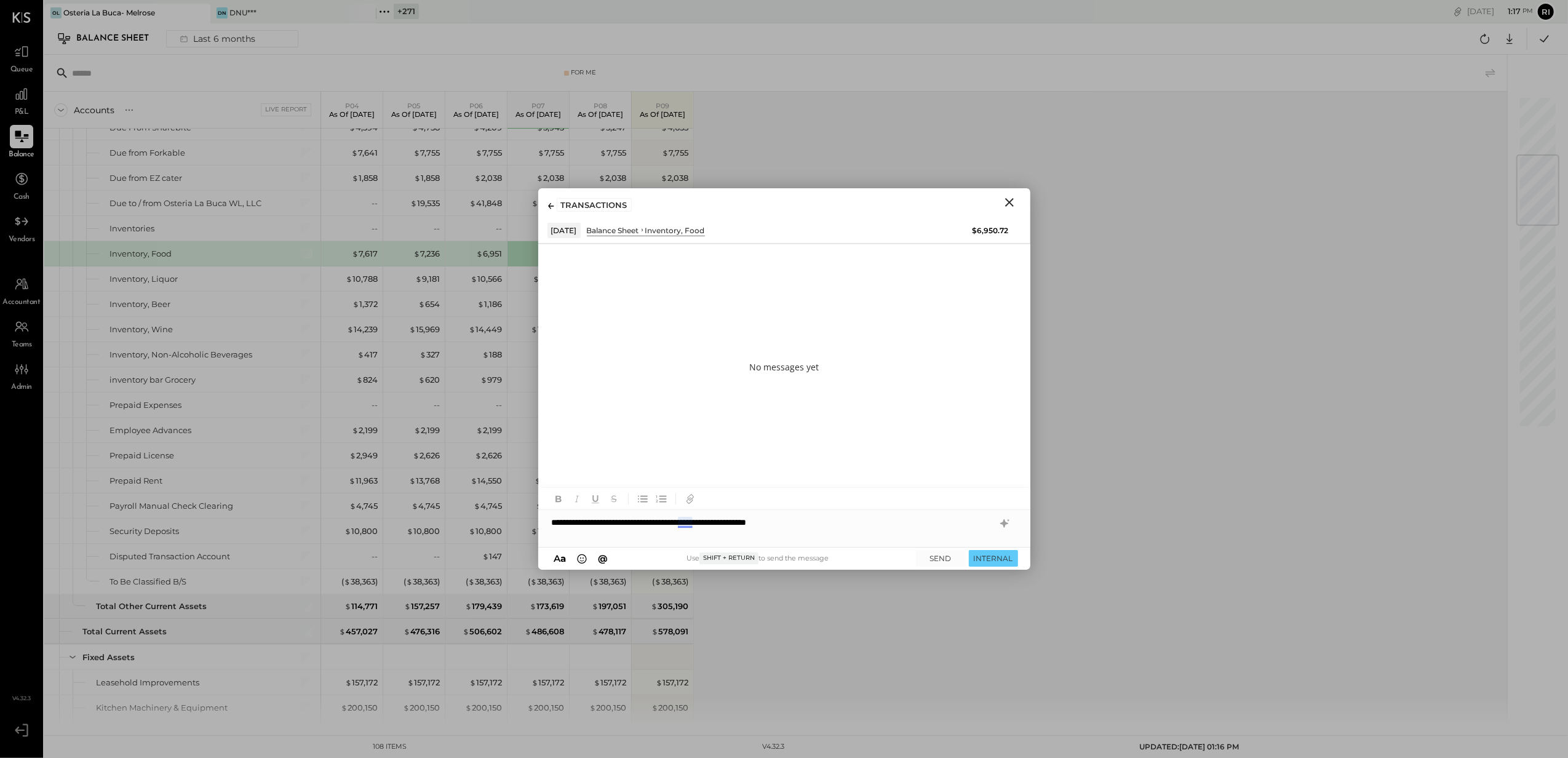
click at [685, 525] on div "**********" at bounding box center [784, 522] width 492 height 24
click at [715, 565] on div "are EN" at bounding box center [766, 563] width 163 height 12
click at [835, 516] on div "**********" at bounding box center [784, 522] width 492 height 24
click at [564, 519] on div "**********" at bounding box center [784, 522] width 492 height 24
click at [1000, 561] on button "INTERNAL" at bounding box center [993, 558] width 49 height 17
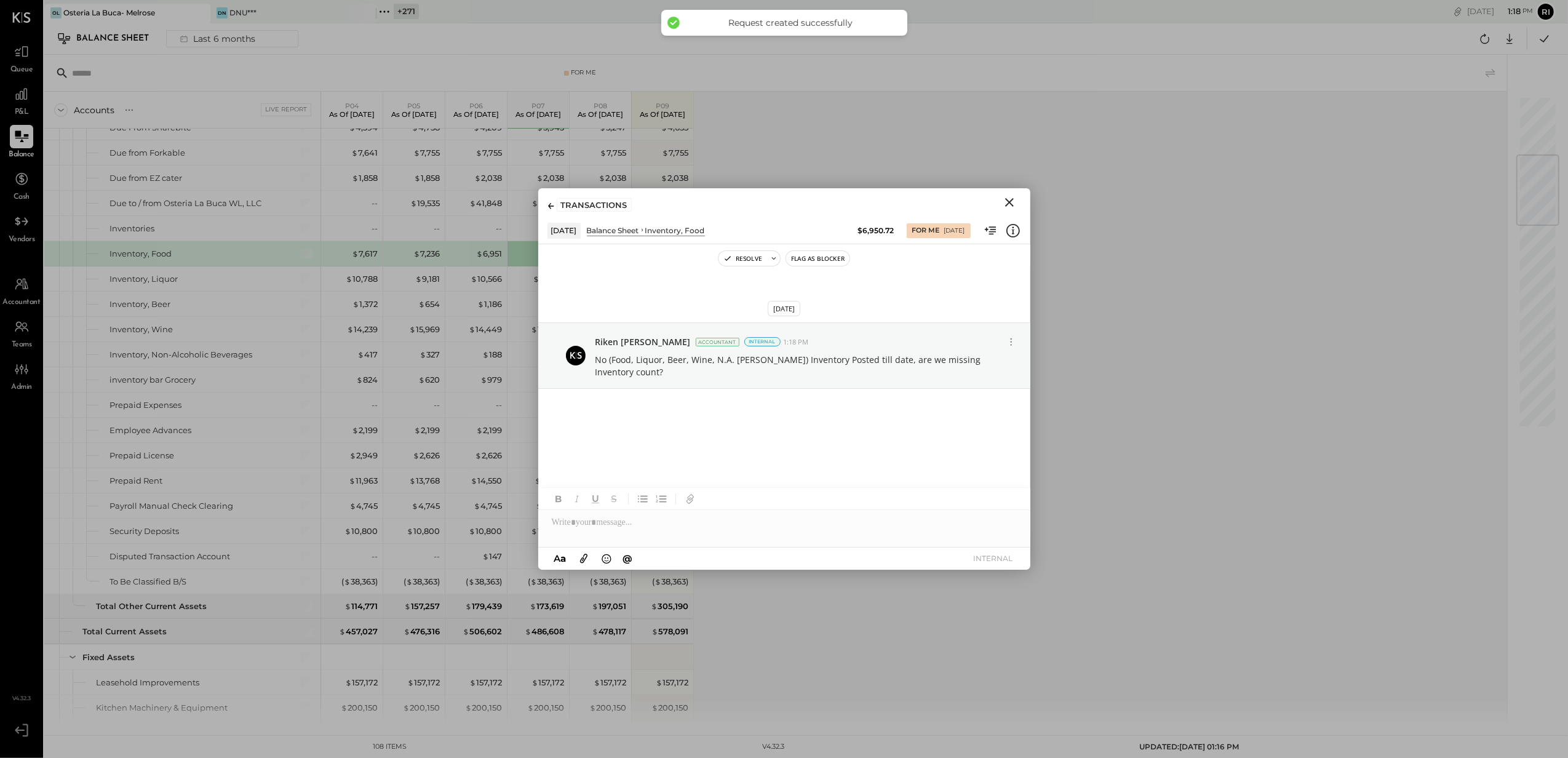
click at [1011, 205] on icon "Close" at bounding box center [1009, 202] width 8 height 8
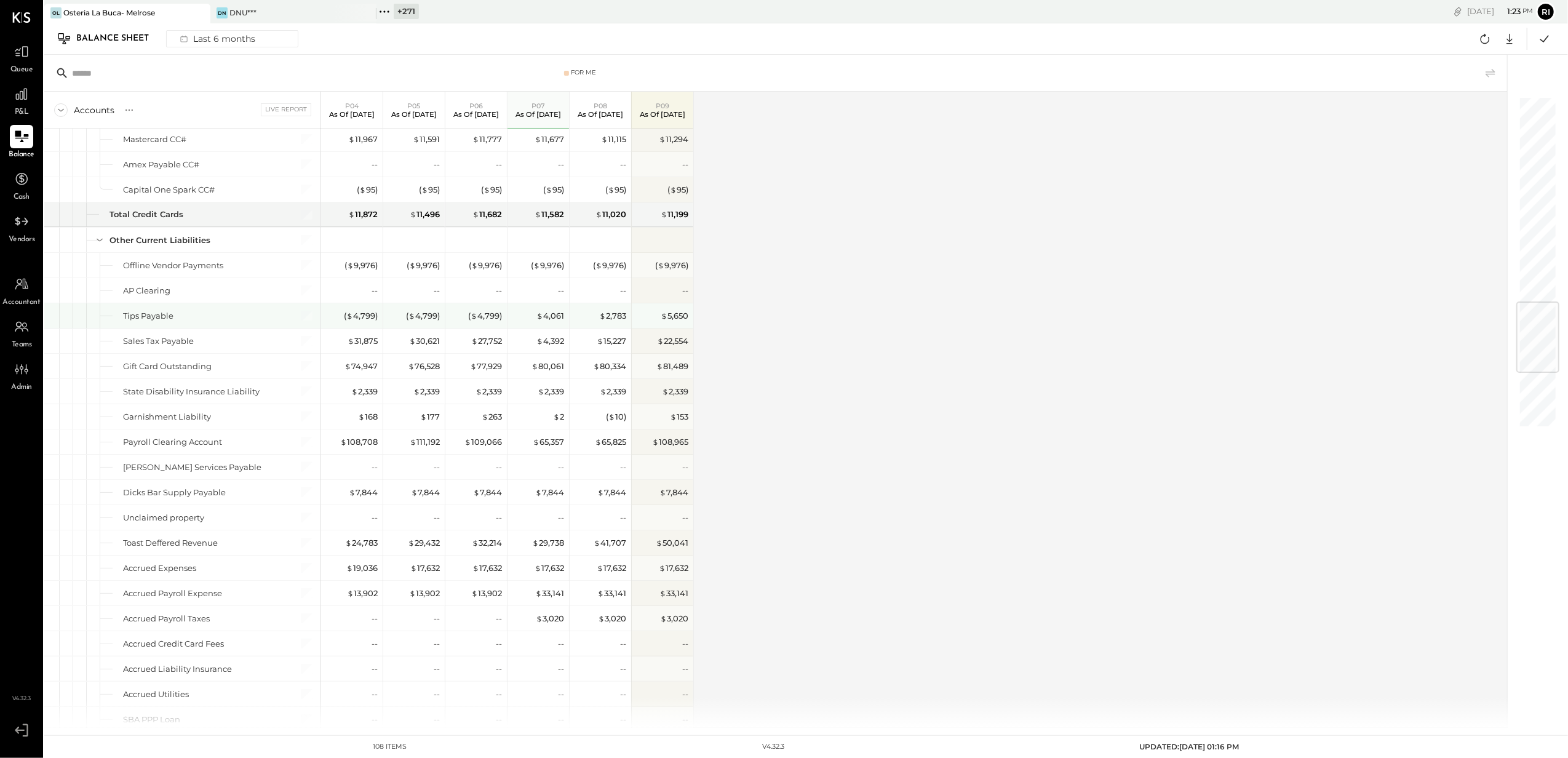
scroll to position [1723, 0]
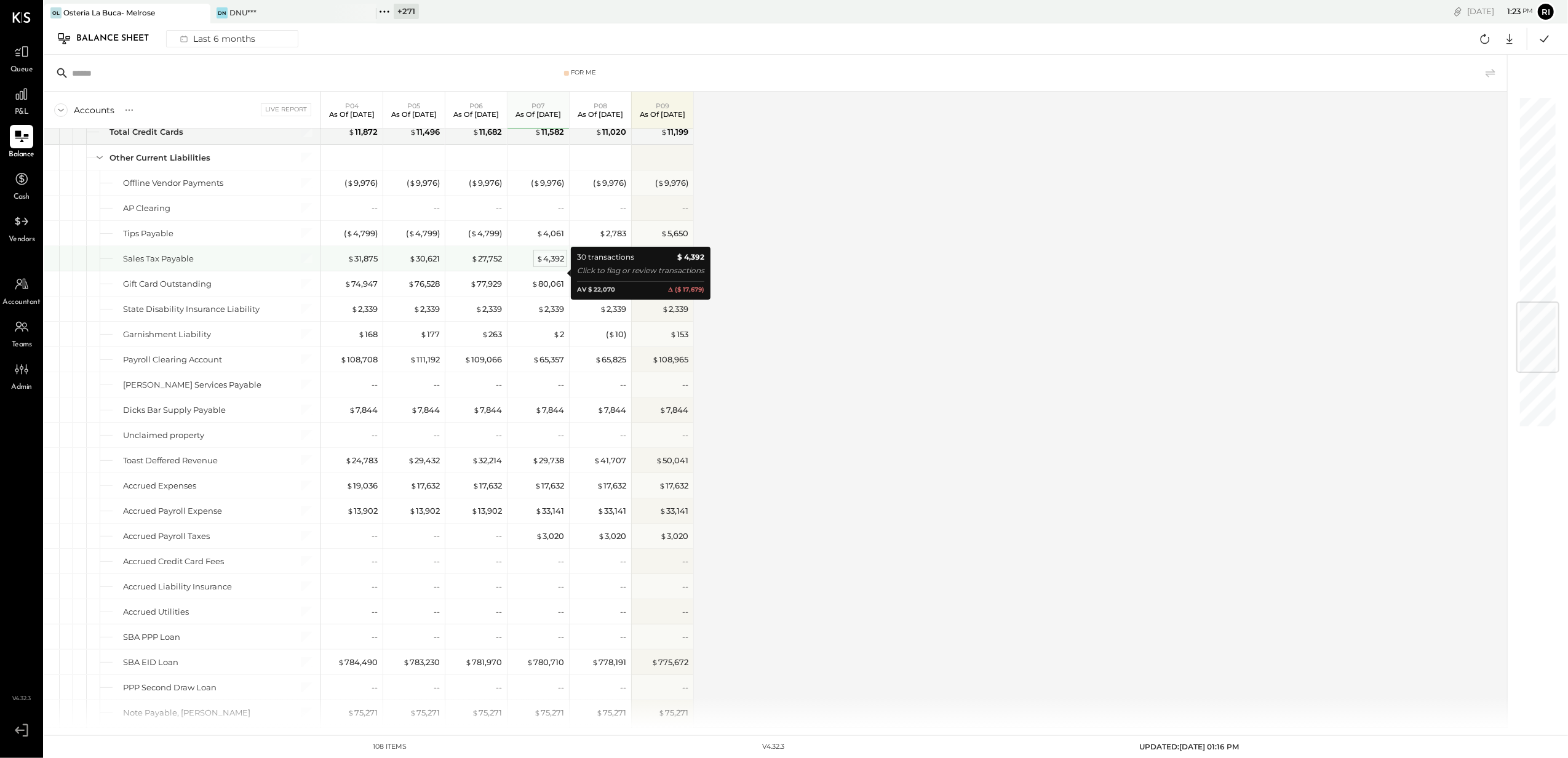
click at [545, 265] on div "$ 4,392" at bounding box center [550, 259] width 28 height 12
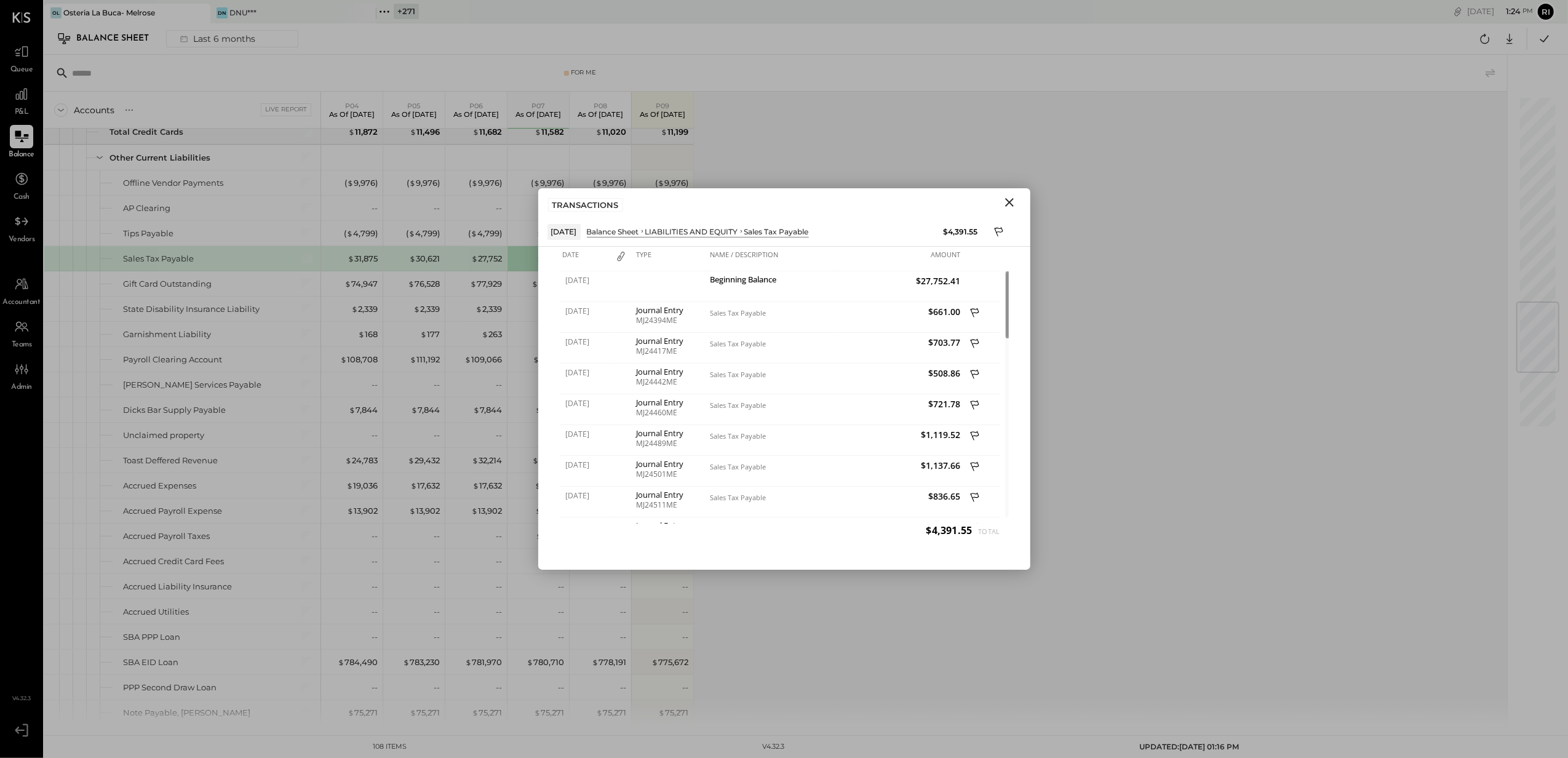
click at [1010, 200] on icon "Close" at bounding box center [1009, 202] width 8 height 8
